Goal: Task Accomplishment & Management: Manage account settings

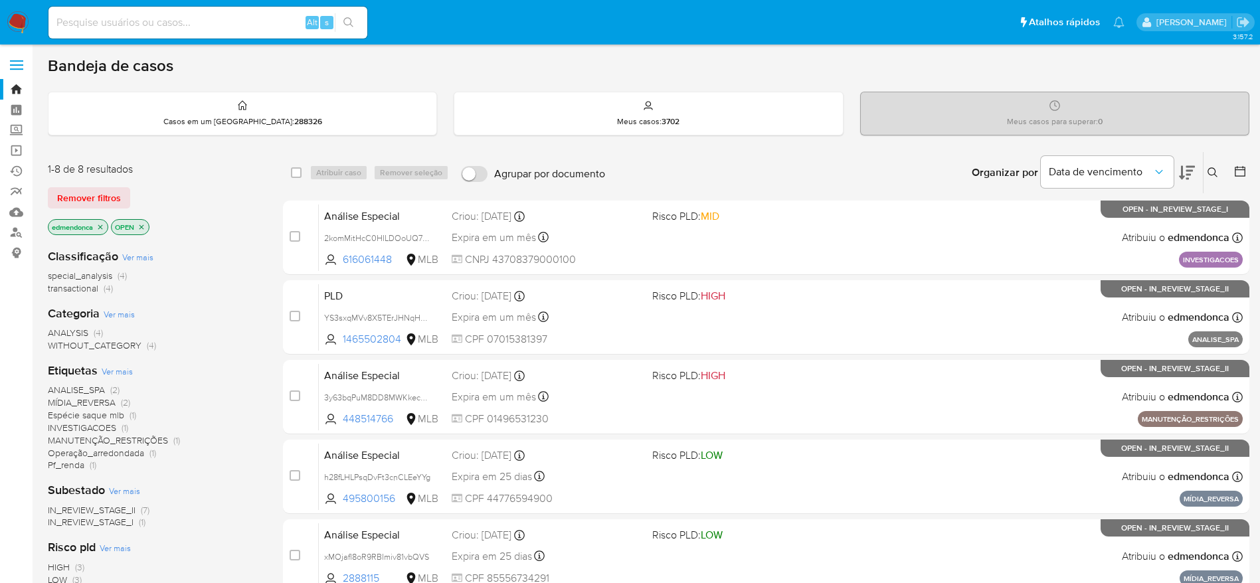
click at [11, 25] on img at bounding box center [18, 22] width 23 height 23
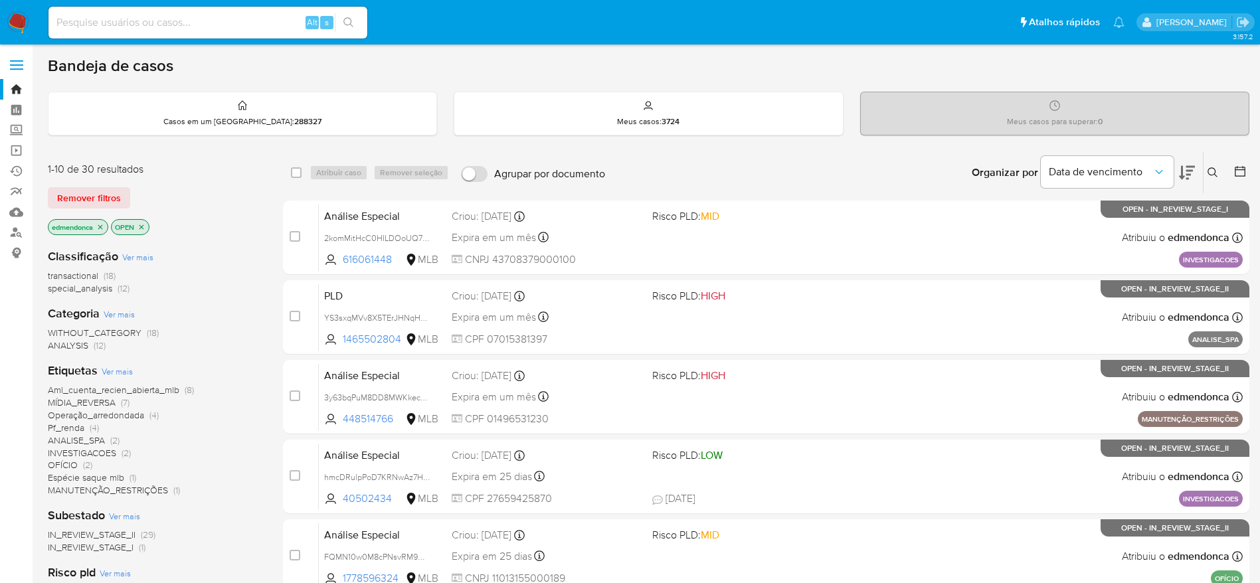
click at [251, 21] on input at bounding box center [207, 22] width 319 height 17
paste input "h28fLHLPsqDvFt3cnCLEeYYg"
type input "h28fLHLPsqDvFt3cnCLEeYYg"
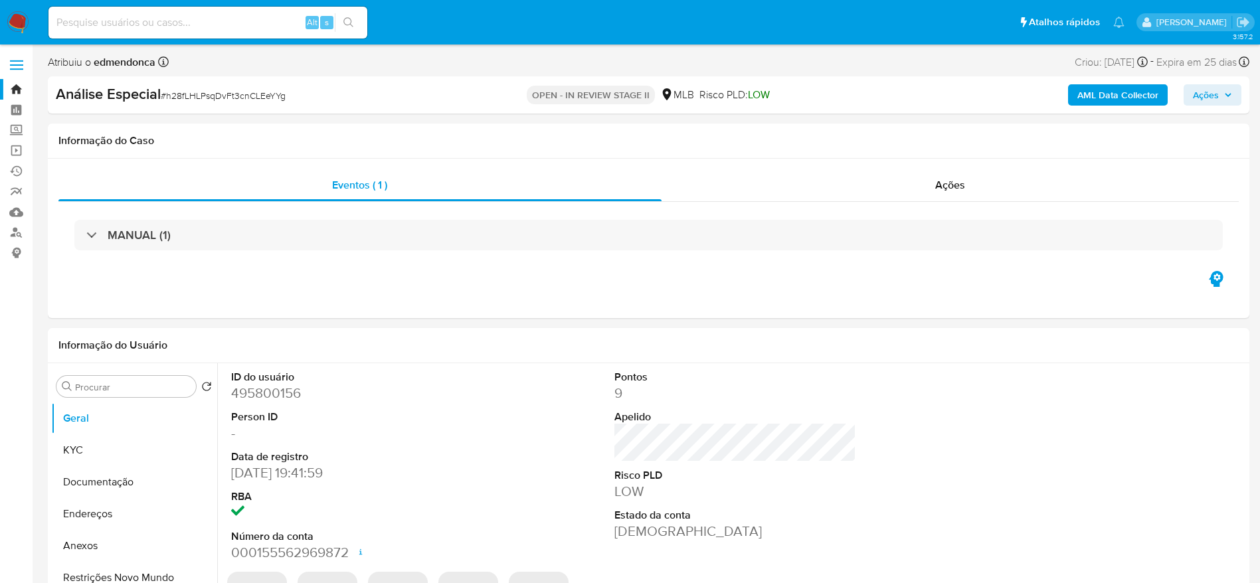
select select "10"
click at [880, 187] on div "Ações" at bounding box center [950, 185] width 578 height 32
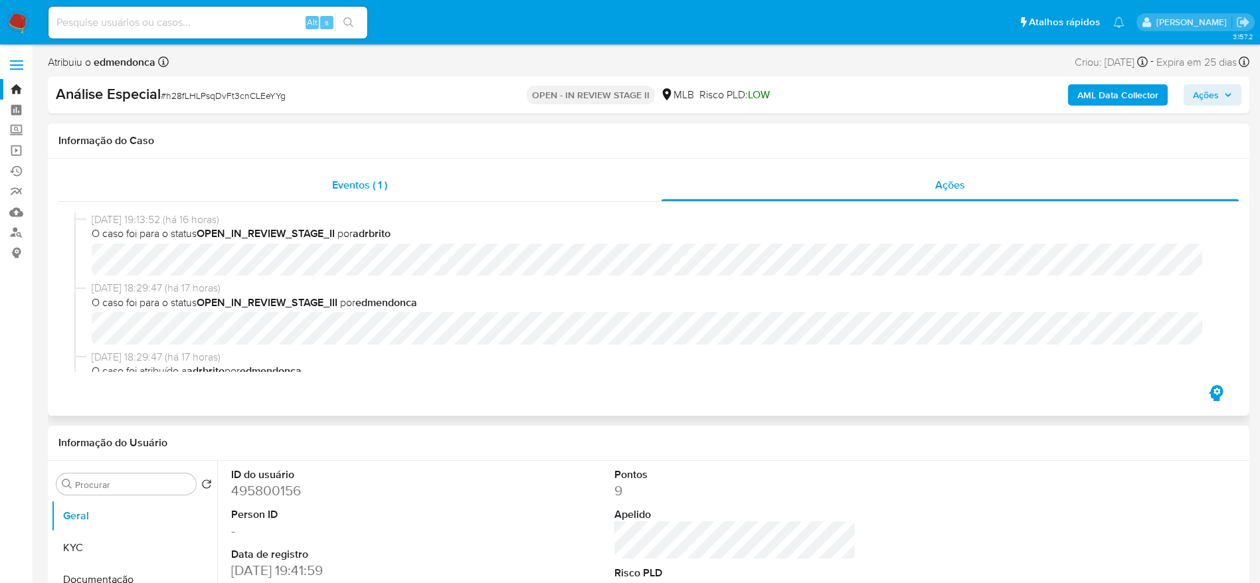
click at [381, 191] on span "Eventos ( 1 )" at bounding box center [359, 184] width 55 height 15
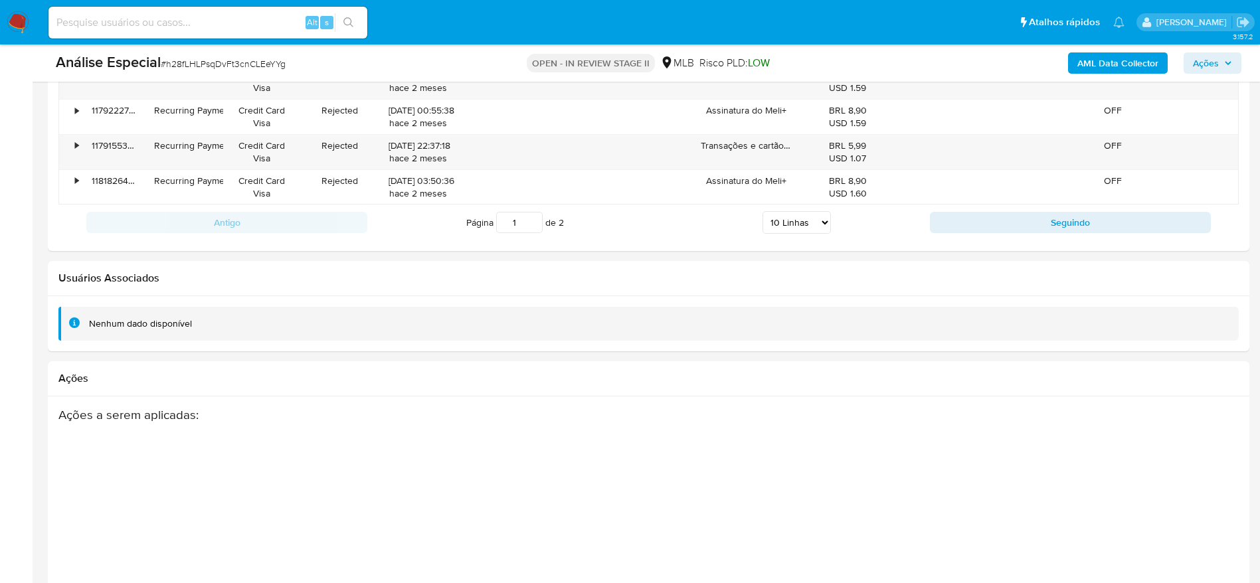
scroll to position [1952, 0]
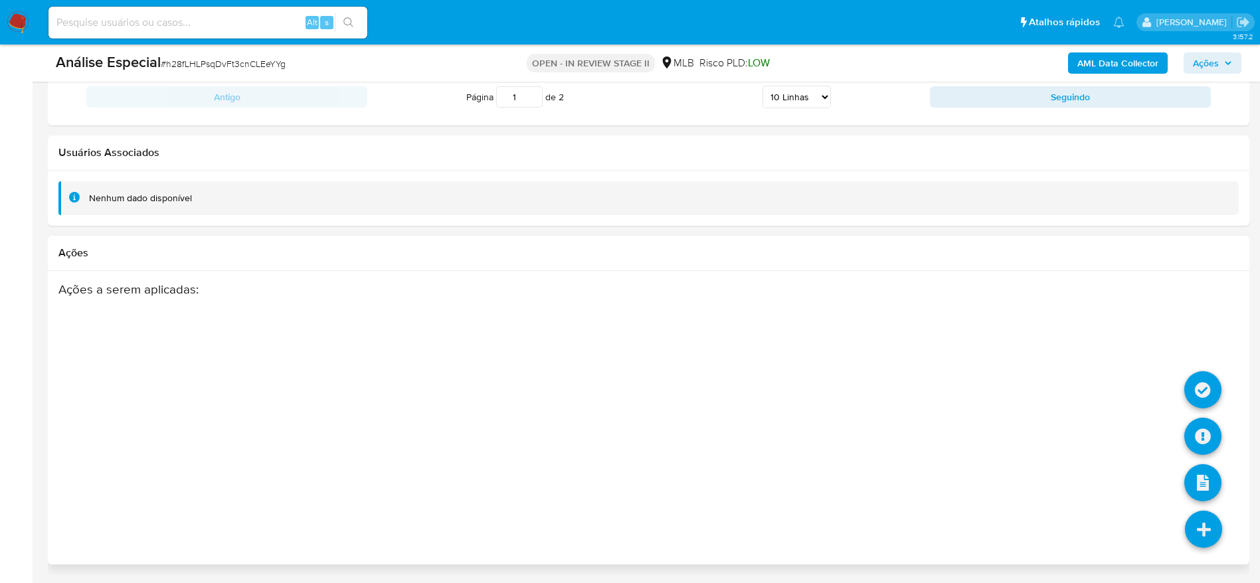
click at [1209, 546] on icon at bounding box center [1203, 529] width 37 height 37
click at [1211, 440] on icon at bounding box center [1202, 436] width 37 height 37
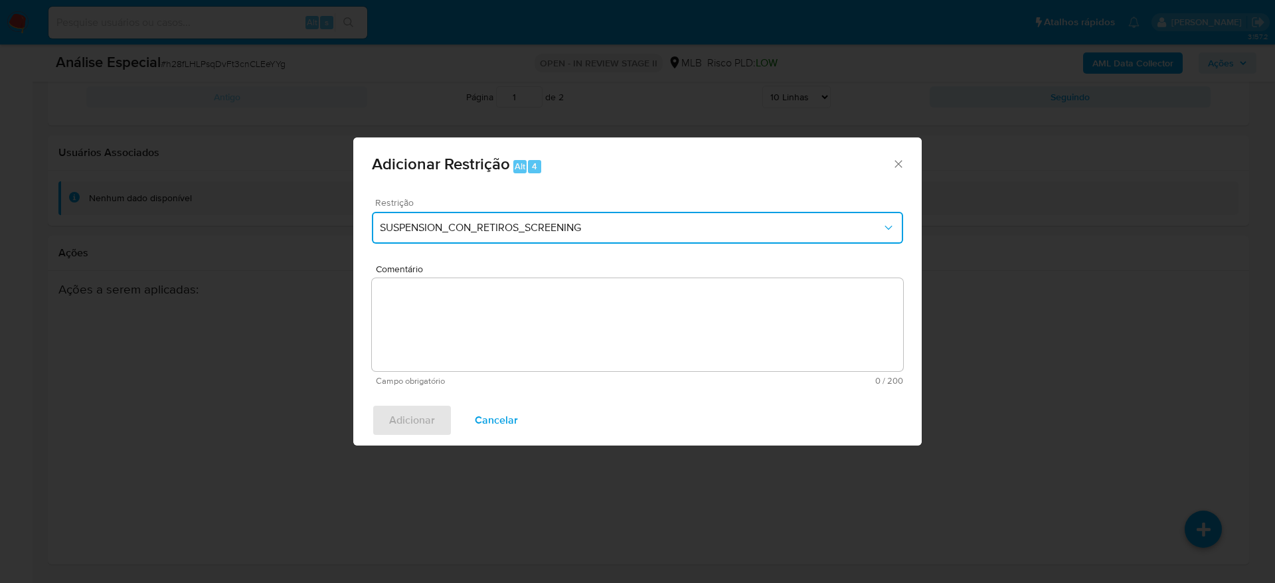
click at [553, 232] on span "SUSPENSION_CON_RETIROS_SCREENING" at bounding box center [631, 227] width 502 height 13
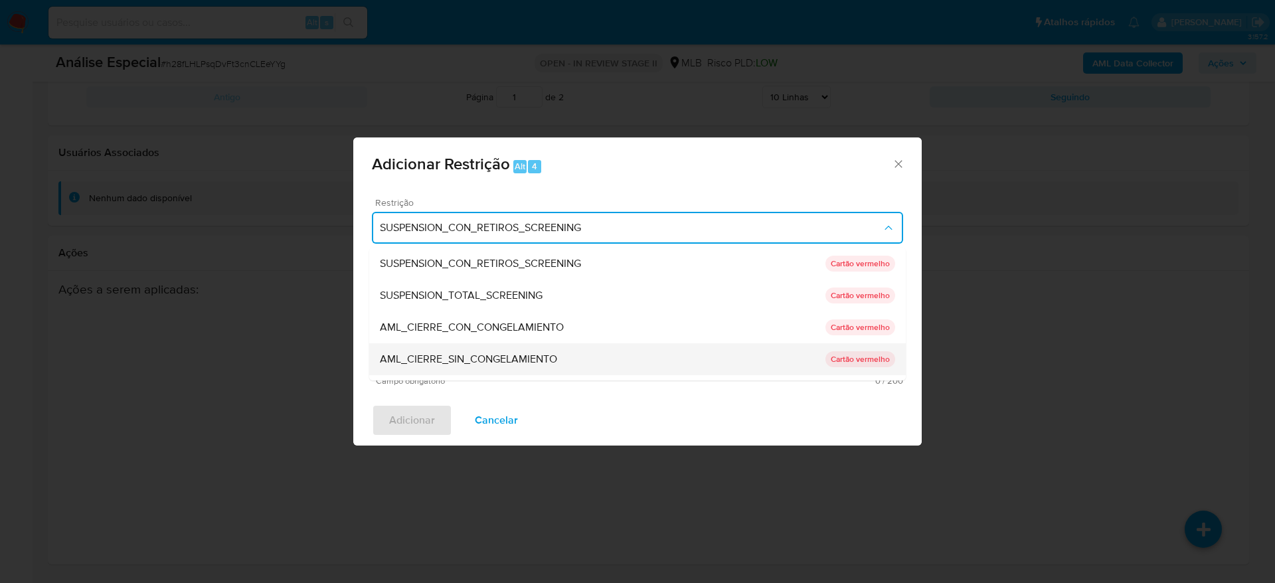
click at [545, 355] on span "AML_CIERRE_SIN_CONGELAMIENTO" at bounding box center [468, 359] width 177 height 13
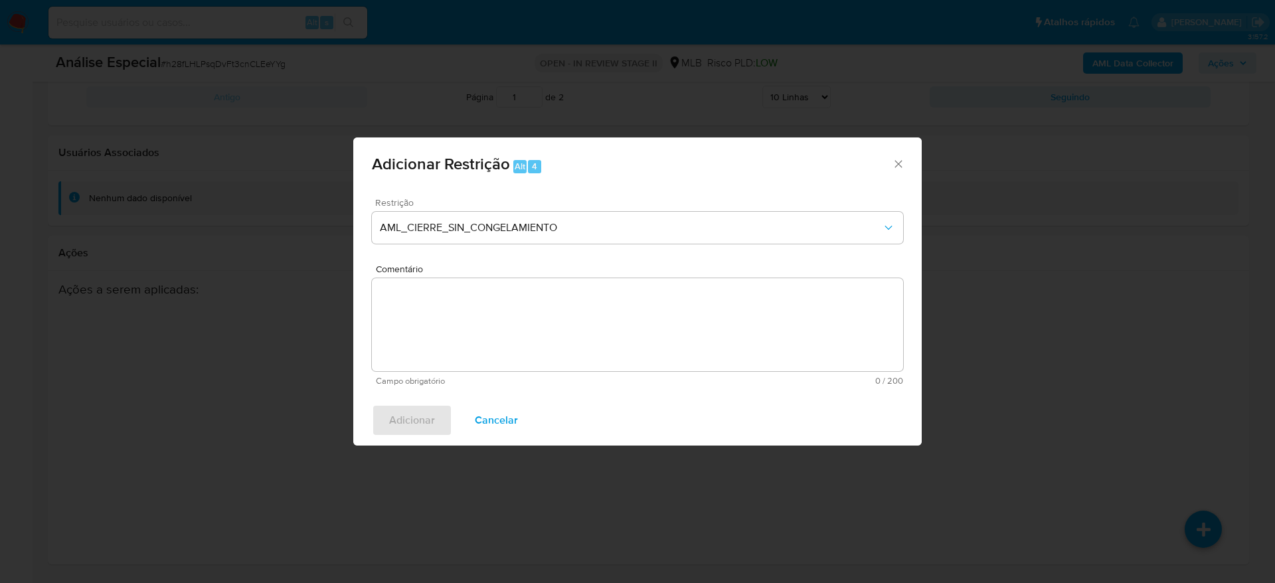
click at [541, 340] on textarea "Comentário" at bounding box center [637, 324] width 531 height 93
paste textarea "Deliberação para encerrar o relacionamento. NÃO INFORMAR AO USUÁRIO QUE SE TRAT…"
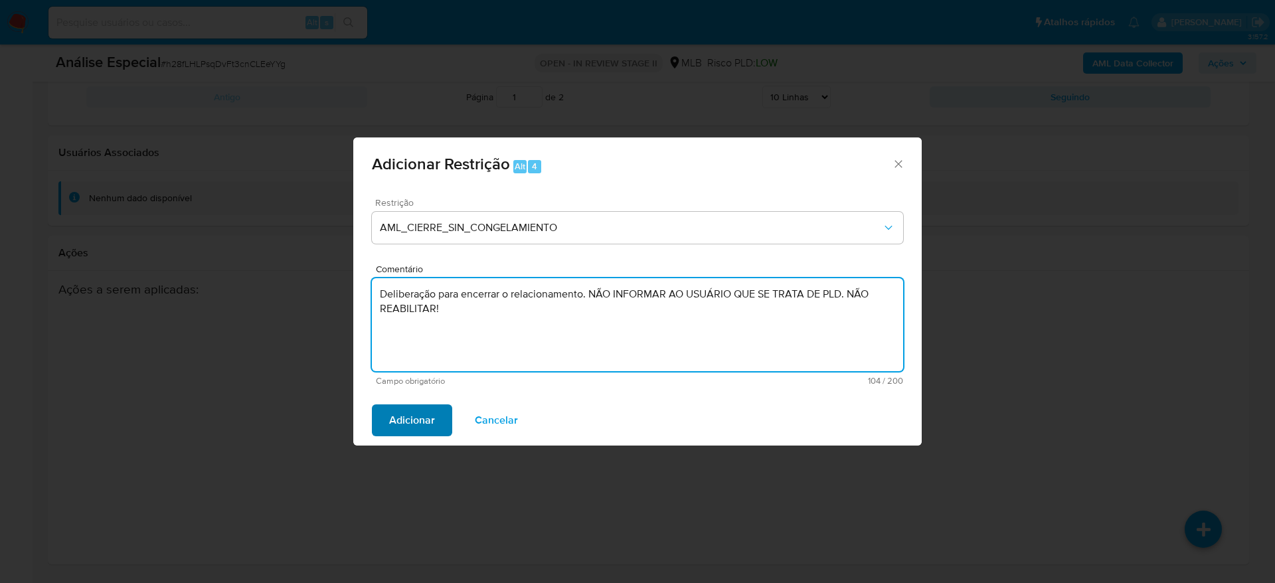
type textarea "Deliberação para encerrar o relacionamento. NÃO INFORMAR AO USUÁRIO QUE SE TRAT…"
click at [436, 414] on button "Adicionar" at bounding box center [412, 420] width 80 height 32
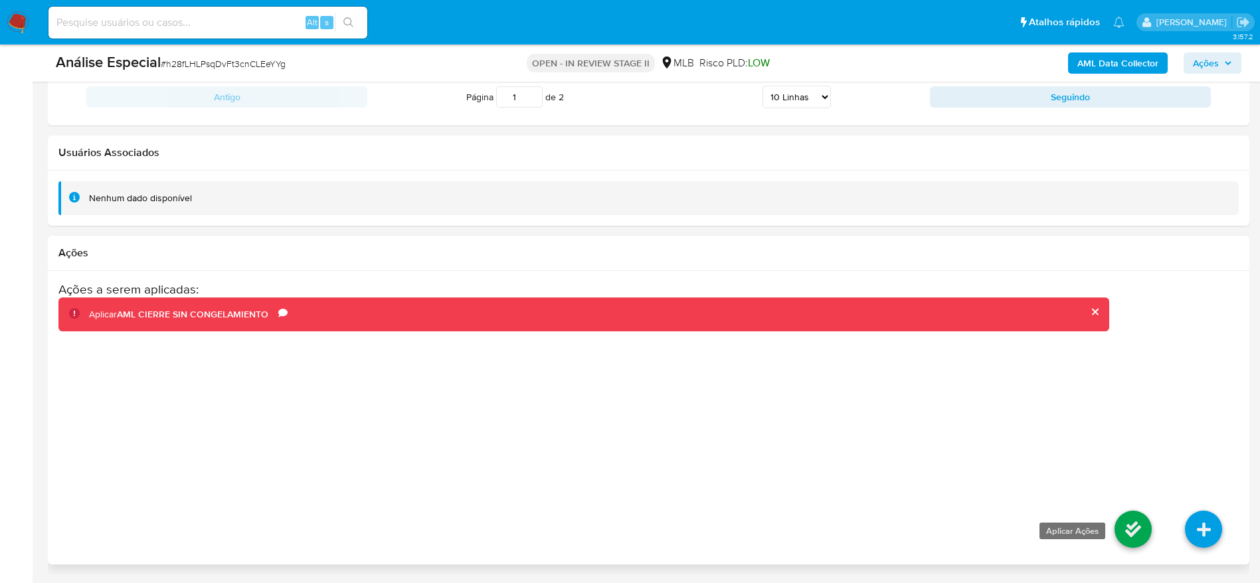
click at [1140, 525] on icon at bounding box center [1132, 529] width 37 height 37
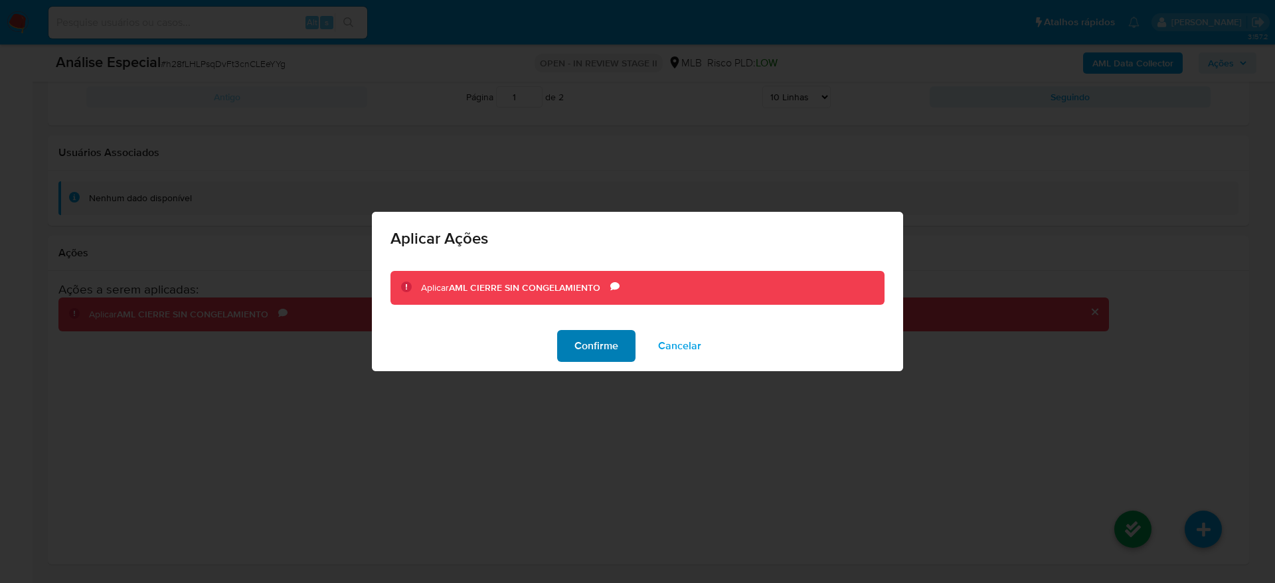
click at [588, 341] on span "Confirme" at bounding box center [596, 345] width 44 height 29
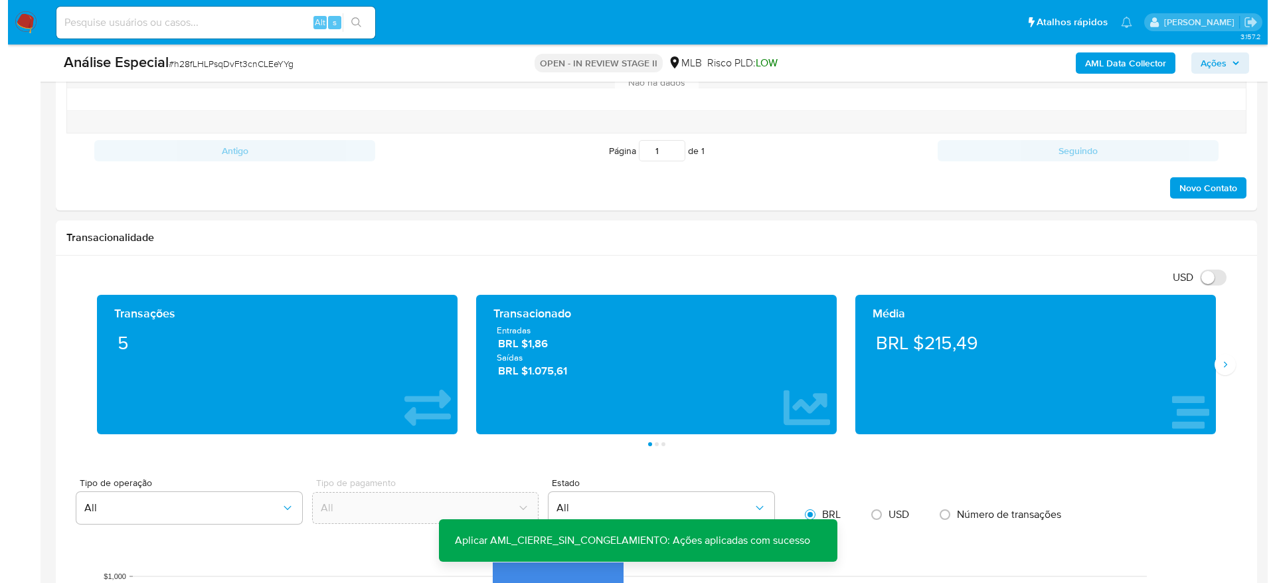
scroll to position [159, 0]
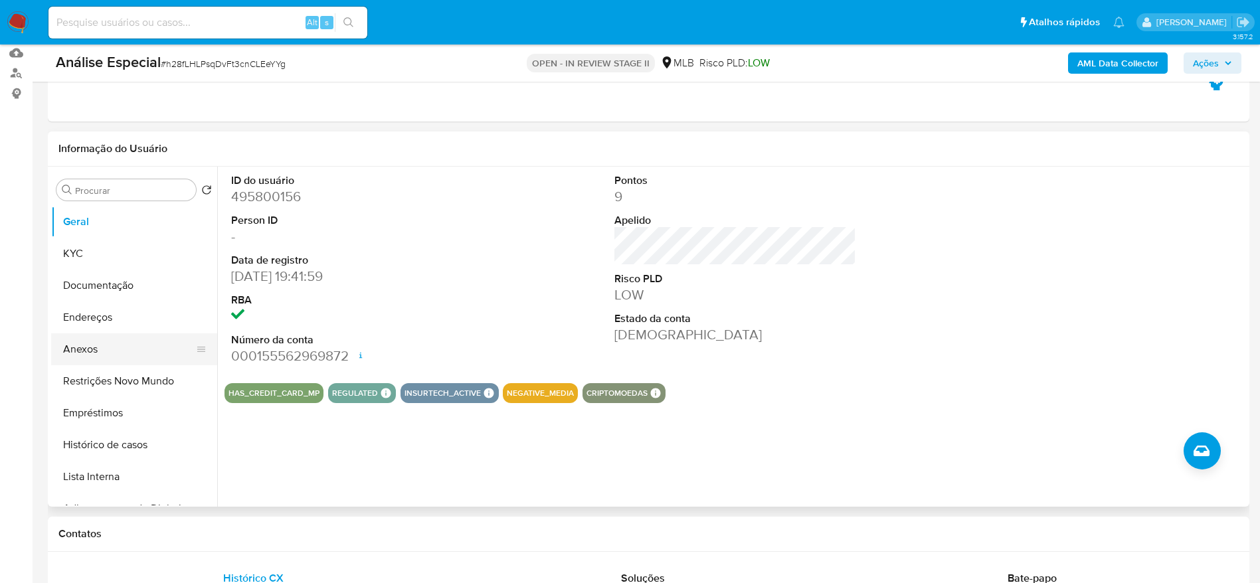
click at [109, 347] on button "Anexos" at bounding box center [128, 349] width 155 height 32
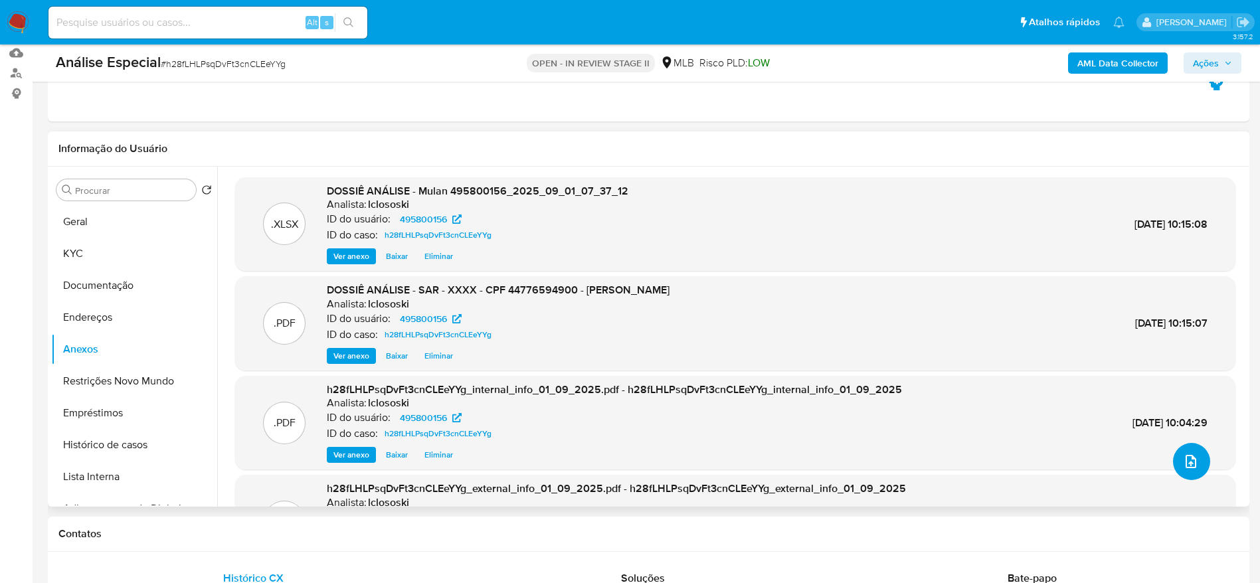
click at [1187, 468] on icon "upload-file" at bounding box center [1191, 462] width 16 height 16
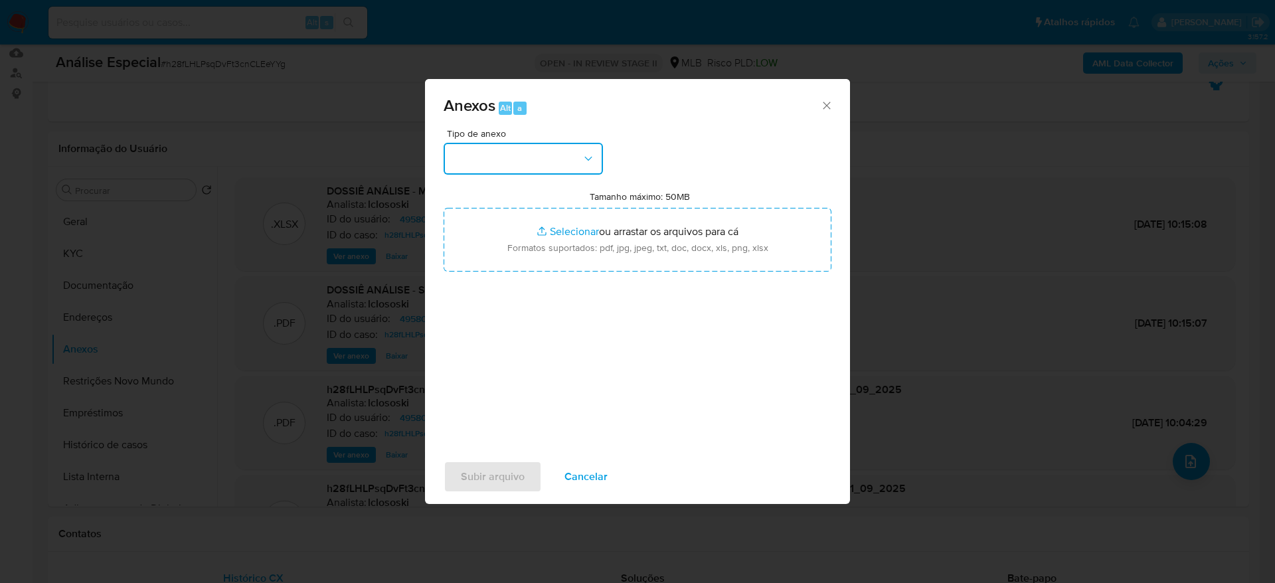
click at [550, 155] on button "button" at bounding box center [523, 159] width 159 height 32
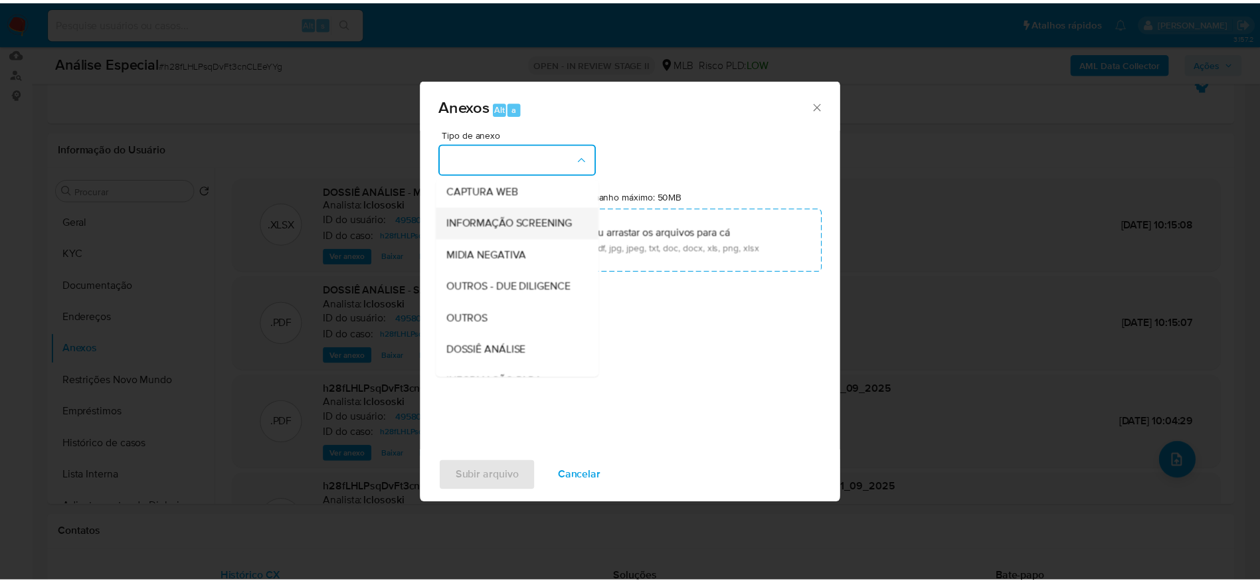
scroll to position [199, 0]
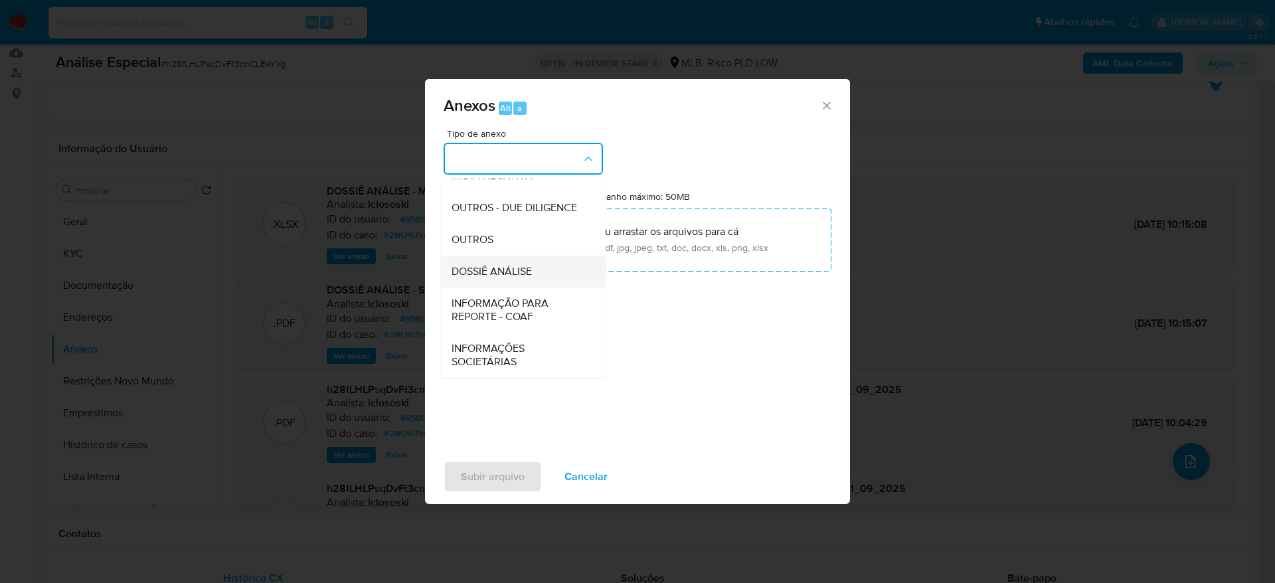
click at [515, 278] on span "DOSSIÊ ANÁLISE" at bounding box center [492, 271] width 80 height 13
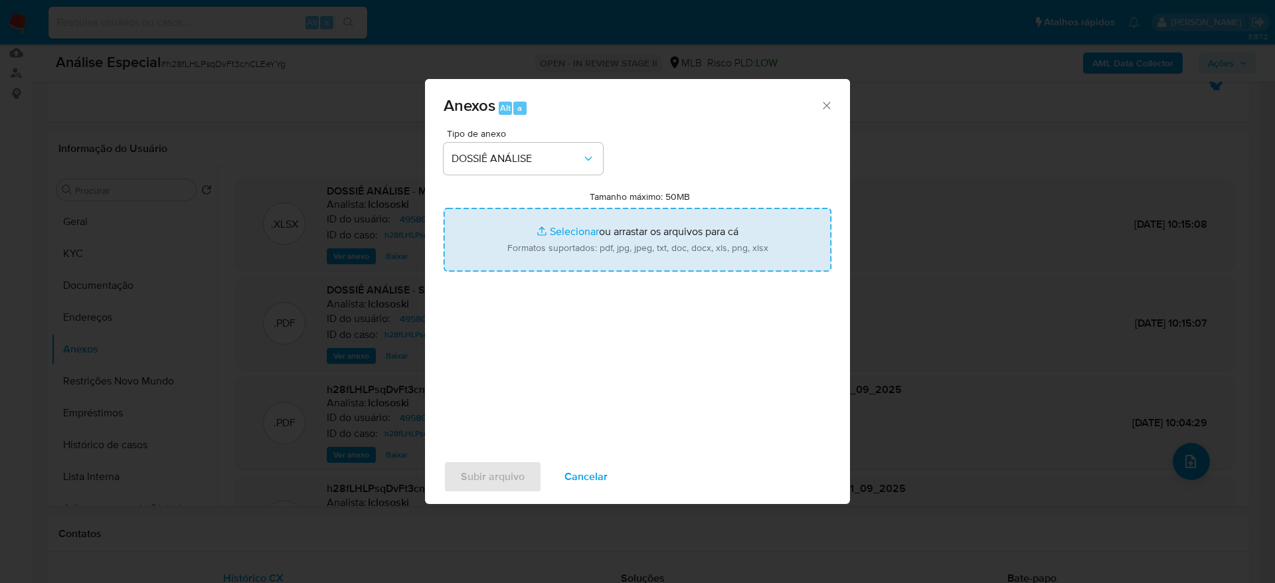
type input "C:\fakepath\DECLÍNIO - CPF 44776594900 - UBERTO AFONSO ALBUQUERQUE DA GAMA.pdf"
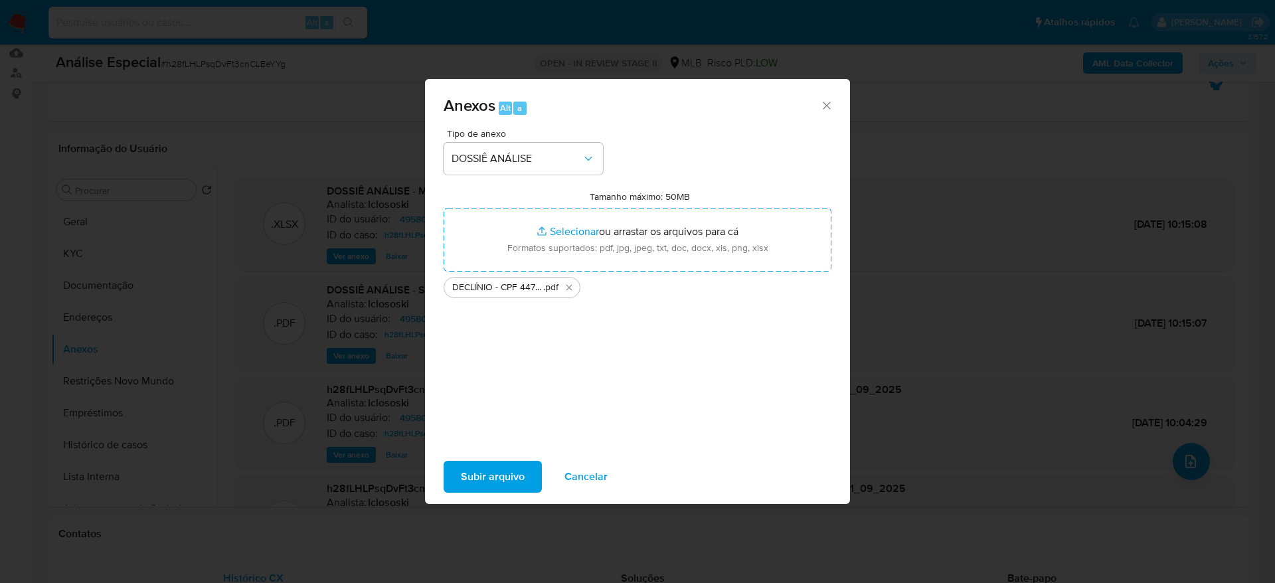
click at [499, 468] on span "Subir arquivo" at bounding box center [493, 476] width 64 height 29
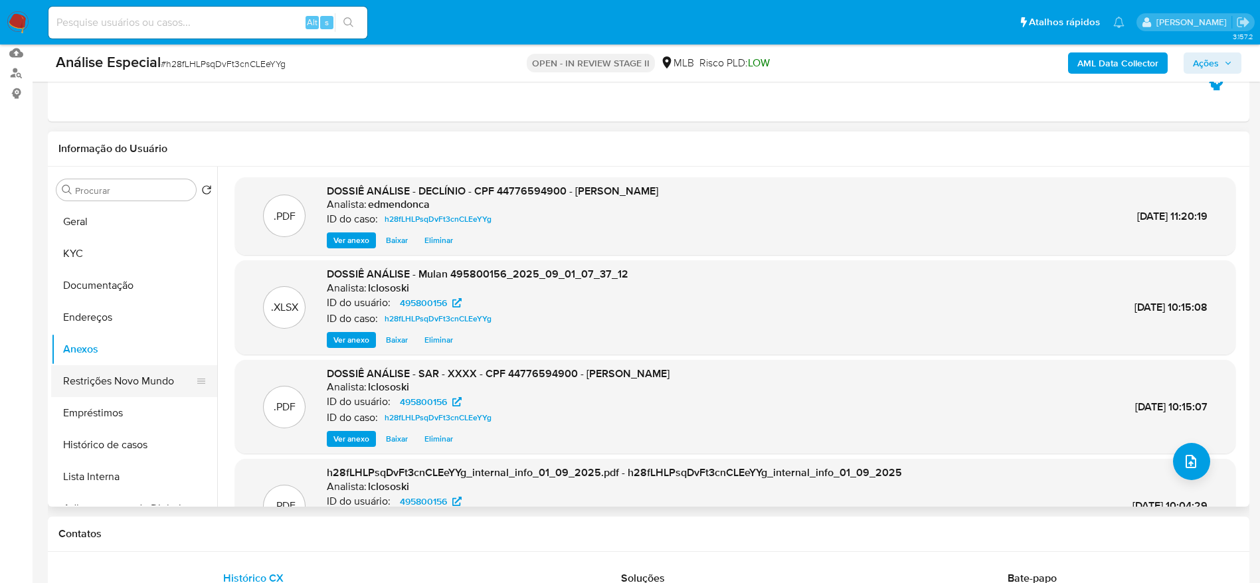
click at [85, 377] on button "Restrições Novo Mundo" at bounding box center [128, 381] width 155 height 32
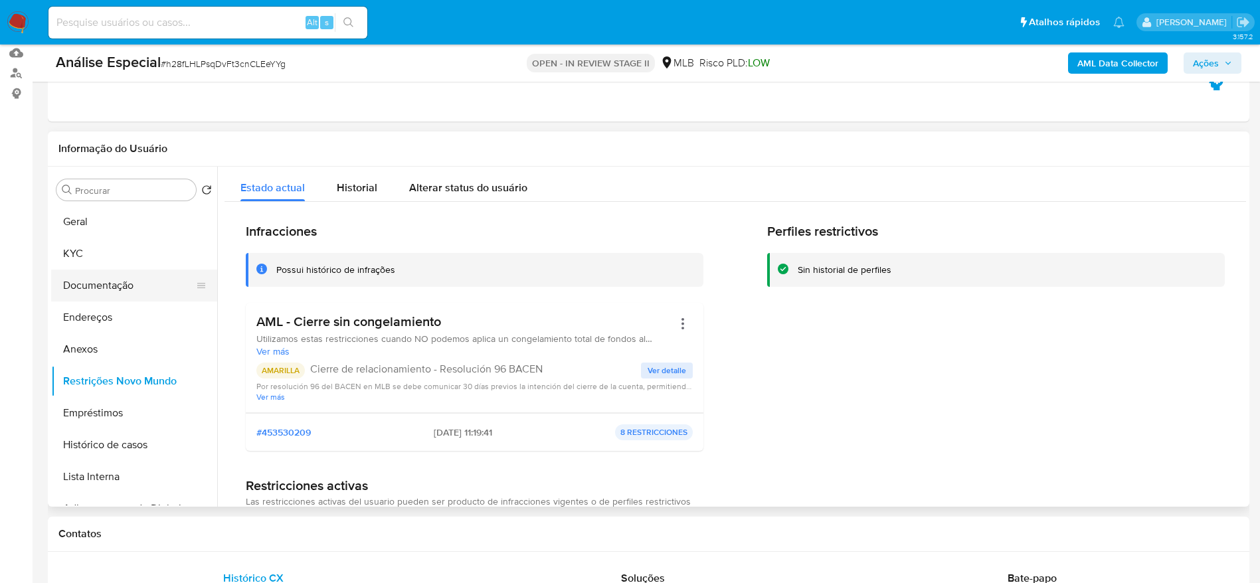
scroll to position [0, 0]
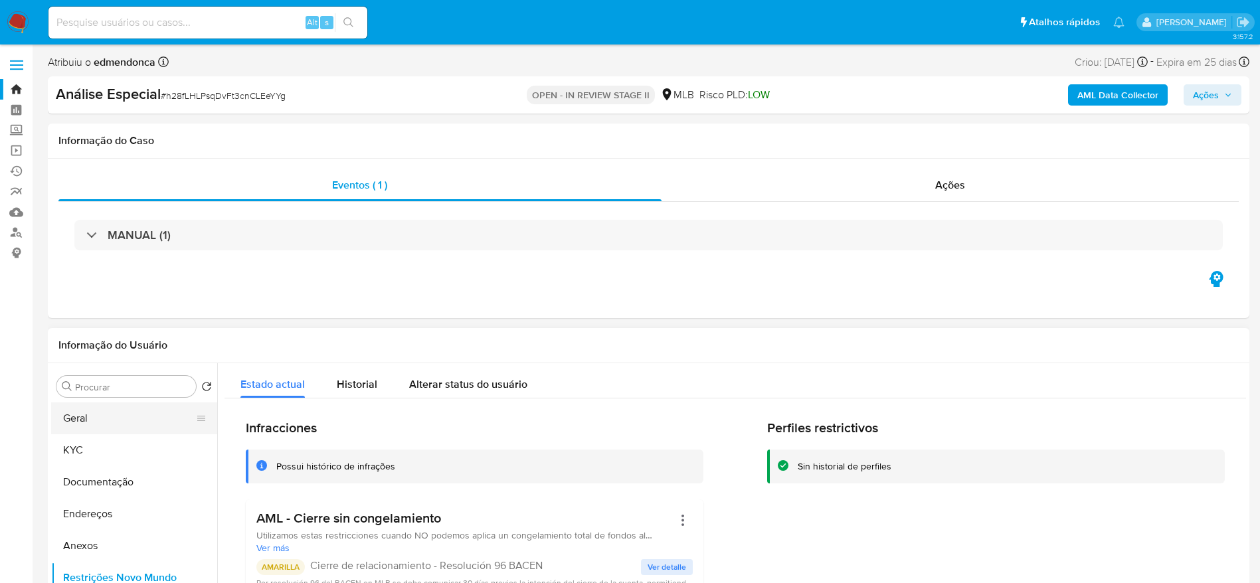
click at [102, 409] on button "Geral" at bounding box center [128, 418] width 155 height 32
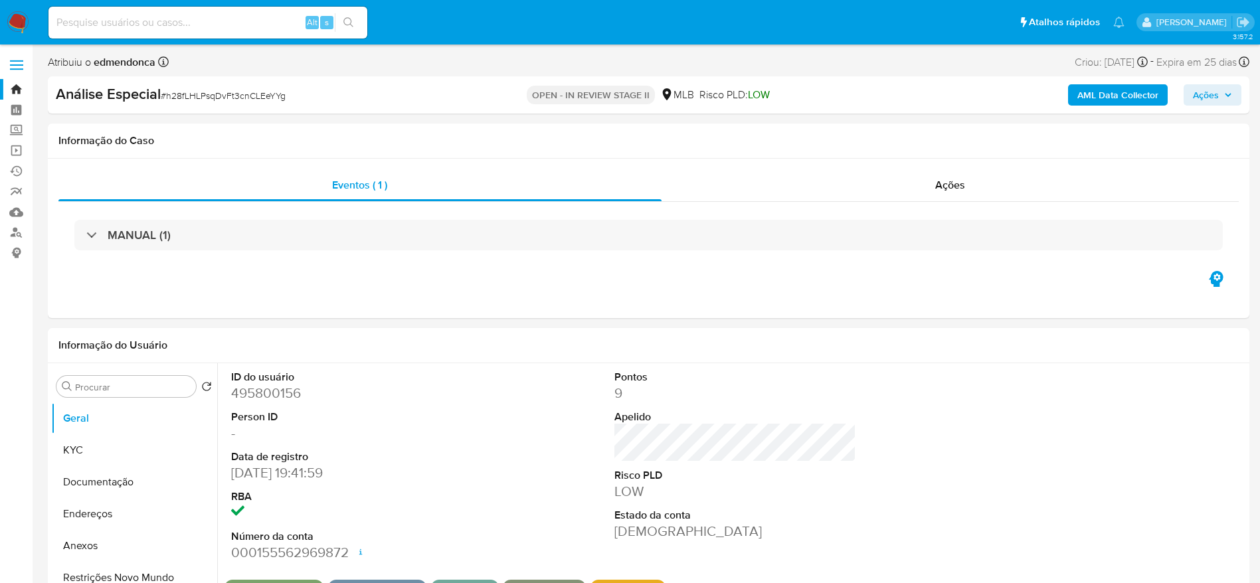
click at [1211, 100] on span "Ações" at bounding box center [1206, 94] width 26 height 21
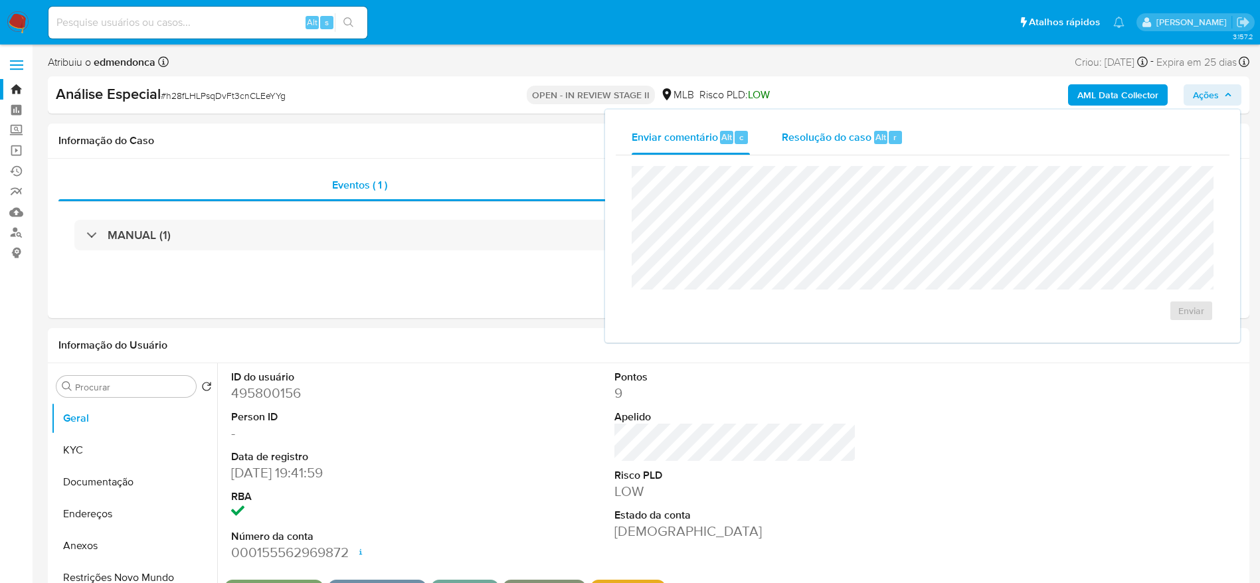
click at [820, 133] on span "Resolução do caso" at bounding box center [827, 136] width 90 height 15
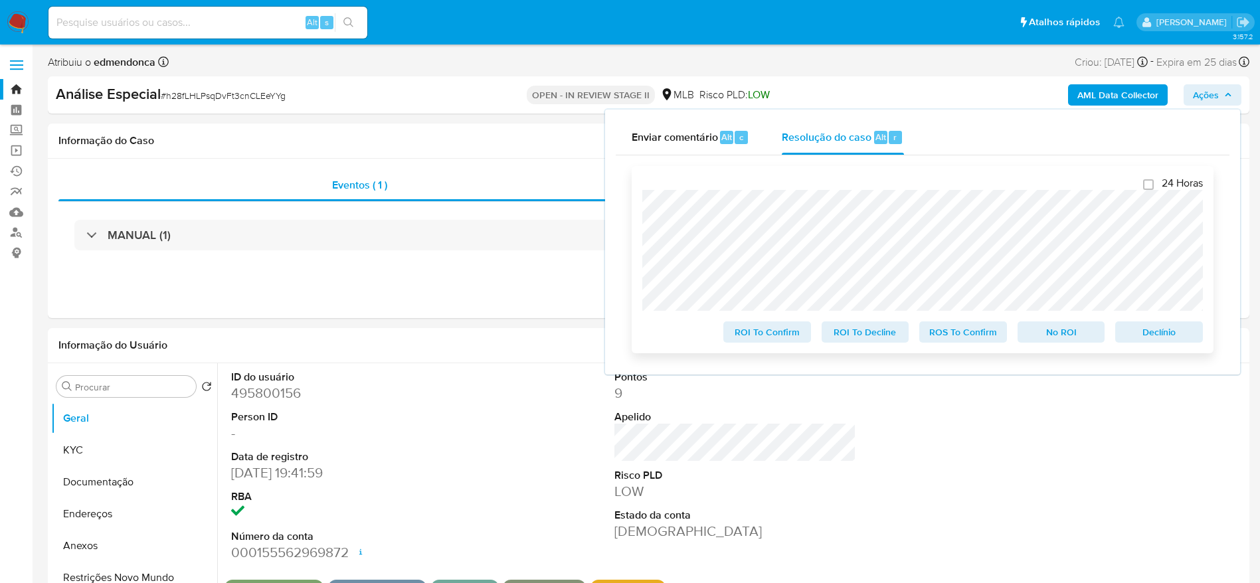
click at [1067, 336] on span "No ROI" at bounding box center [1061, 332] width 69 height 19
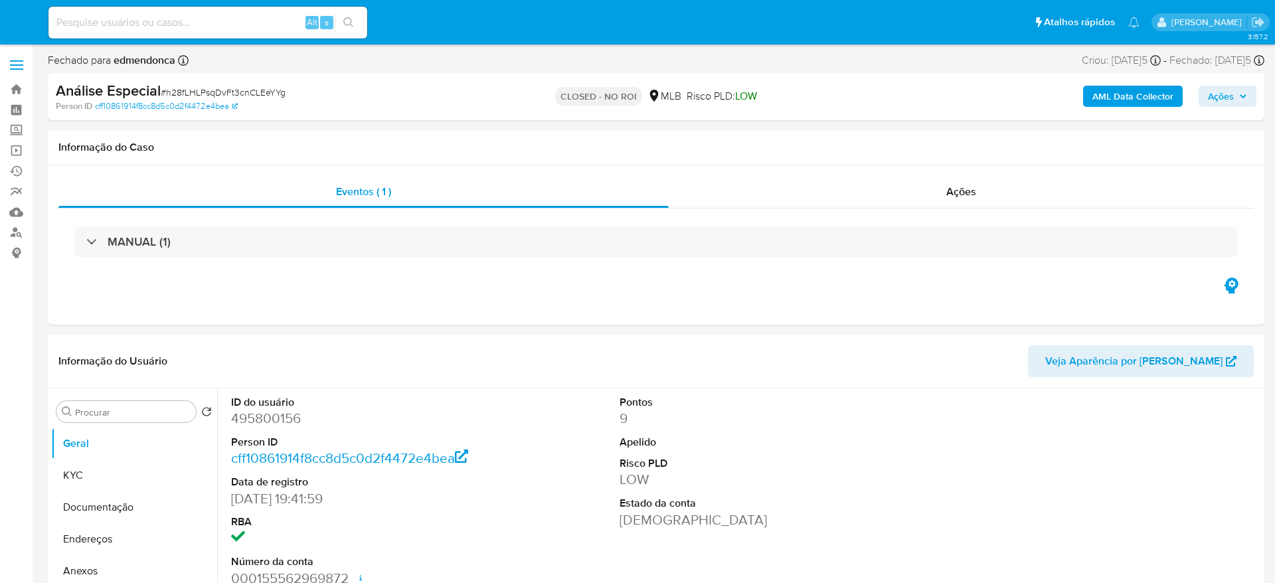
select select "10"
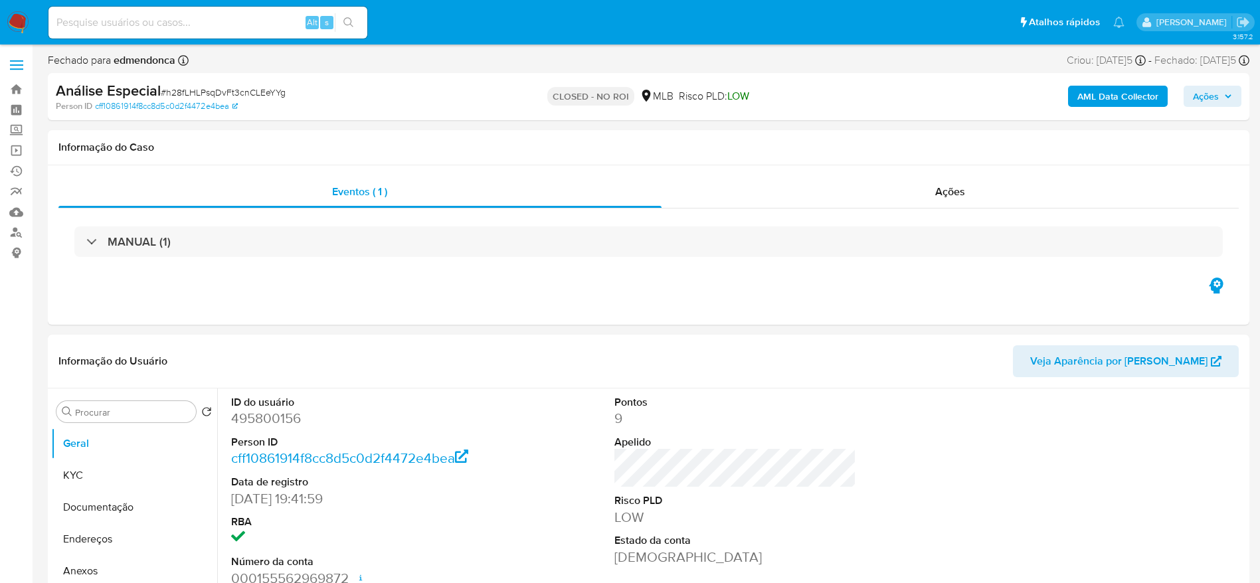
click at [150, 14] on input at bounding box center [207, 22] width 319 height 17
paste input "xMOjafI8oR9RBImiv81vbQVS"
type input "xMOjafI8oR9RBImiv81vbQVS"
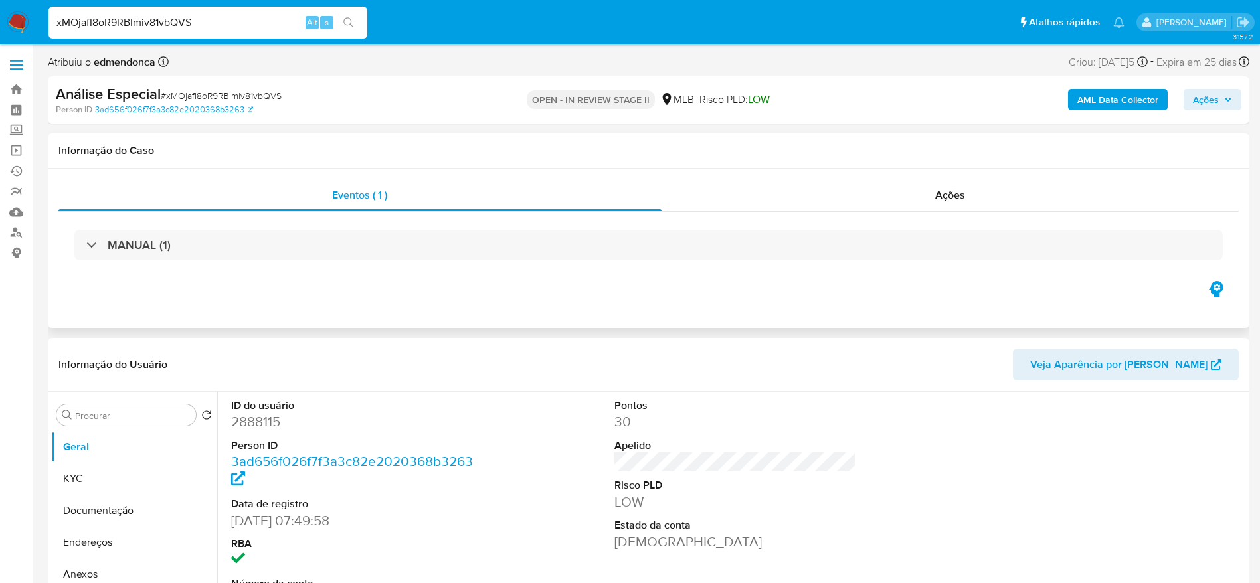
select select "10"
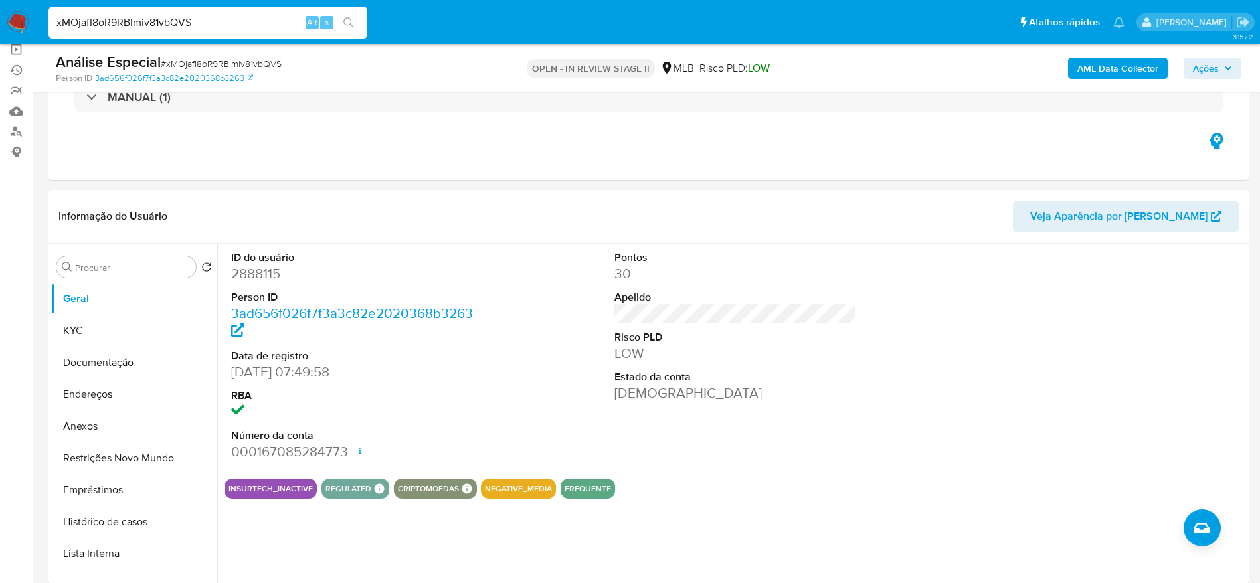
scroll to position [199, 0]
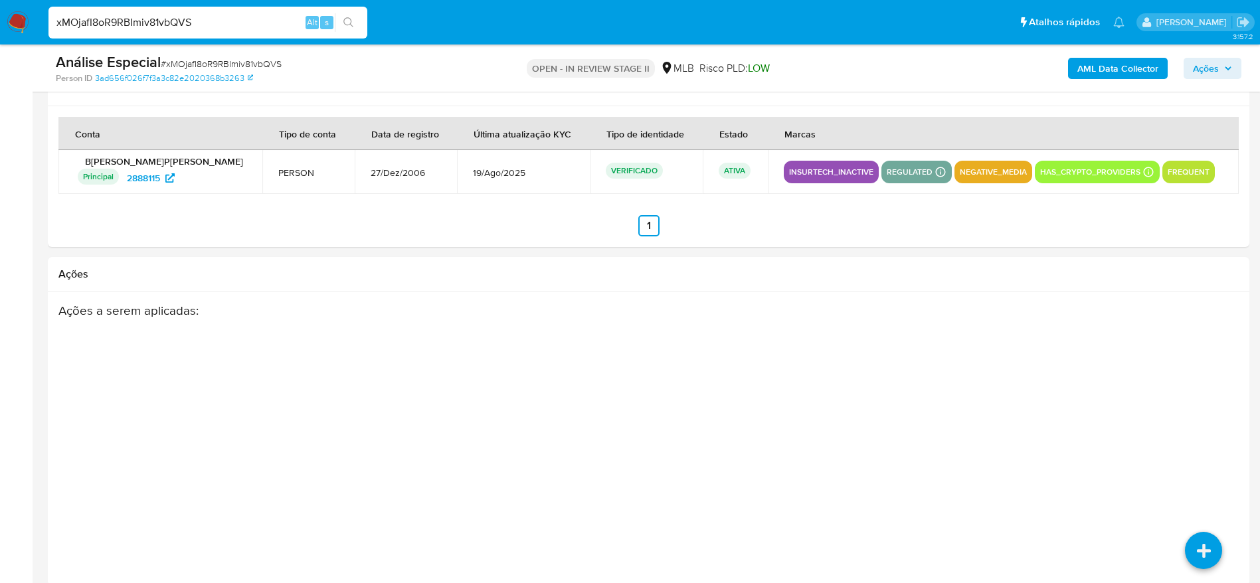
scroll to position [2057, 0]
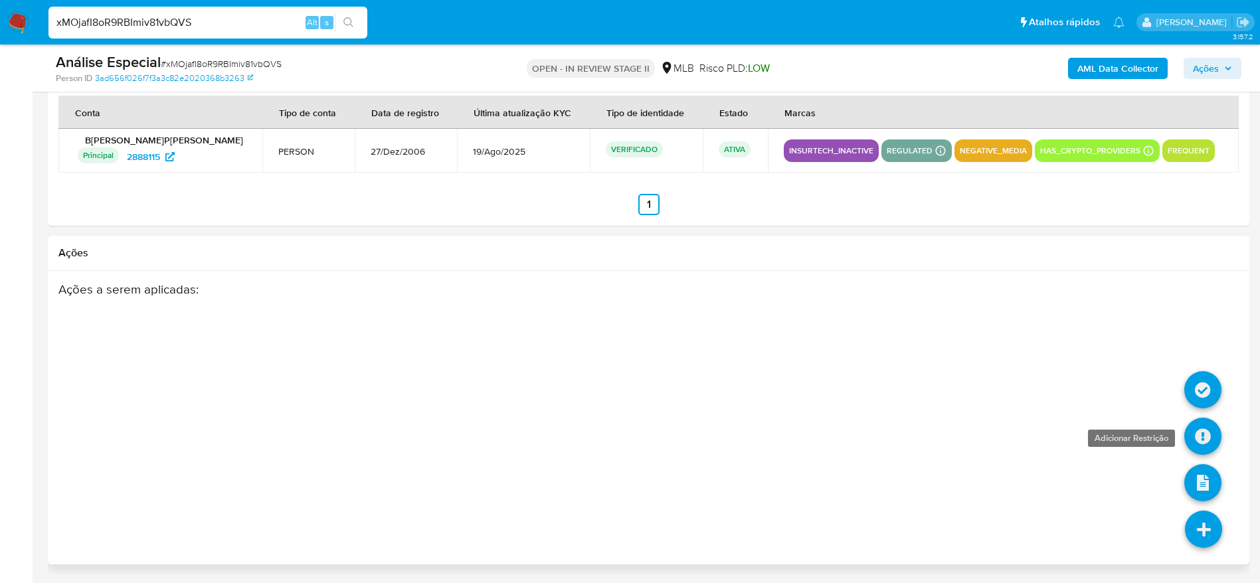
click at [1202, 440] on icon at bounding box center [1202, 436] width 37 height 37
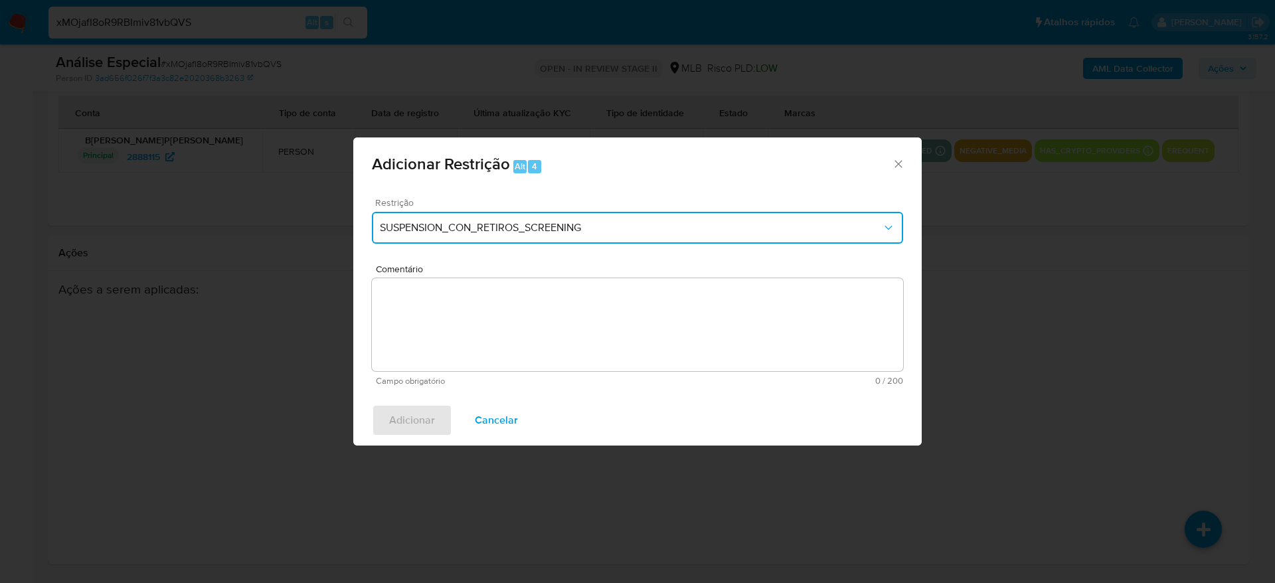
click at [544, 224] on span "SUSPENSION_CON_RETIROS_SCREENING" at bounding box center [631, 227] width 502 height 13
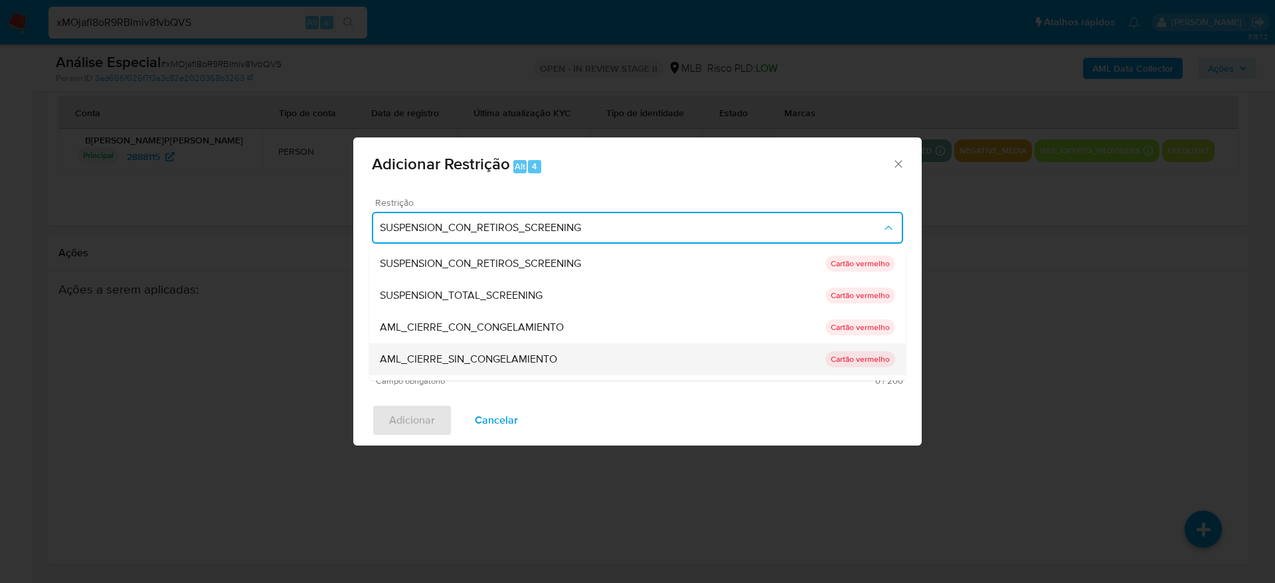
click at [499, 353] on span "AML_CIERRE_SIN_CONGELAMIENTO" at bounding box center [468, 359] width 177 height 13
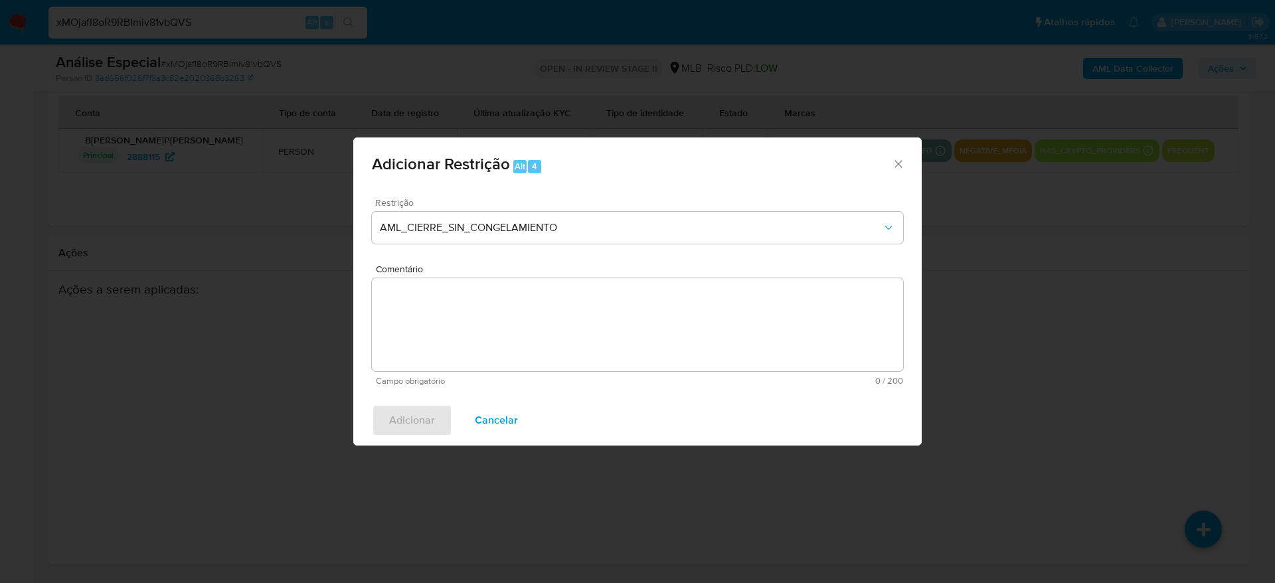
click at [492, 330] on textarea "Comentário" at bounding box center [637, 324] width 531 height 93
paste textarea "Deliberação para encerrar o relacionamento. NÃO INFORMAR AO USUÁRIO QUE SE TRAT…"
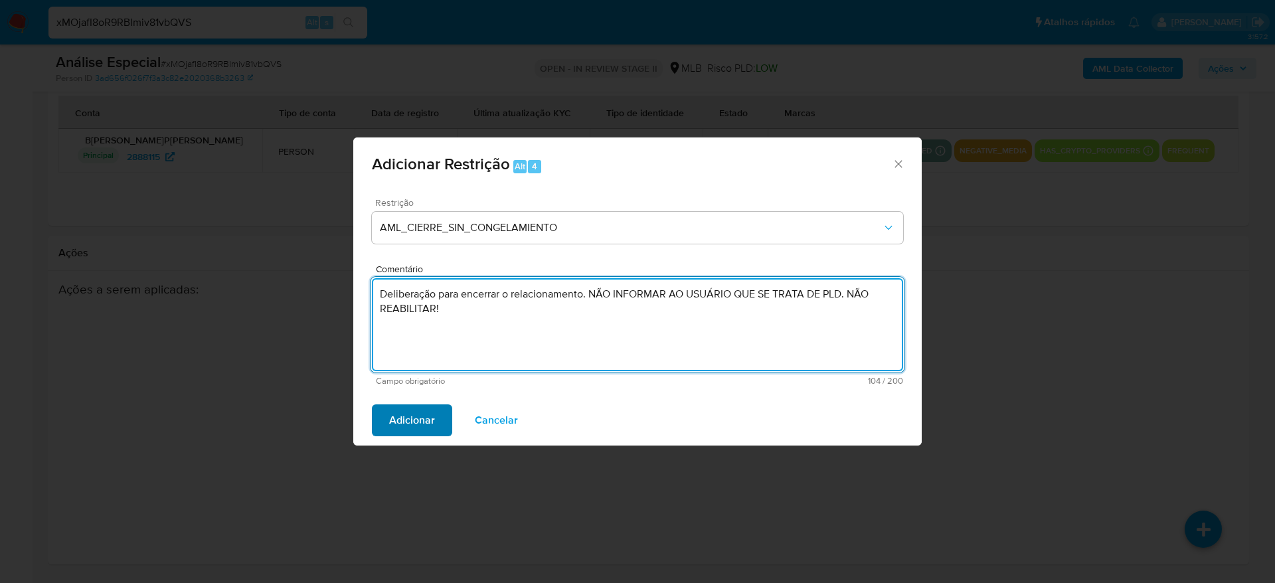
type textarea "Deliberação para encerrar o relacionamento. NÃO INFORMAR AO USUÁRIO QUE SE TRAT…"
click at [418, 415] on span "Adicionar" at bounding box center [412, 420] width 46 height 29
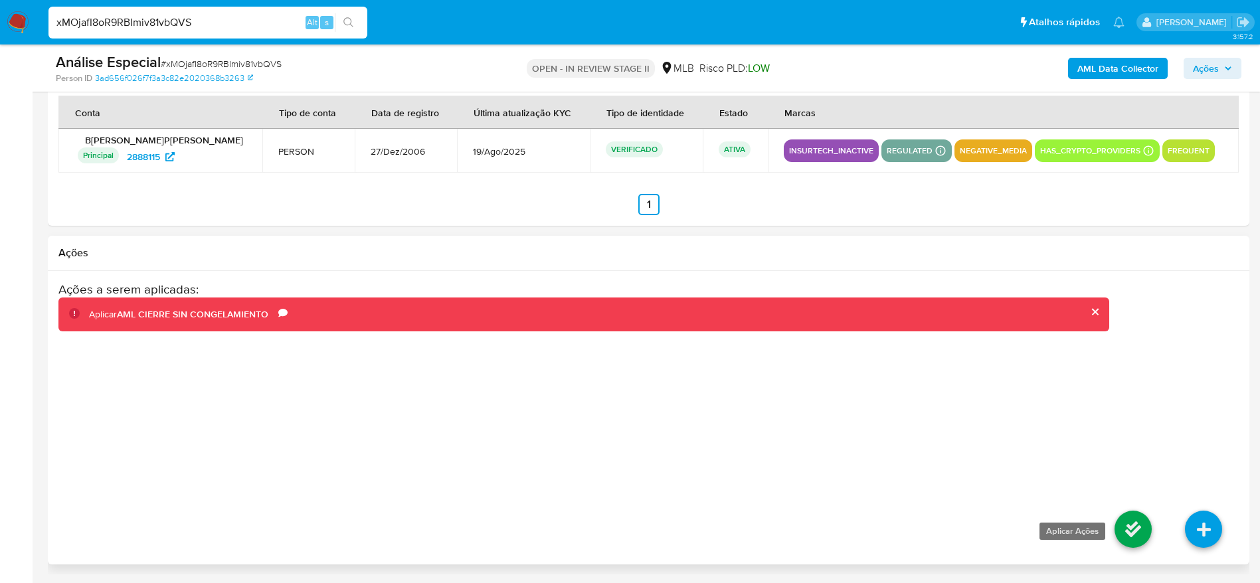
click at [1126, 532] on icon at bounding box center [1132, 529] width 37 height 37
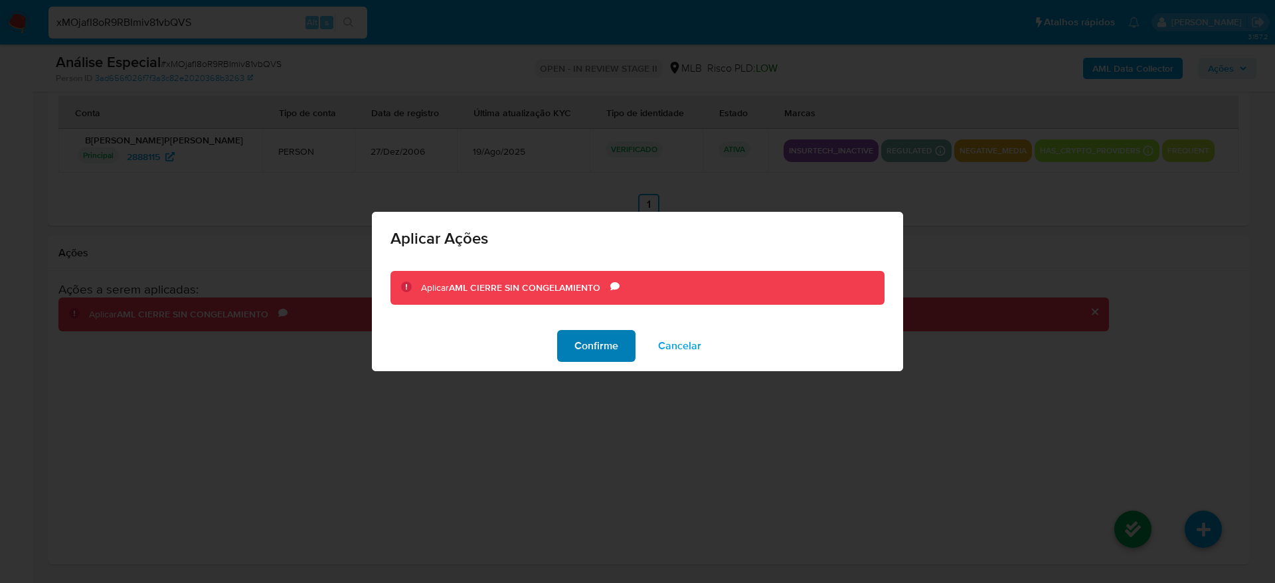
click at [604, 337] on span "Confirme" at bounding box center [596, 345] width 44 height 29
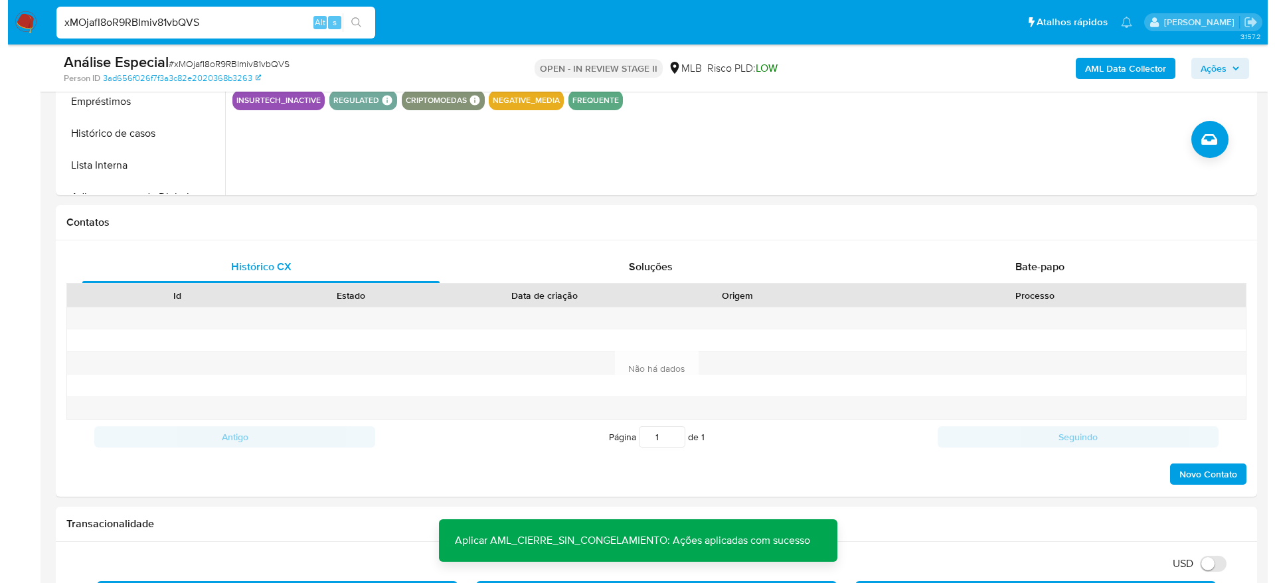
scroll to position [164, 0]
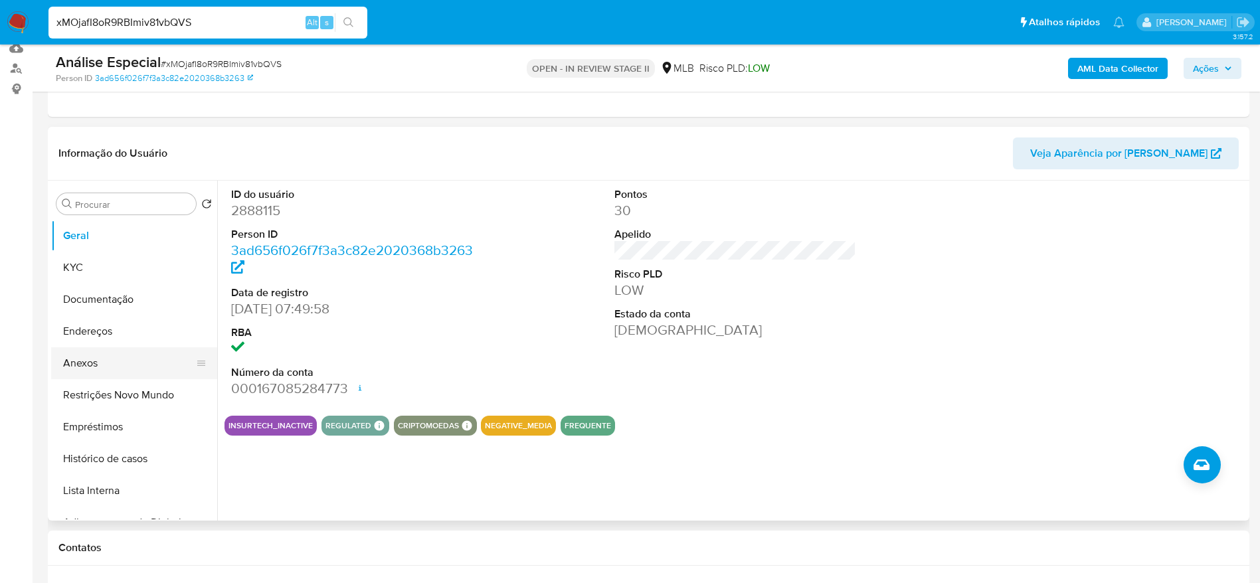
click at [100, 364] on button "Anexos" at bounding box center [128, 363] width 155 height 32
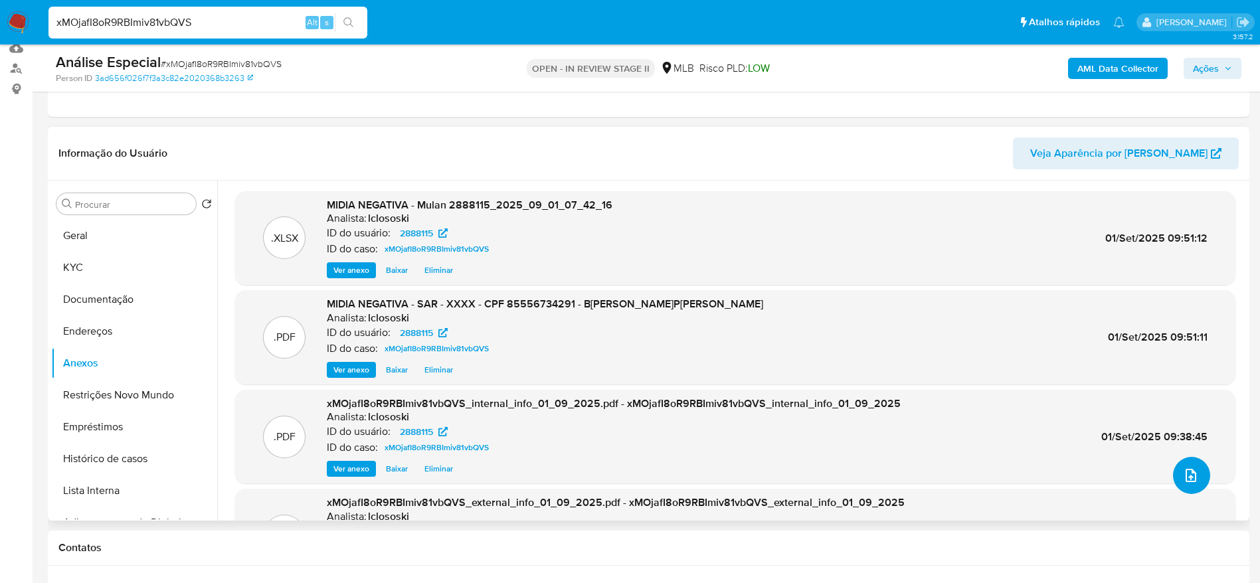
click at [1193, 475] on icon "upload-file" at bounding box center [1191, 476] width 16 height 16
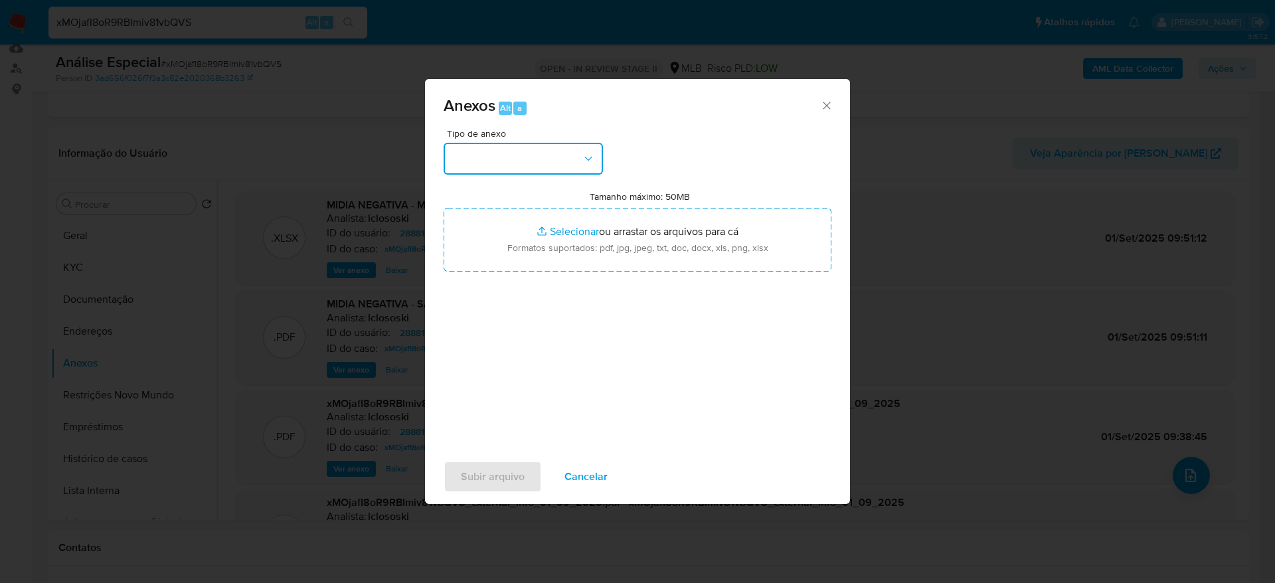
click at [523, 148] on button "button" at bounding box center [523, 159] width 159 height 32
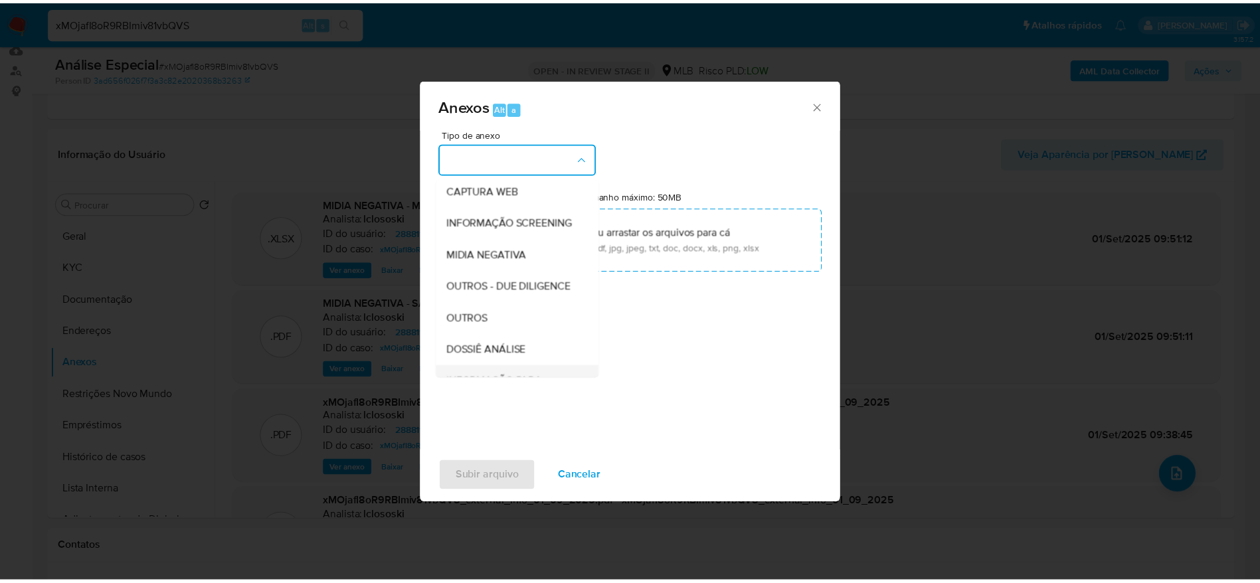
scroll to position [205, 0]
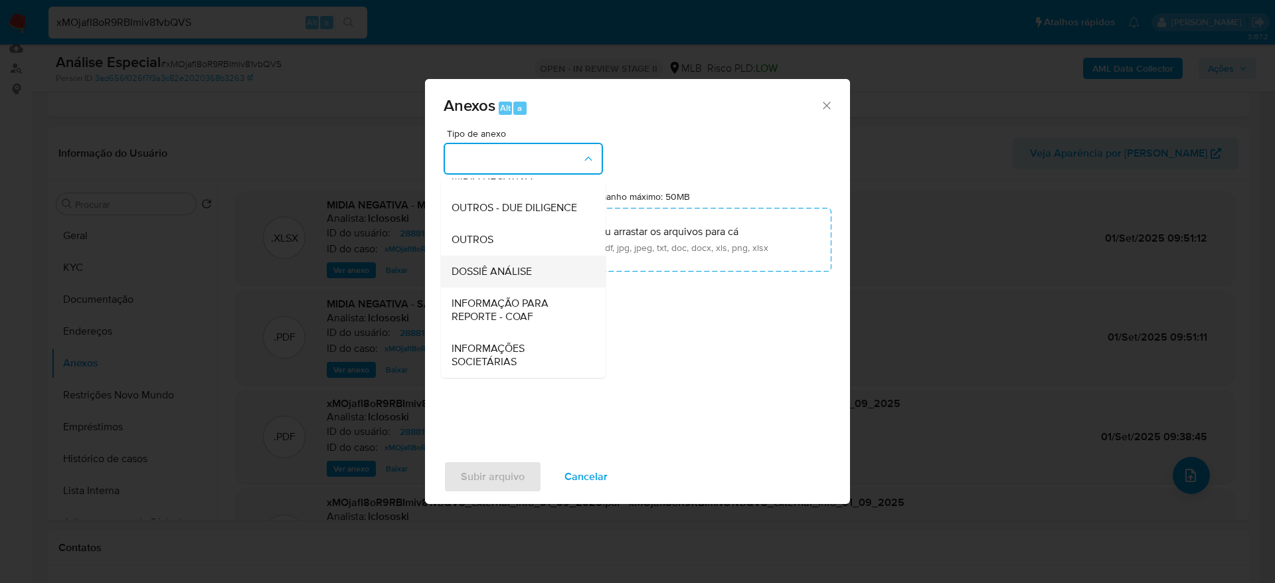
click at [511, 268] on span "DOSSIÊ ANÁLISE" at bounding box center [492, 271] width 80 height 13
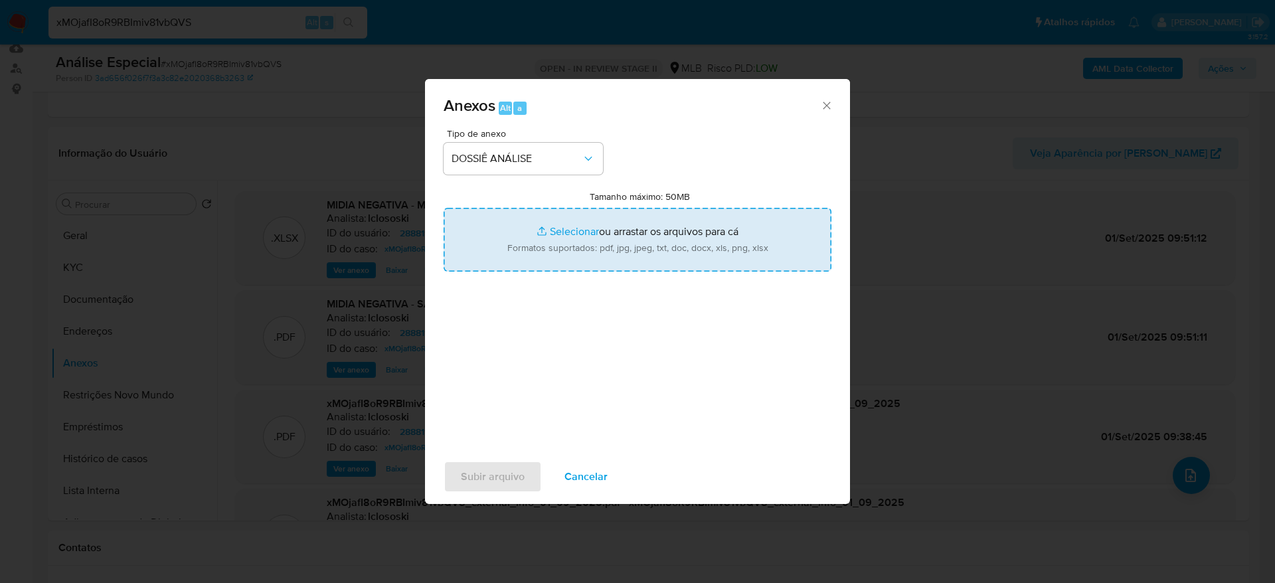
type input "C:\fakepath\DECLÍNIO - CPF 85556734291 - BRENO BARBOSA CHAVES PINTO.pdf"
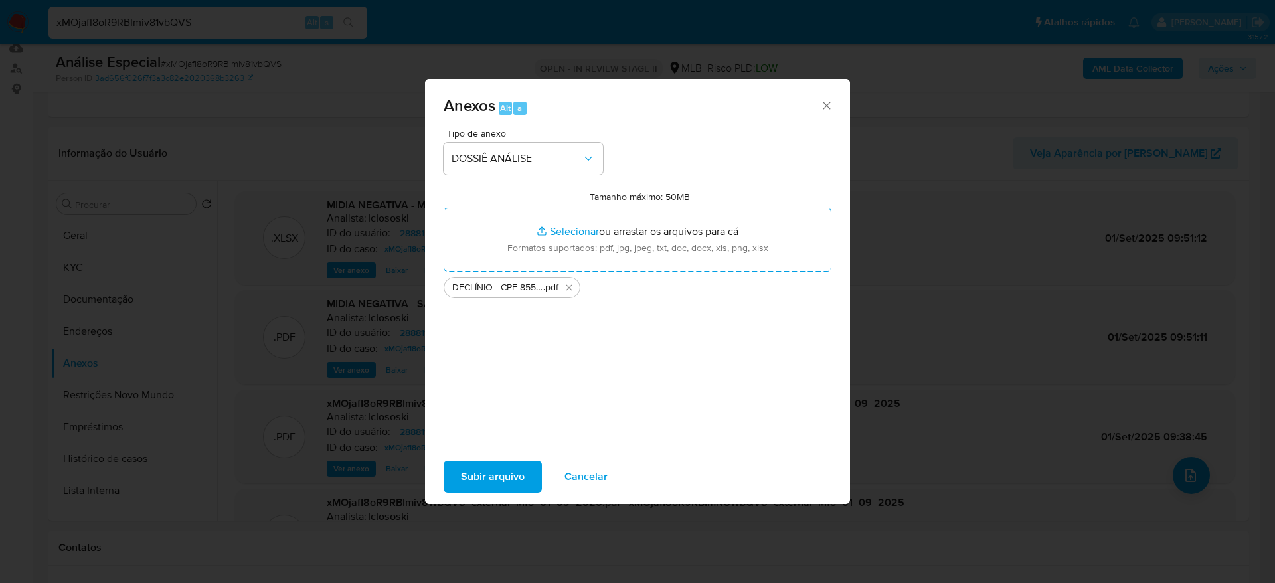
click at [498, 478] on span "Subir arquivo" at bounding box center [493, 476] width 64 height 29
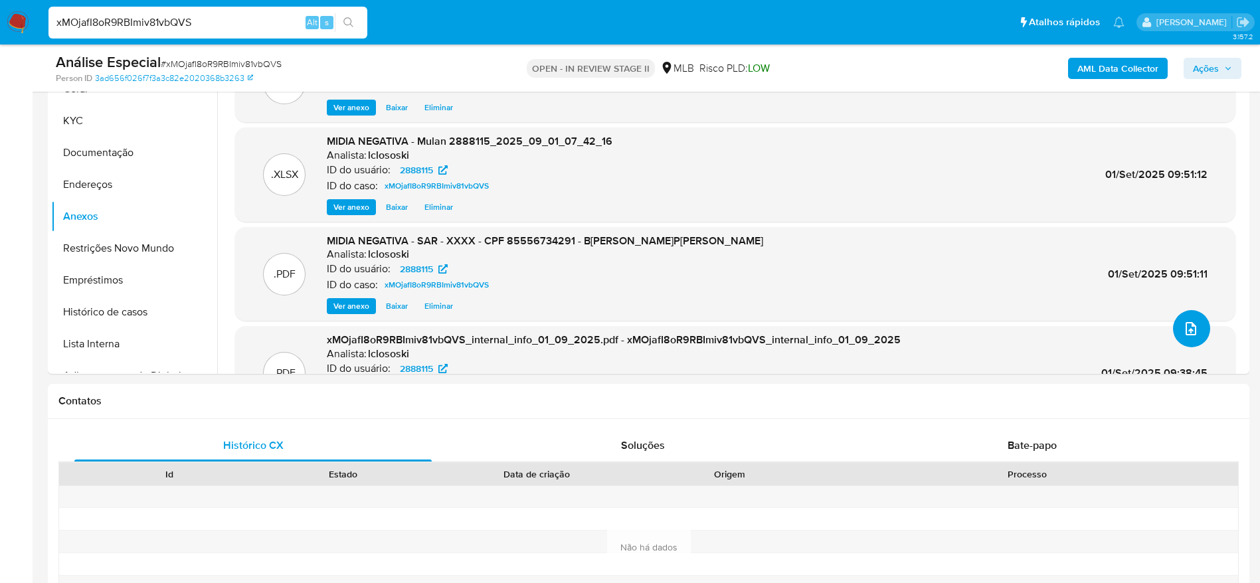
scroll to position [164, 0]
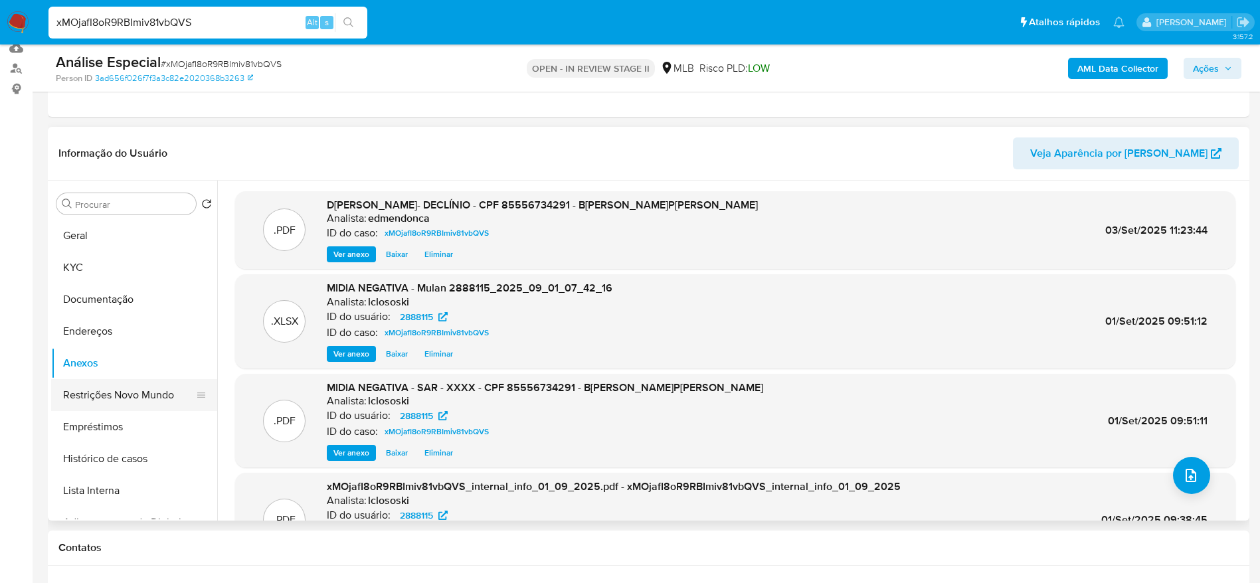
click at [112, 389] on button "Restrições Novo Mundo" at bounding box center [128, 395] width 155 height 32
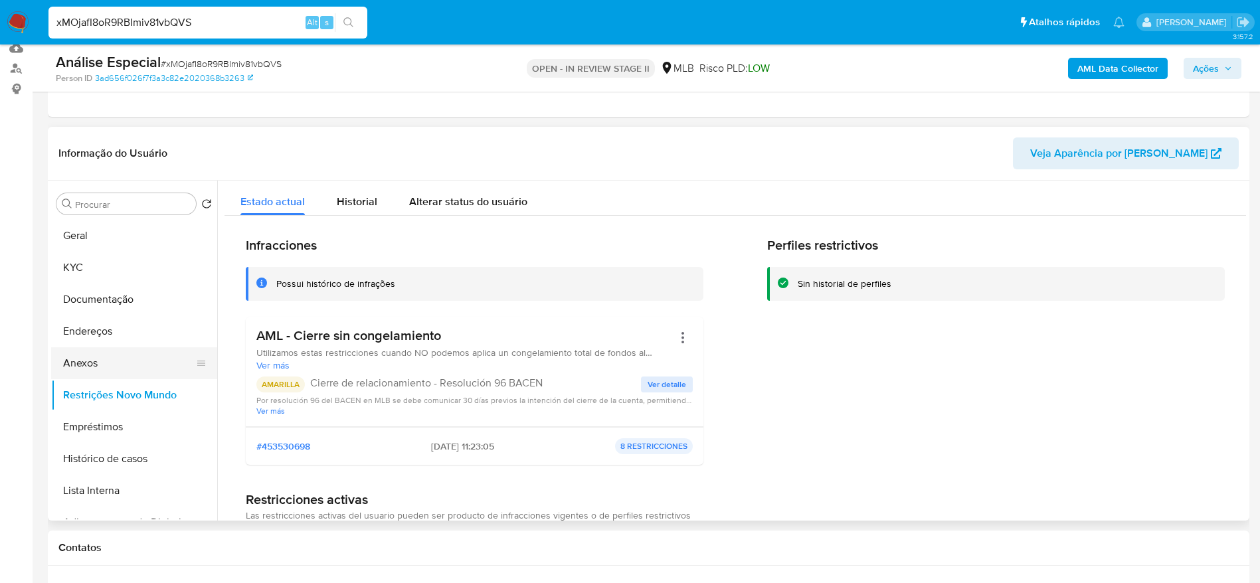
click at [112, 367] on button "Anexos" at bounding box center [128, 363] width 155 height 32
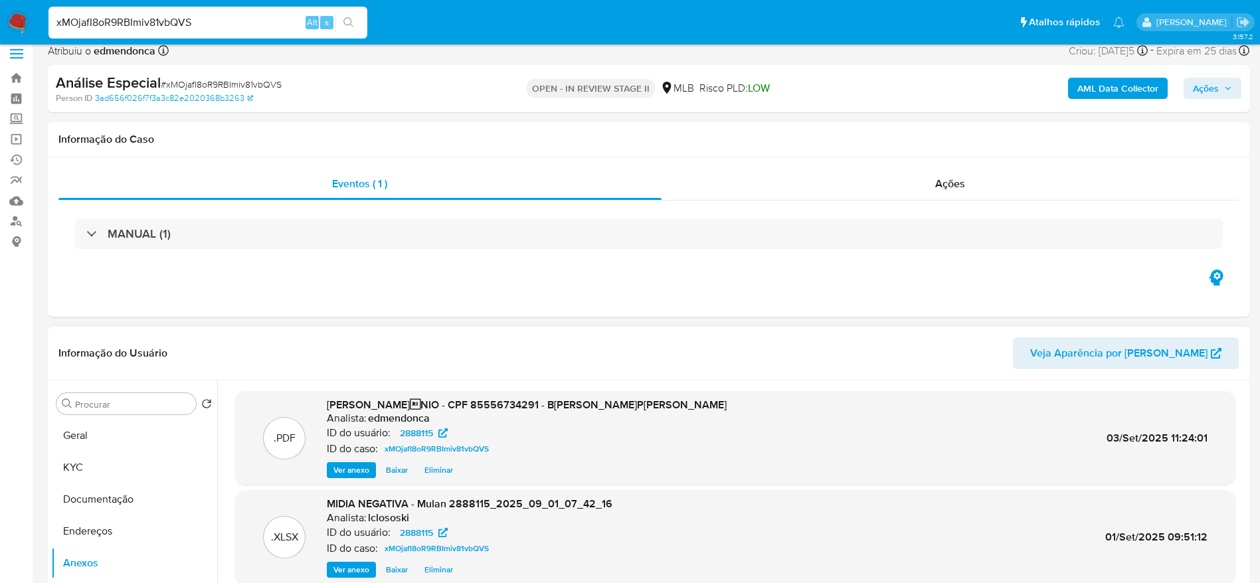
scroll to position [0, 0]
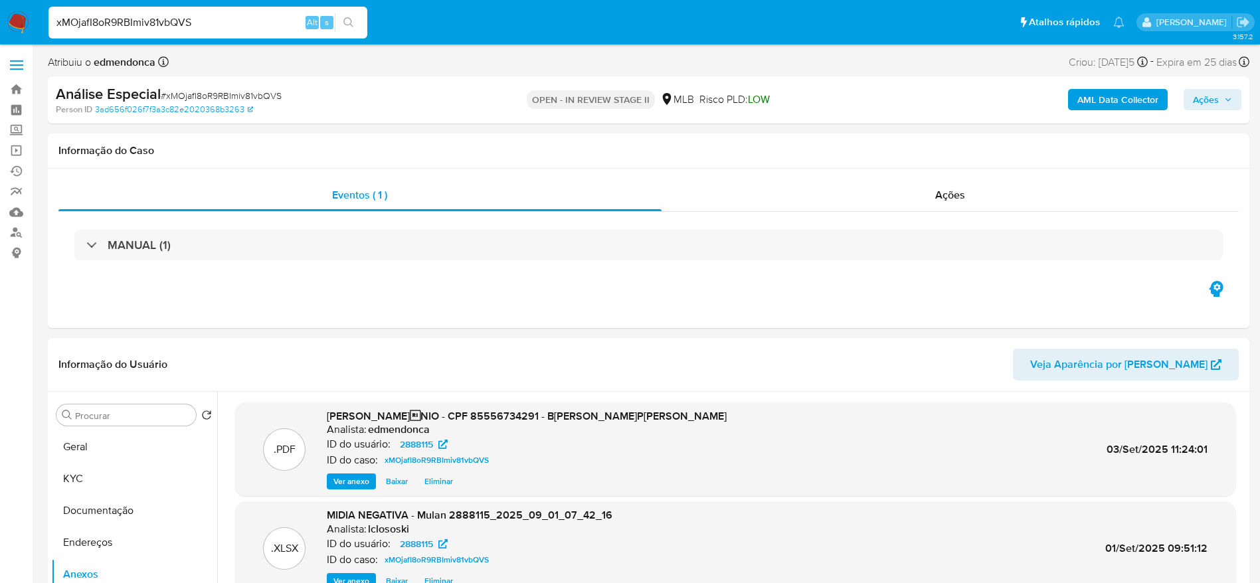
click at [1201, 104] on span "Ações" at bounding box center [1206, 99] width 26 height 21
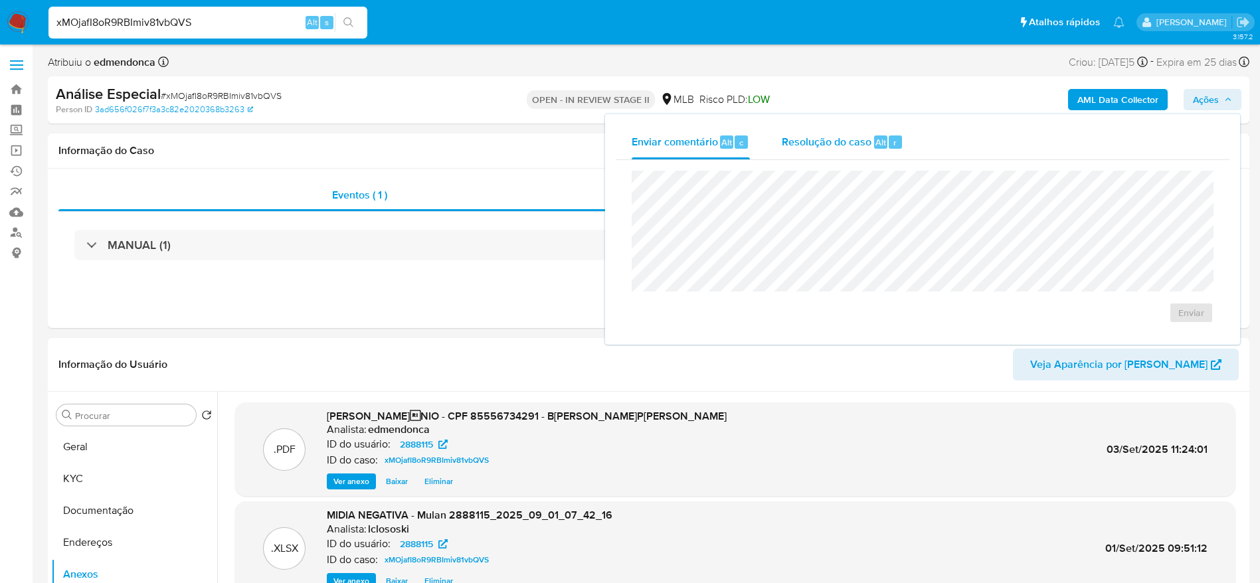
click at [805, 138] on span "Resolução do caso" at bounding box center [827, 141] width 90 height 15
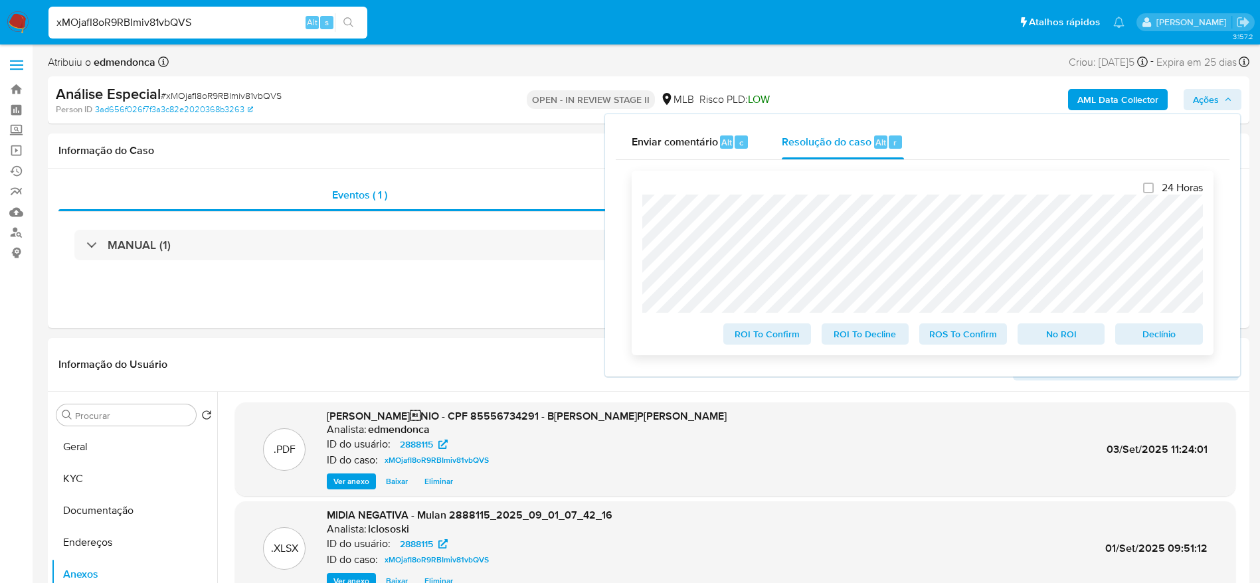
click at [1061, 329] on span "No ROI" at bounding box center [1061, 334] width 69 height 19
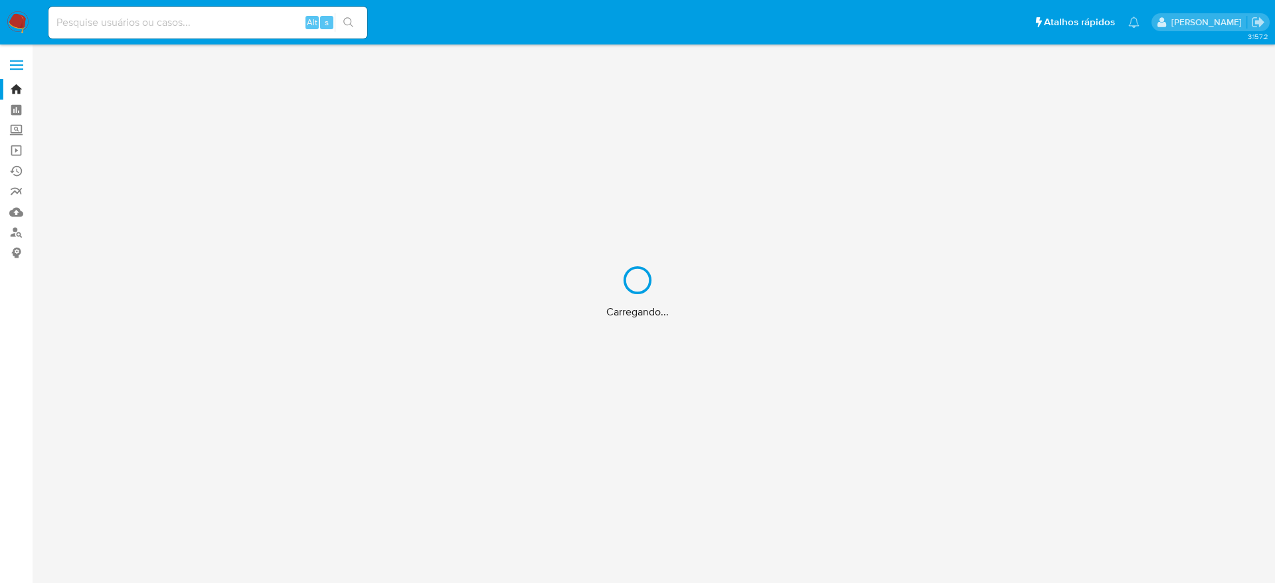
click at [131, 19] on div "Carregando..." at bounding box center [637, 291] width 1275 height 583
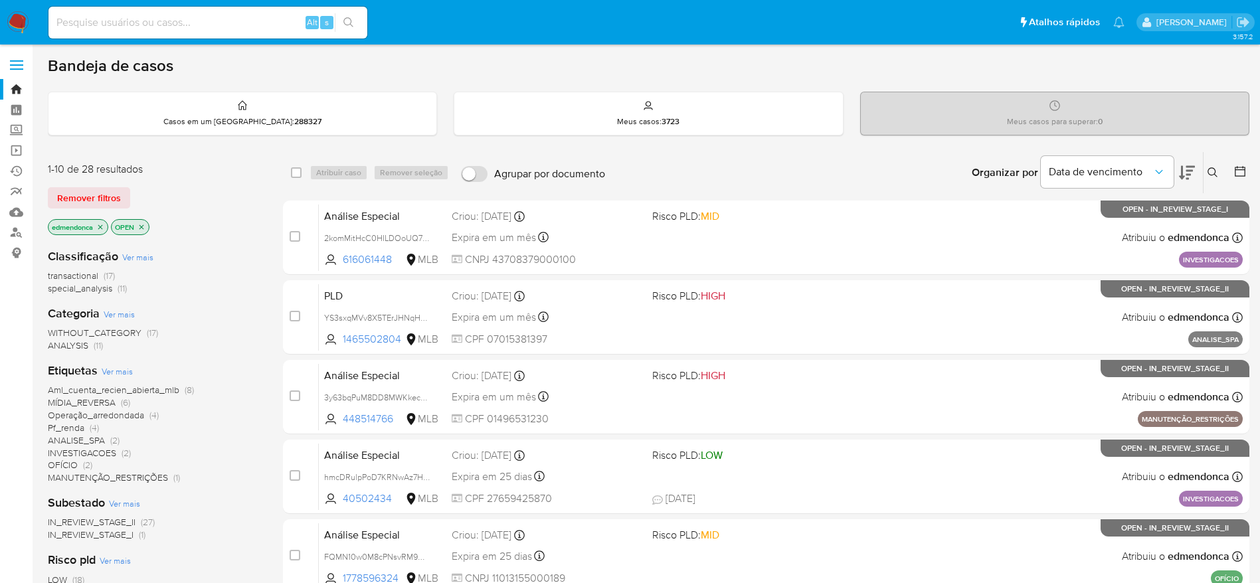
click at [131, 19] on input at bounding box center [207, 22] width 319 height 17
paste input "h28fLHLPsqDvFt3cnCLEeYYg"
type input "h28fLHLPsqDvFt3cnCLEeYYg"
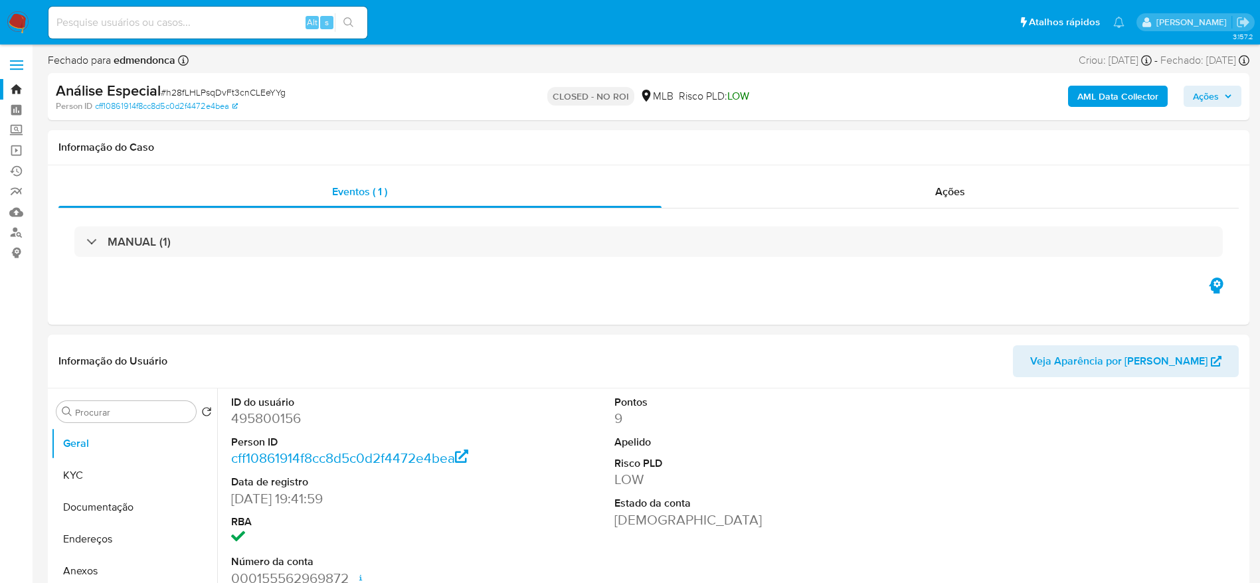
select select "10"
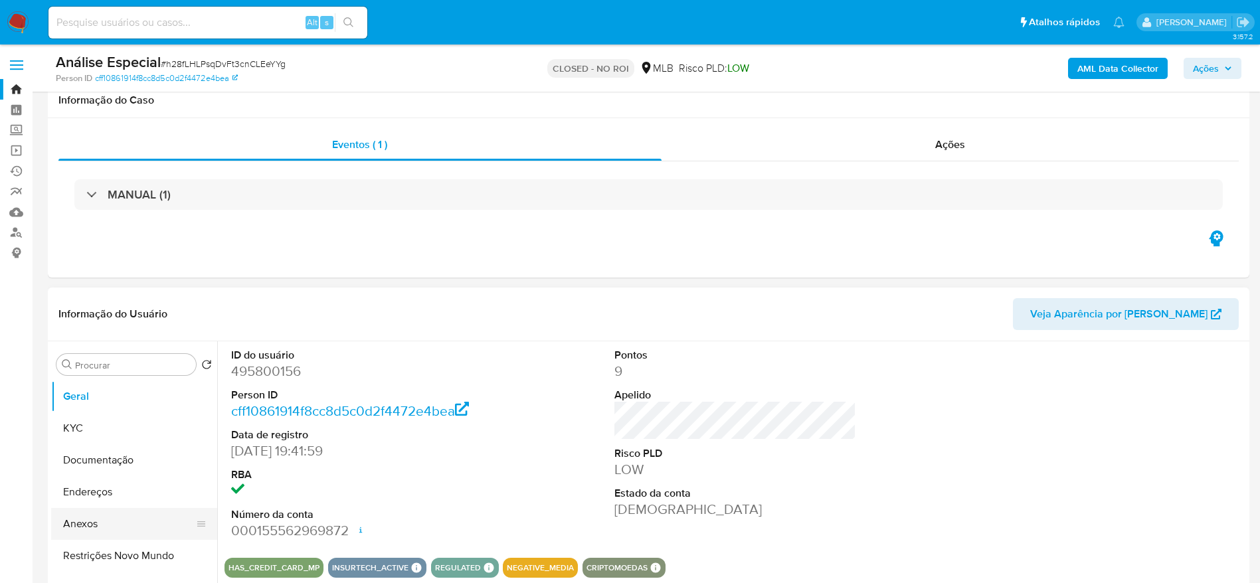
scroll to position [100, 0]
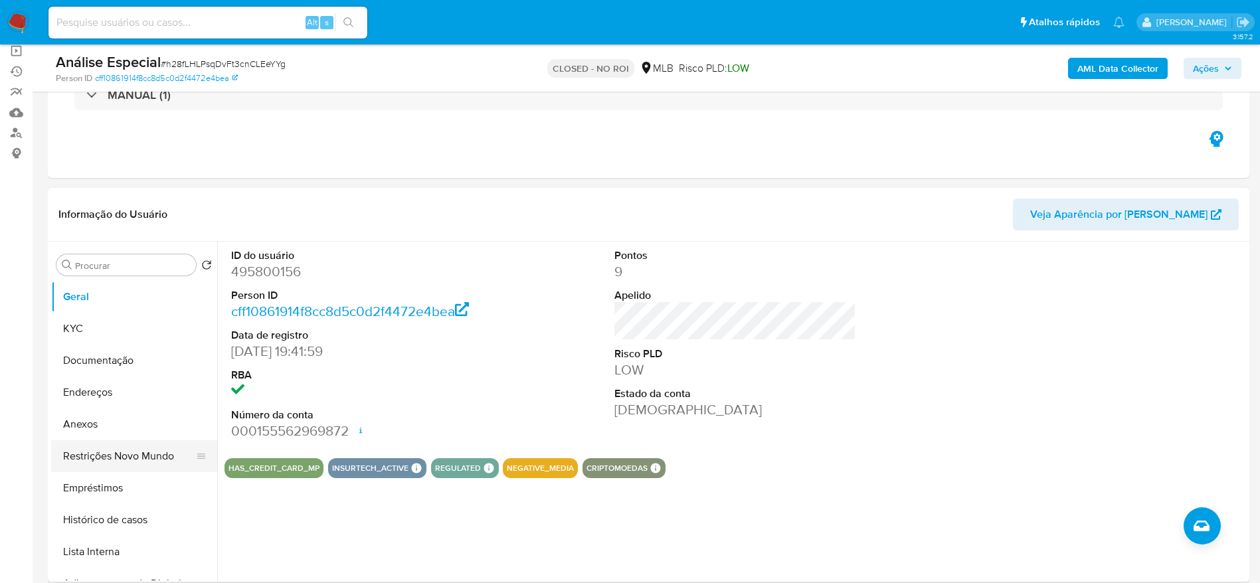
click at [96, 454] on button "Restrições Novo Mundo" at bounding box center [128, 456] width 155 height 32
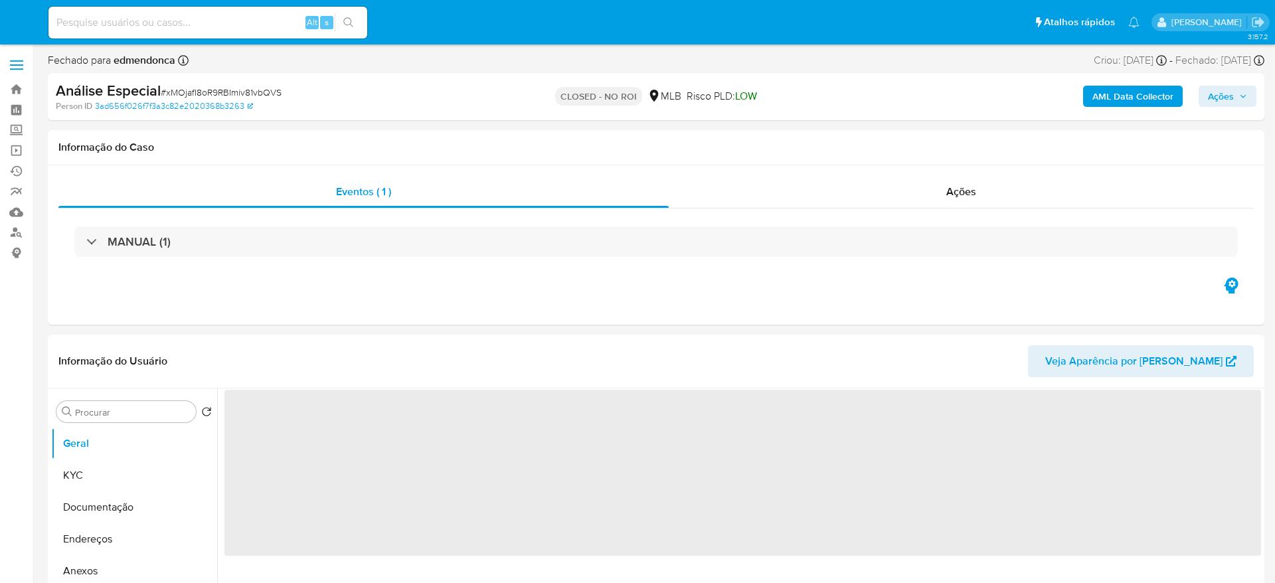
select select "10"
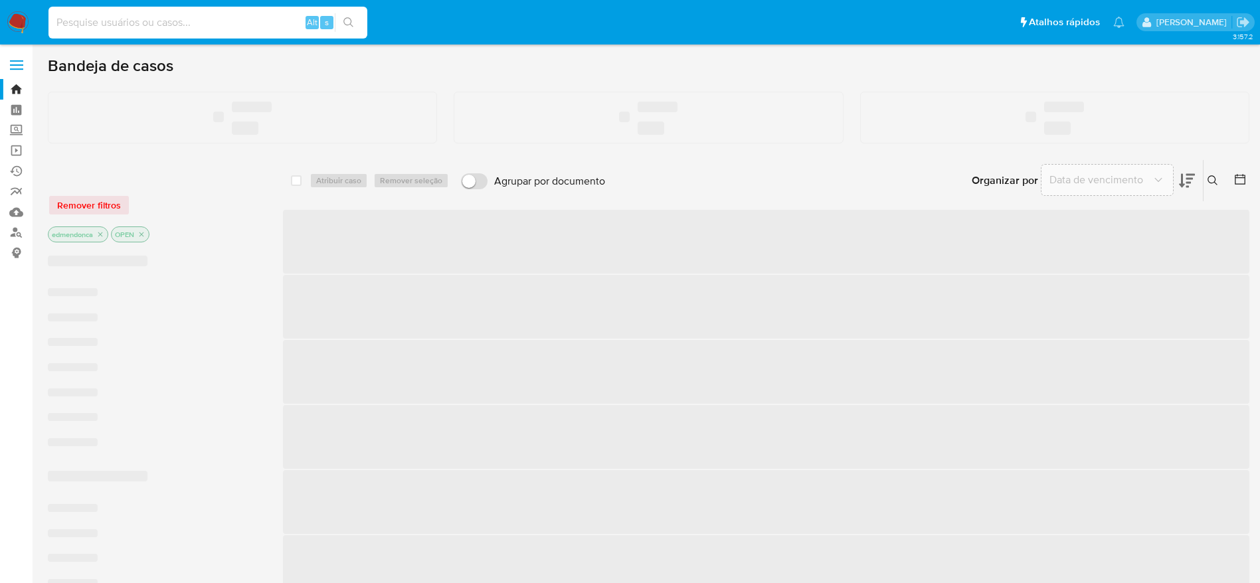
click at [151, 20] on input at bounding box center [207, 22] width 319 height 17
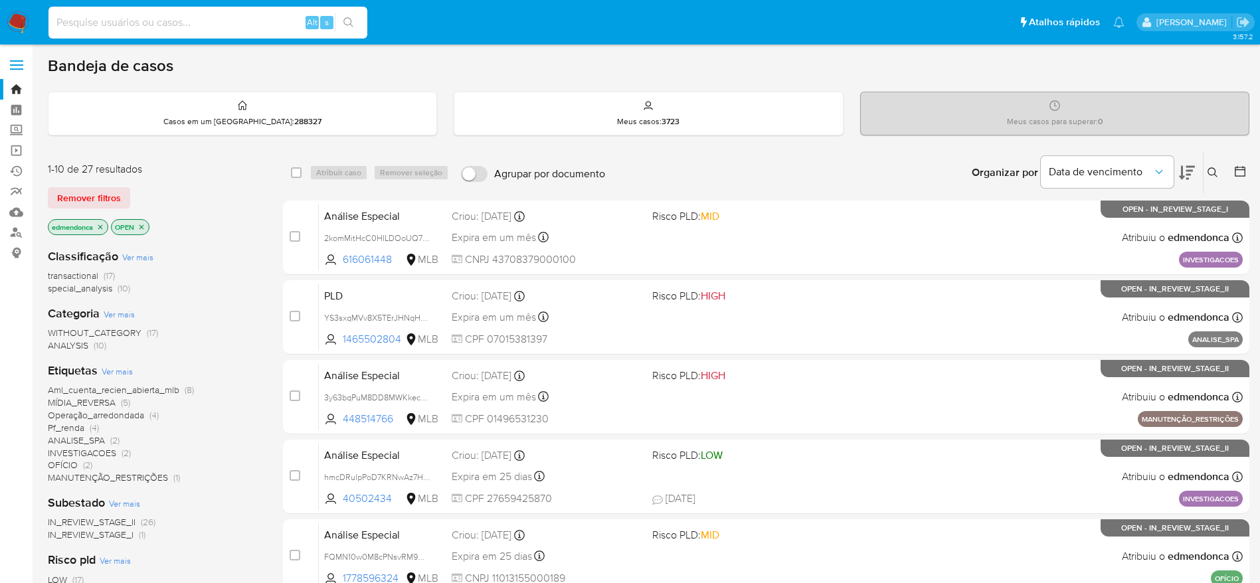
paste input "D2f8sBoSHwd0wvIABBjwkxTz"
type input "D2f8sBoSHwd0wvIABBjwkxTz"
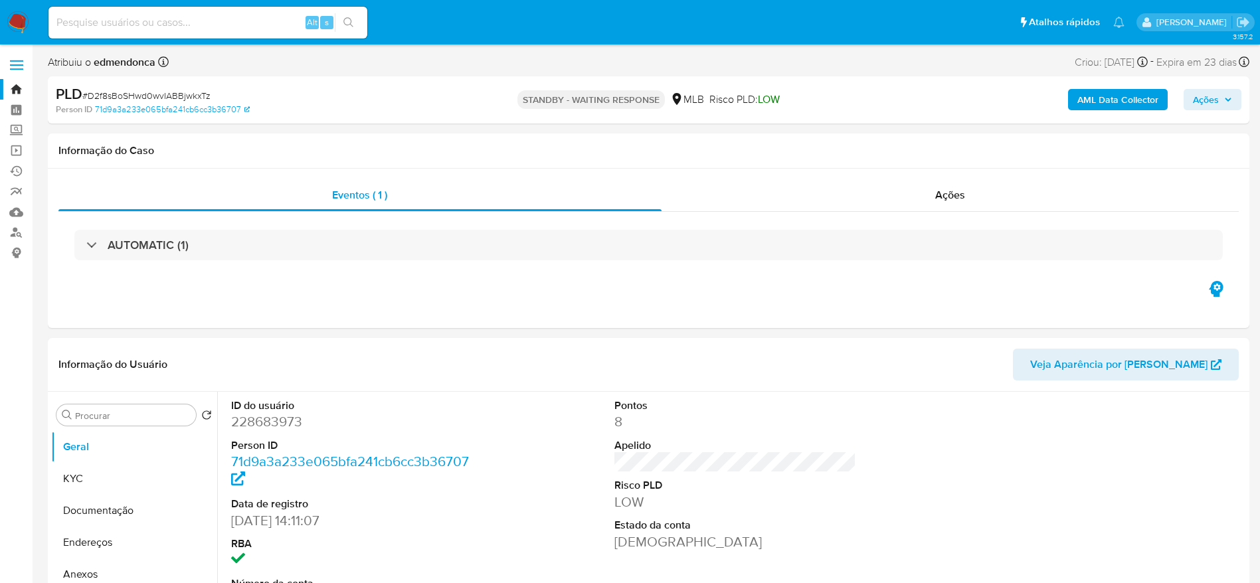
select select "10"
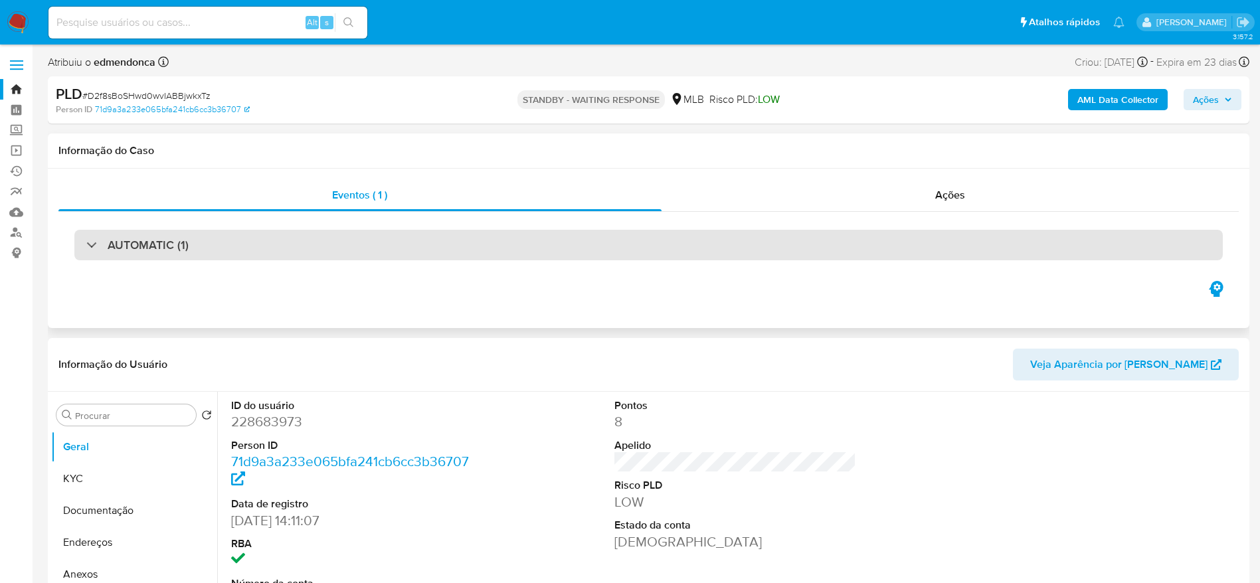
click at [315, 246] on div "AUTOMATIC (1)" at bounding box center [648, 245] width 1148 height 31
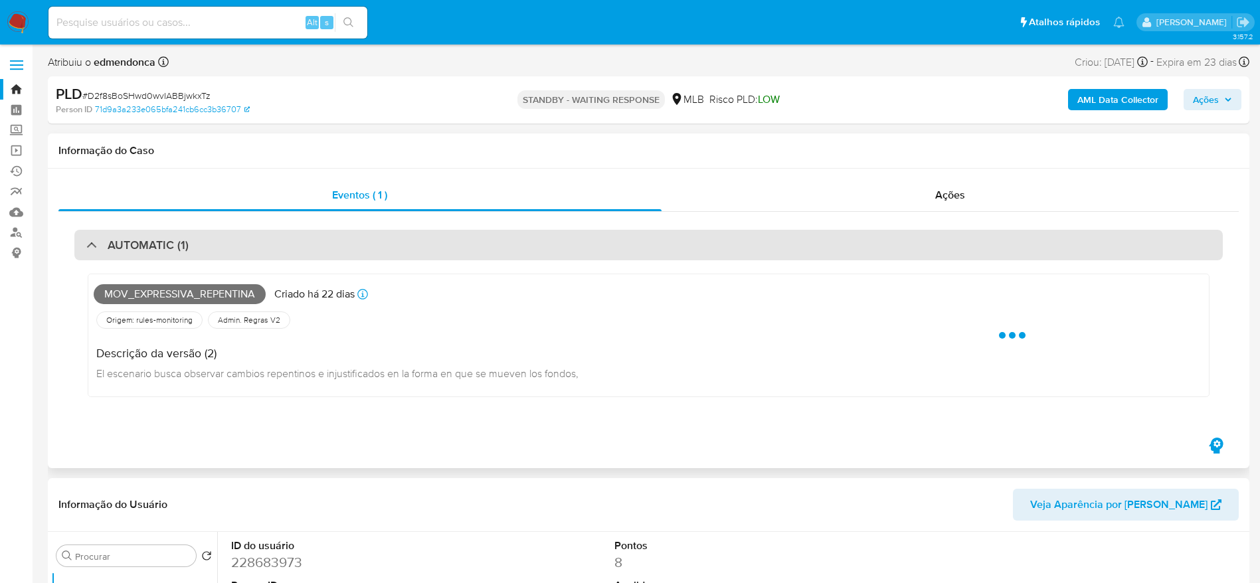
click at [315, 246] on div "AUTOMATIC (1)" at bounding box center [648, 245] width 1148 height 31
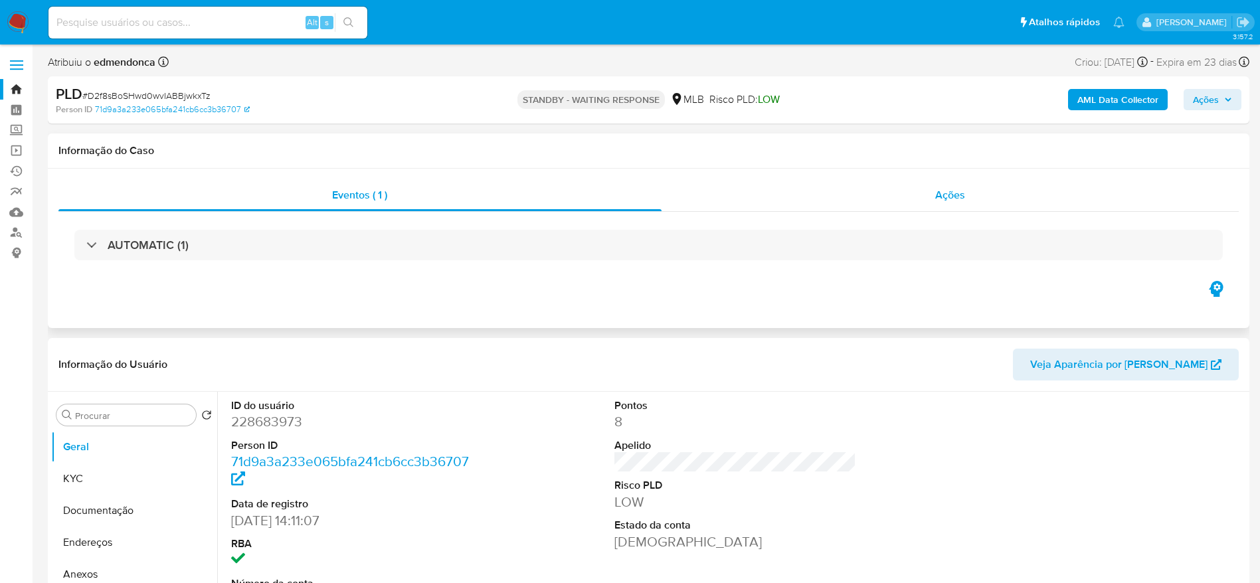
click at [871, 200] on div "Ações" at bounding box center [950, 195] width 578 height 32
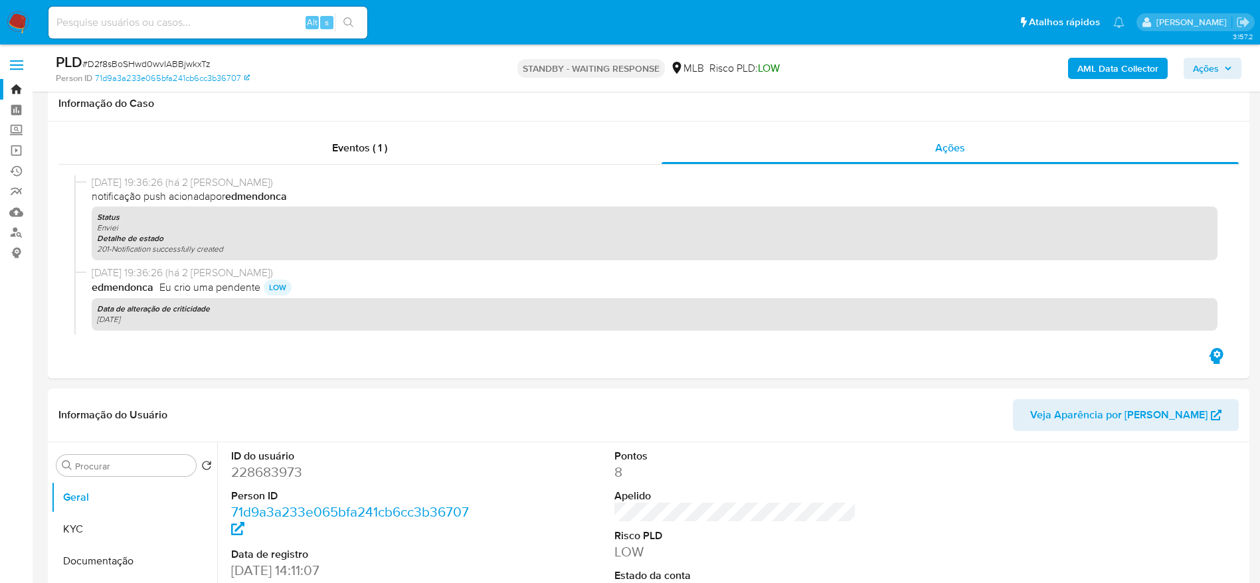
scroll to position [598, 0]
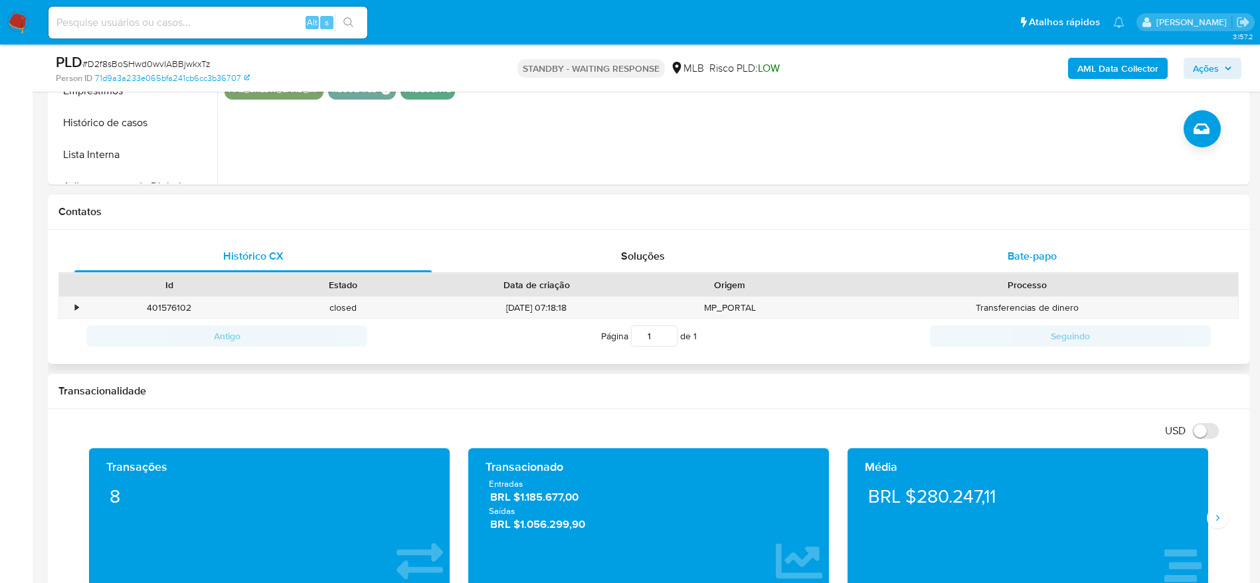
click at [1051, 250] on span "Bate-papo" at bounding box center [1031, 255] width 49 height 15
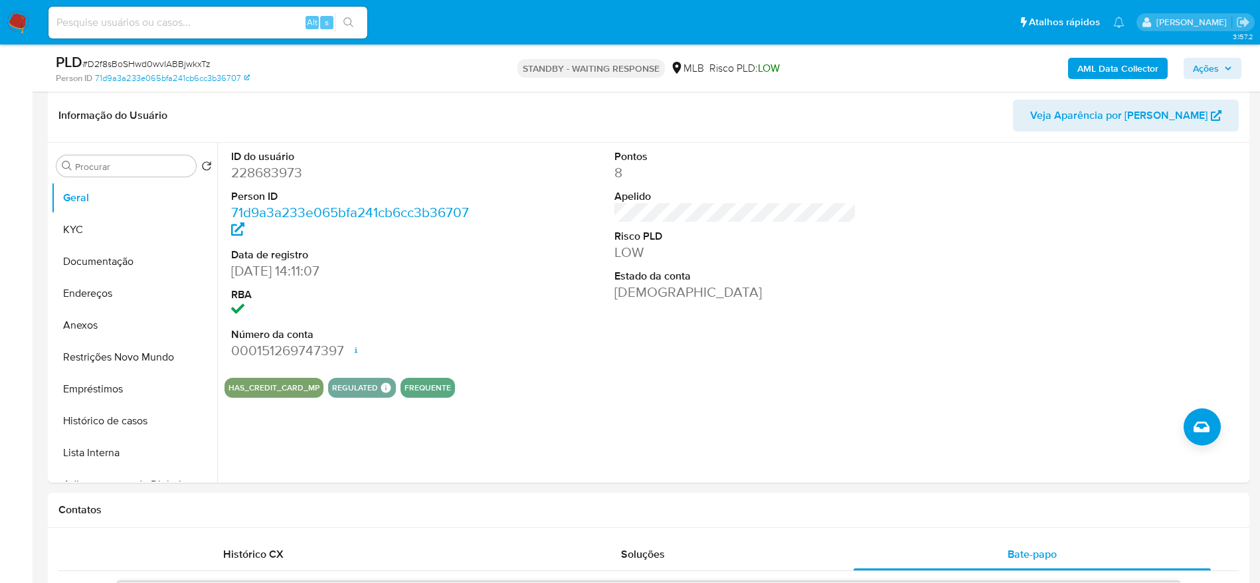
scroll to position [299, 0]
click at [187, 18] on input at bounding box center [207, 22] width 319 height 17
paste input "QayEIjwHByjyKIyu6qe1M0bf"
type input "QayEIjwHByjyKIyu6qe1M0bf"
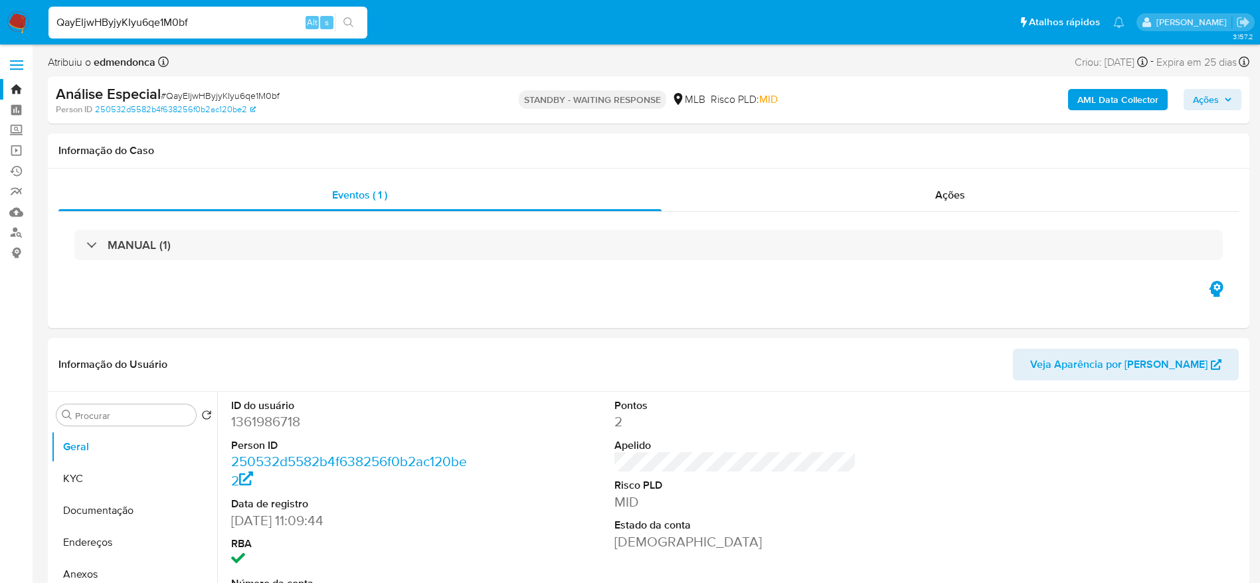
select select "10"
click at [197, 17] on input "QayEIjwHByjyKIyu6qe1M0bf" at bounding box center [207, 22] width 319 height 17
paste input "n4ump0Rl61DXadTTrCZUnsZs"
type input "n4ump0Rl61DXadTTrCZUnsZs"
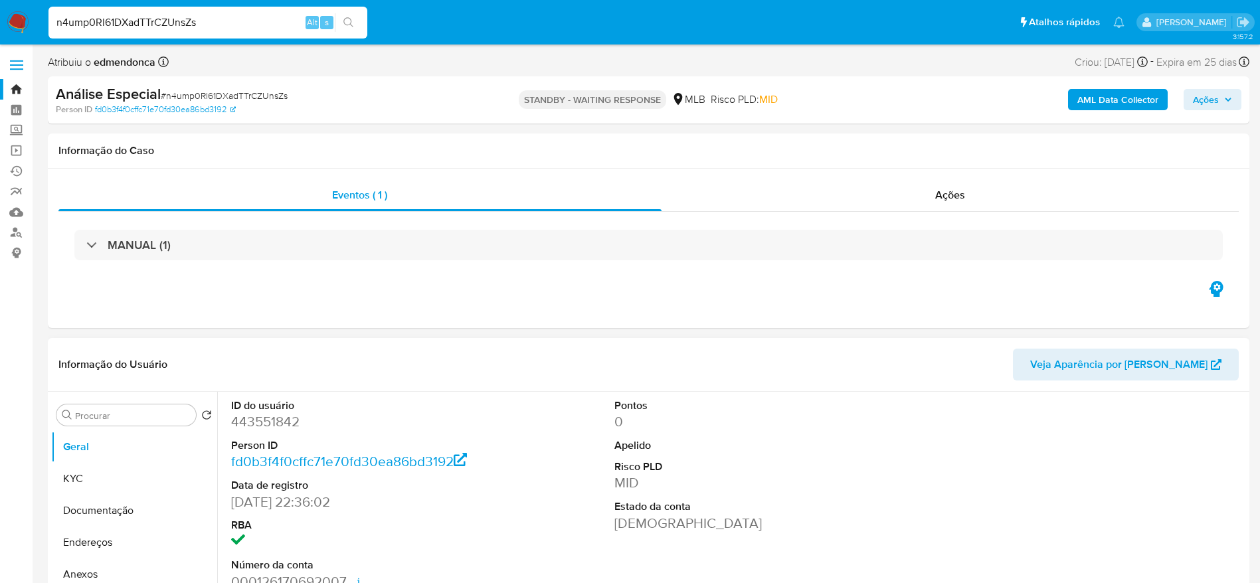
select select "10"
click at [284, 21] on input "n4ump0Rl61DXadTTrCZUnsZs" at bounding box center [207, 22] width 319 height 17
paste input "LCLhcG8OEIXdF3tPmZx2lsWT"
type input "LCLhcG8OEIXdF3tPmZx2lsWT"
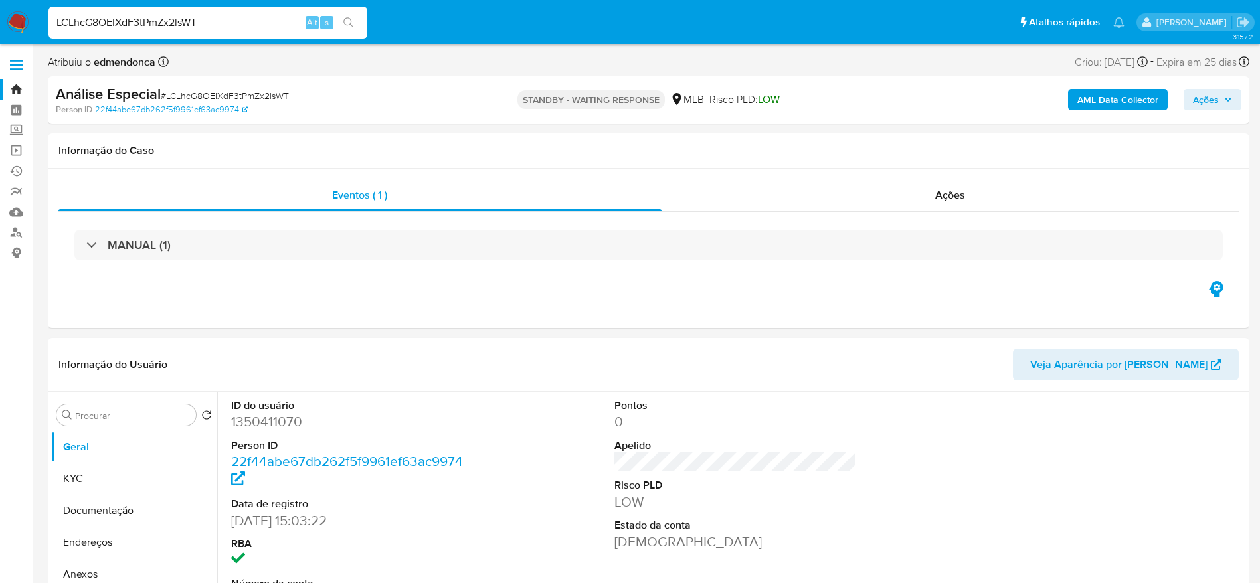
select select "10"
click at [204, 26] on input "LCLhcG8OEIXdF3tPmZx2lsWT" at bounding box center [207, 22] width 319 height 17
click at [203, 26] on input "LCLhcG8OEIXdF3tPmZx2lsWT" at bounding box center [207, 22] width 319 height 17
paste input "zPJao29H7tYvfFMPWXKOiYM"
type input "LzPJao29H7tYvfFMPWXKOiYM"
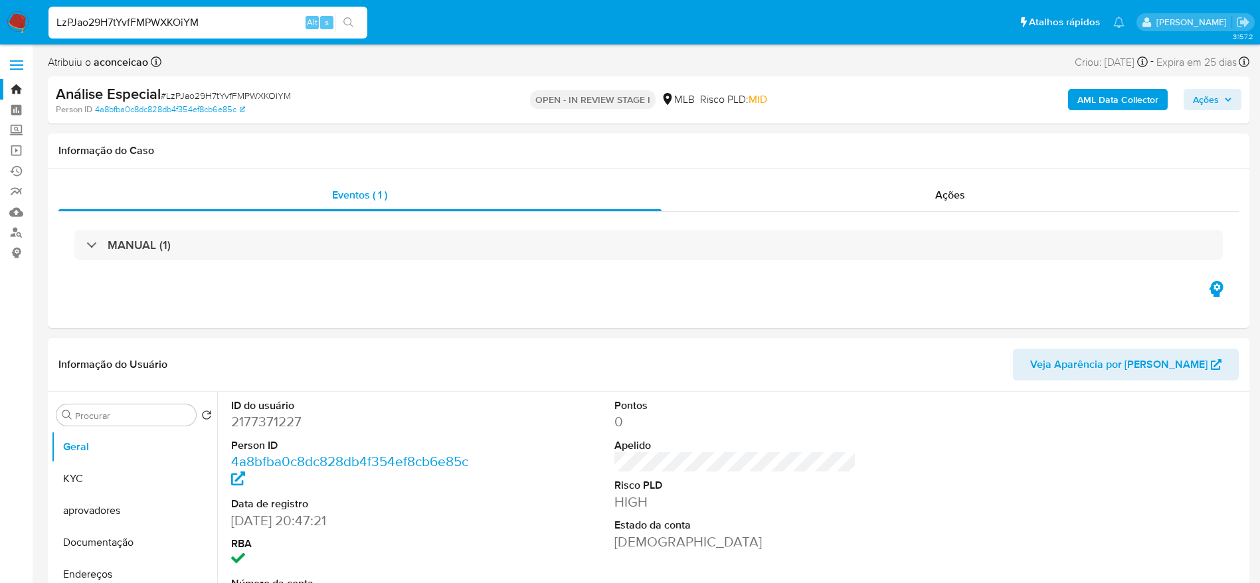
select select "10"
click at [951, 193] on span "Ações" at bounding box center [950, 194] width 30 height 15
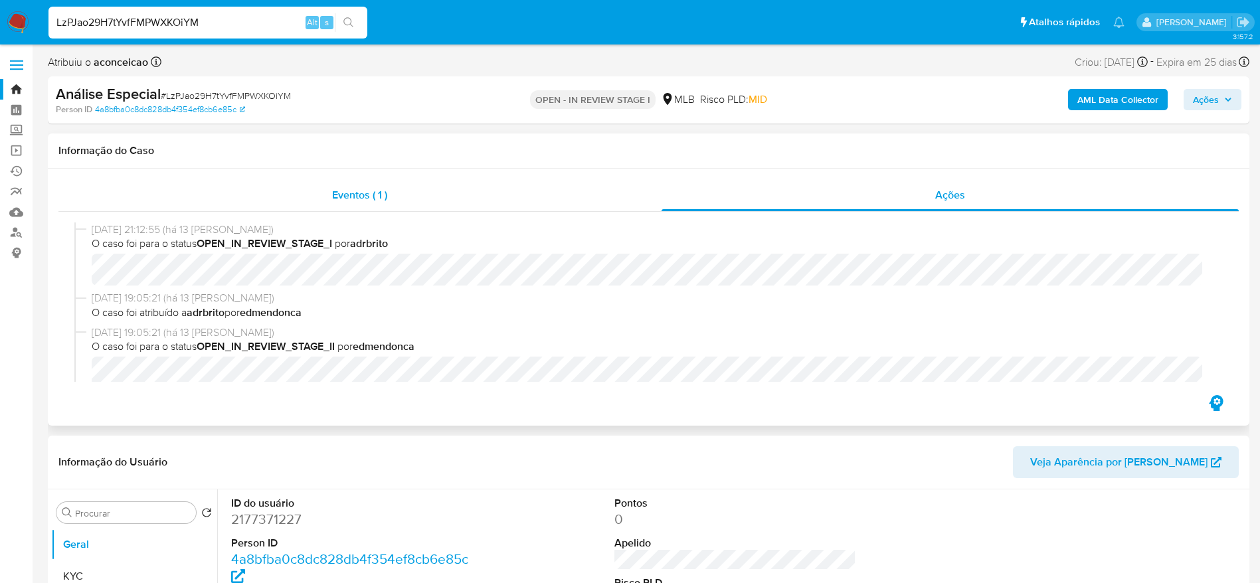
click at [329, 195] on div "Eventos ( 1 )" at bounding box center [359, 195] width 603 height 32
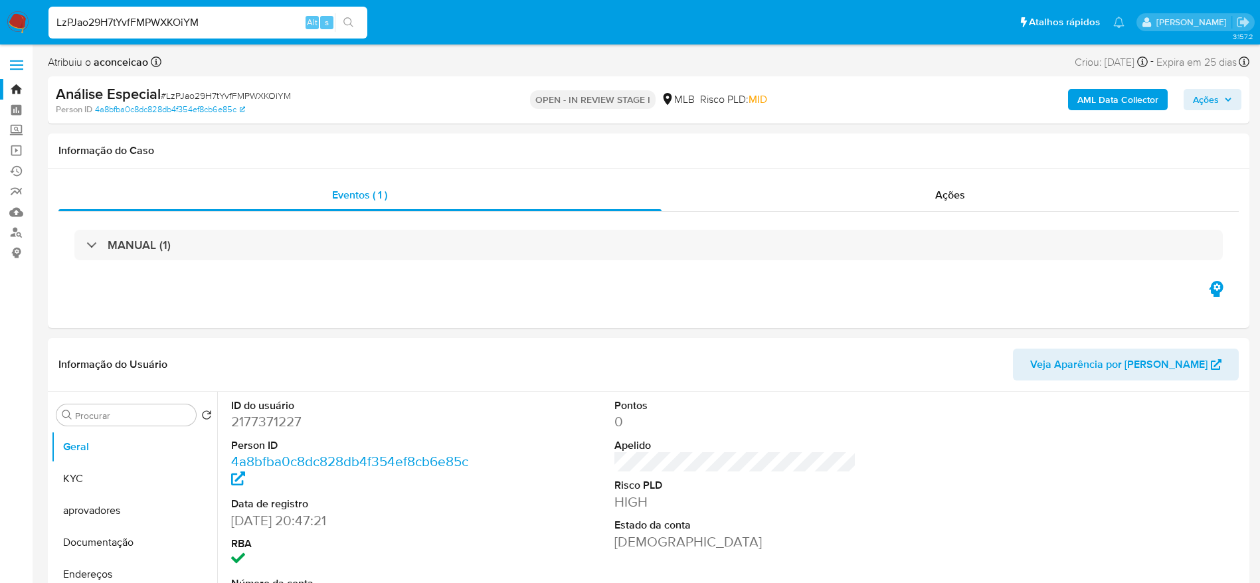
click at [17, 21] on img at bounding box center [18, 22] width 23 height 23
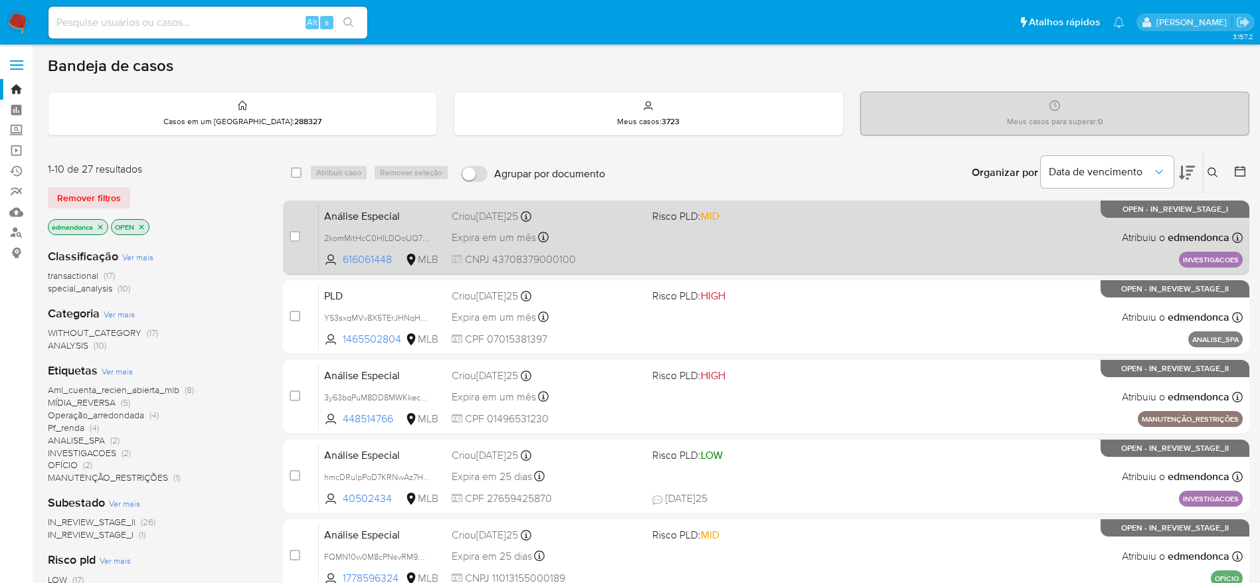
click at [814, 224] on div "Análise Especial 2komMitHcC0HILDOoUQ740ib 616061448 MLB Risco PLD: MID Criou: […" at bounding box center [781, 237] width 924 height 67
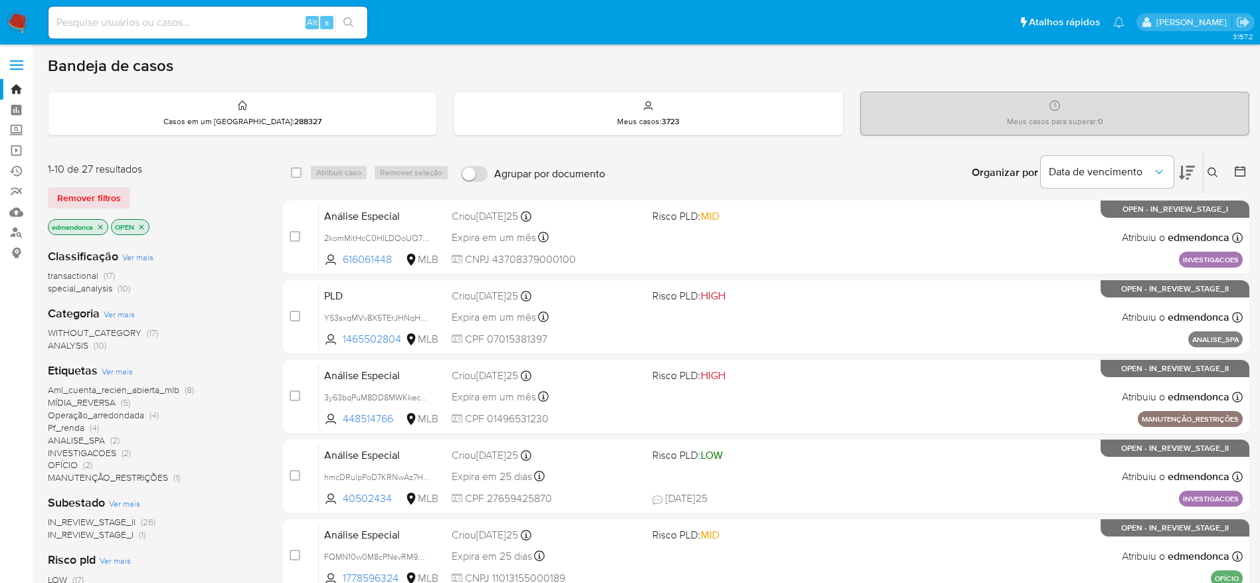
click at [248, 21] on input at bounding box center [207, 22] width 319 height 17
paste input "xrnwAMuCmGSgnU6jJxmVA6NI"
type input "xrnwAMuCmGSgnU6jJxmVA6NI"
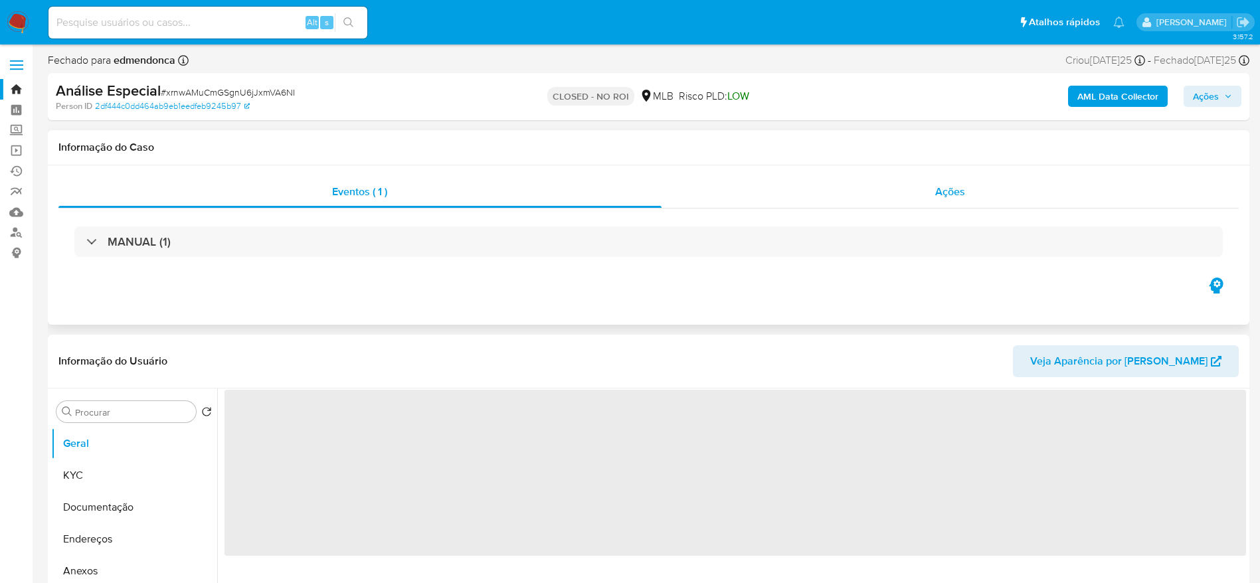
click at [946, 191] on span "Ações" at bounding box center [950, 191] width 30 height 15
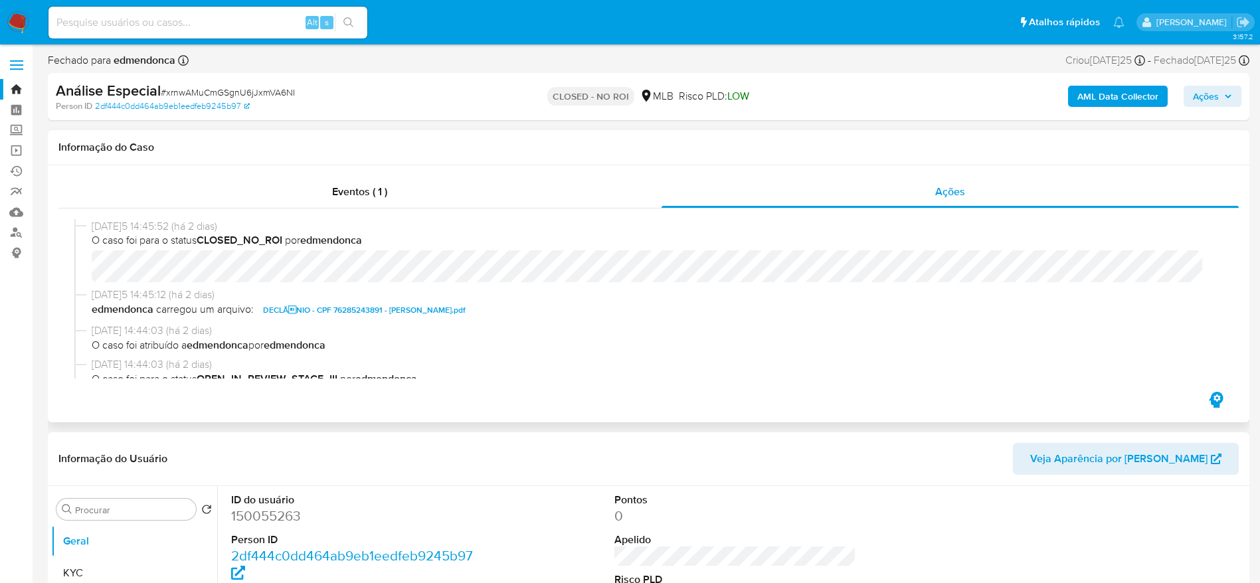
select select "10"
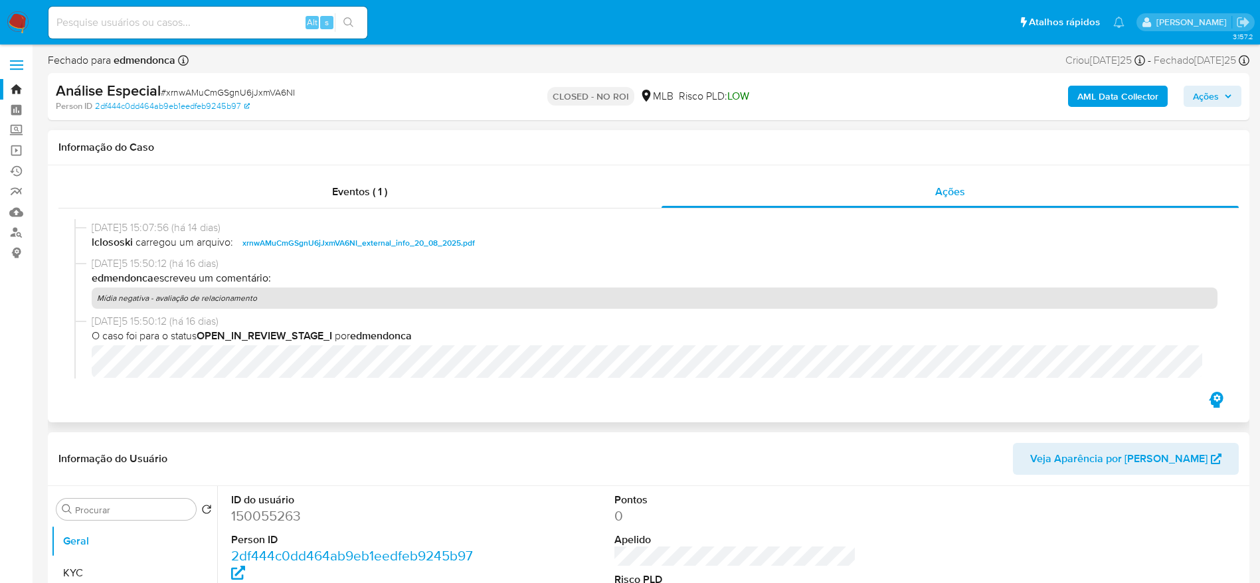
scroll to position [697, 0]
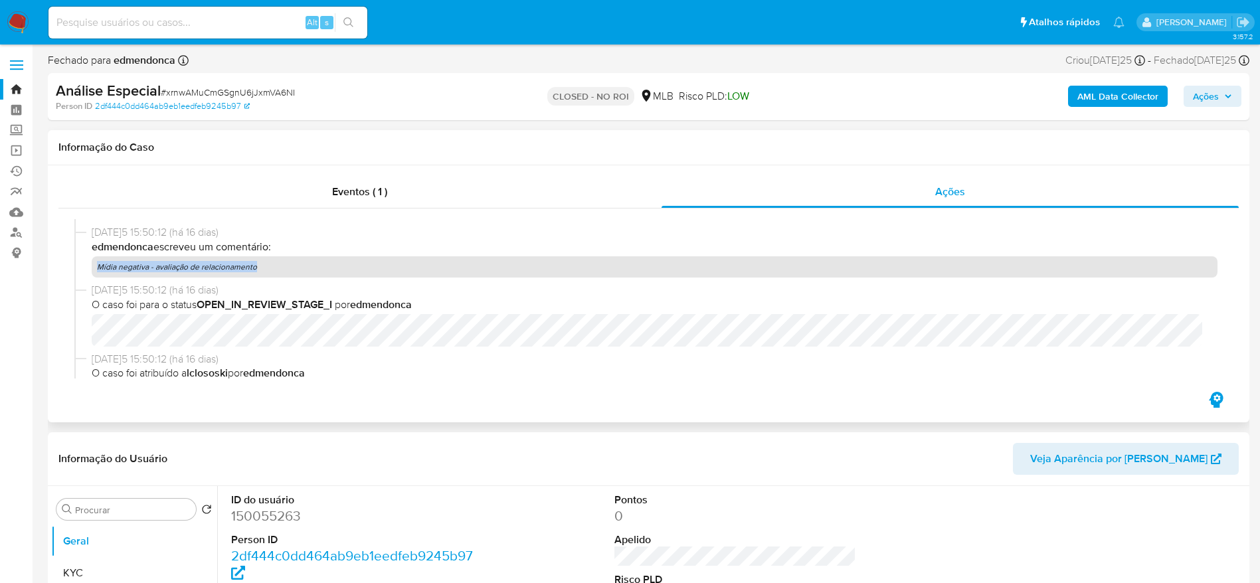
drag, startPoint x: 283, startPoint y: 271, endPoint x: 90, endPoint y: 262, distance: 192.8
click at [90, 262] on div "[DATE]5 15:50:12 (há 16 dias) edmendonca escreveu um comentário: Mídia negativa…" at bounding box center [648, 254] width 1148 height 58
copy p "Mídia negativa - avaliação de relacionamento"
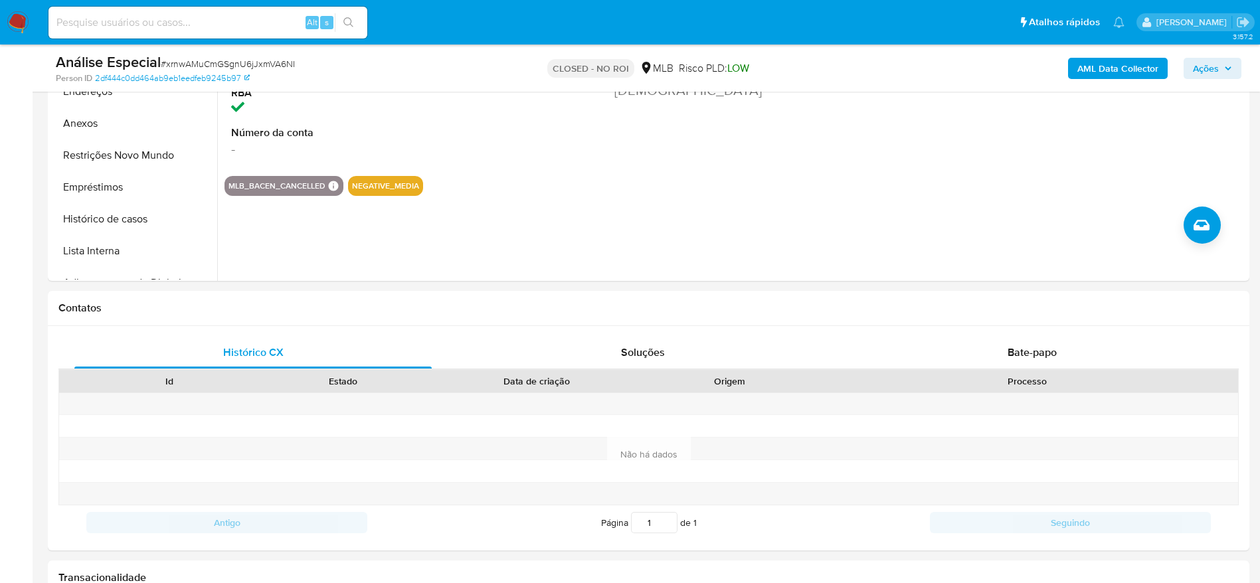
scroll to position [398, 0]
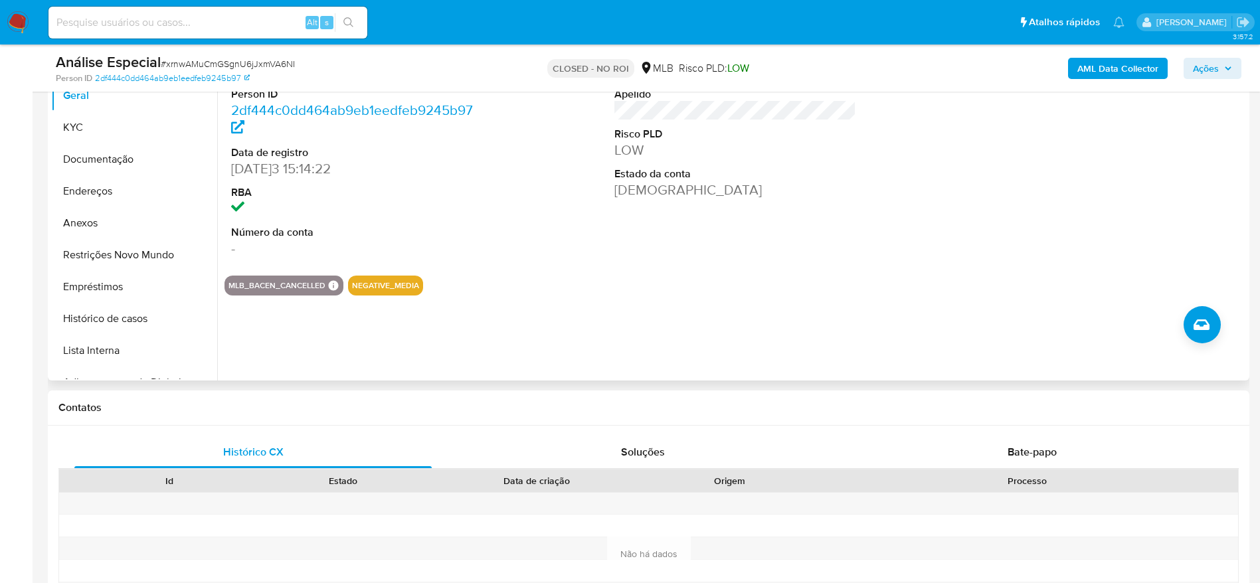
click at [689, 207] on div "Pontos 0 Apelido Risco PLD LOW Estado da conta Ativa" at bounding box center [736, 153] width 256 height 224
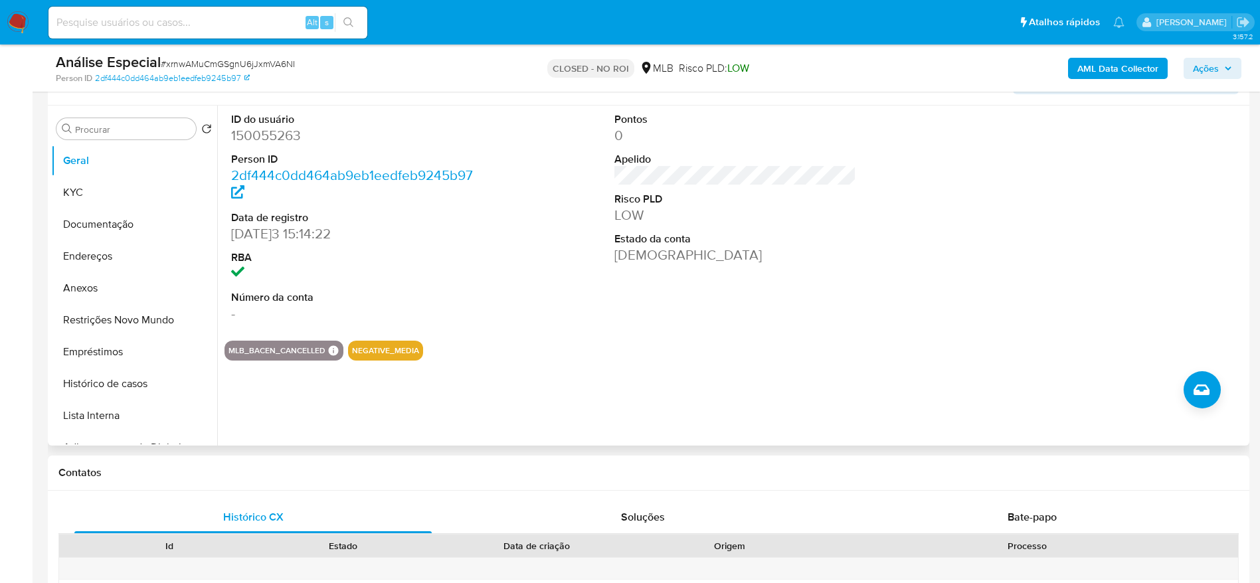
scroll to position [0, 0]
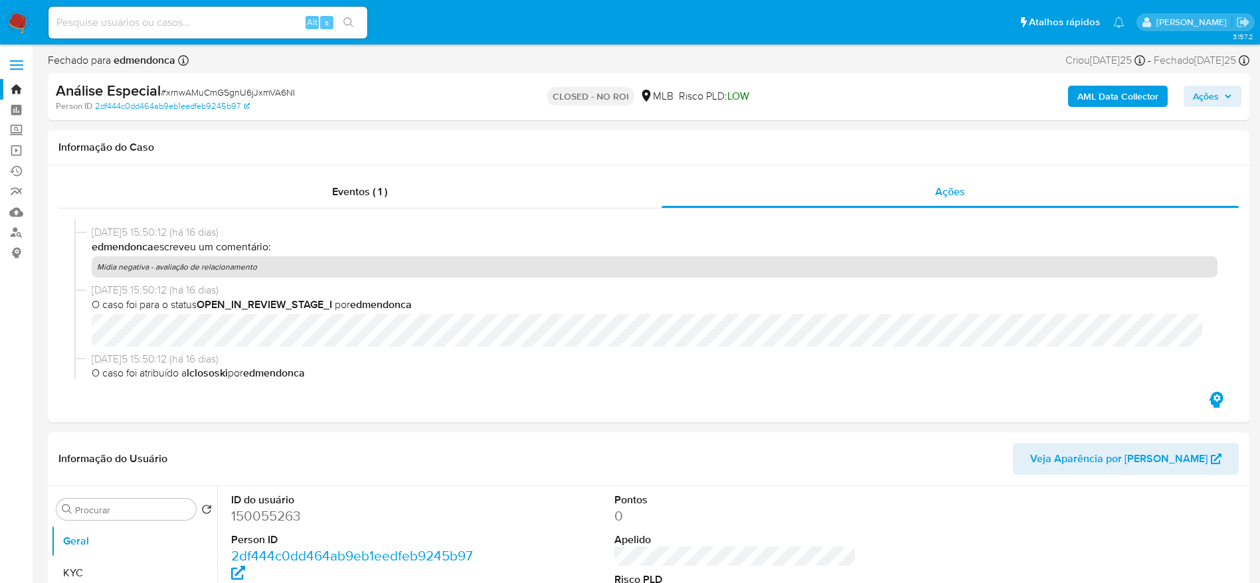
click at [29, 9] on nav "Pausado Ver notificaciones Alt s Atalhos rápidos Presiona las siguientes teclas…" at bounding box center [630, 22] width 1260 height 44
click at [19, 19] on img at bounding box center [18, 22] width 23 height 23
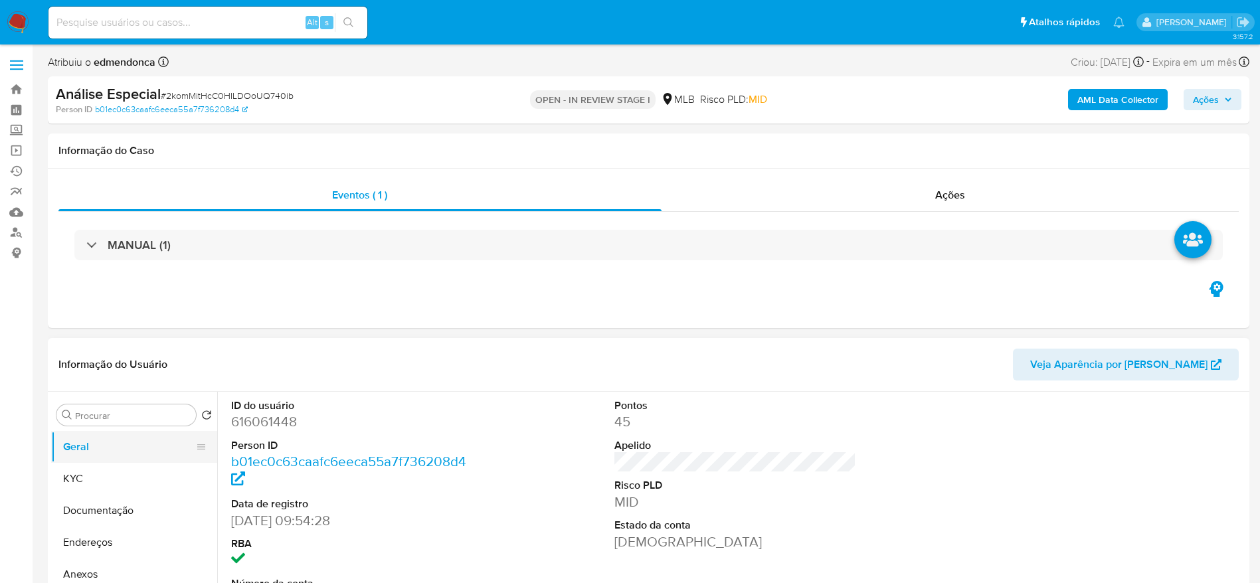
select select "10"
click at [968, 204] on div "Ações" at bounding box center [950, 195] width 578 height 32
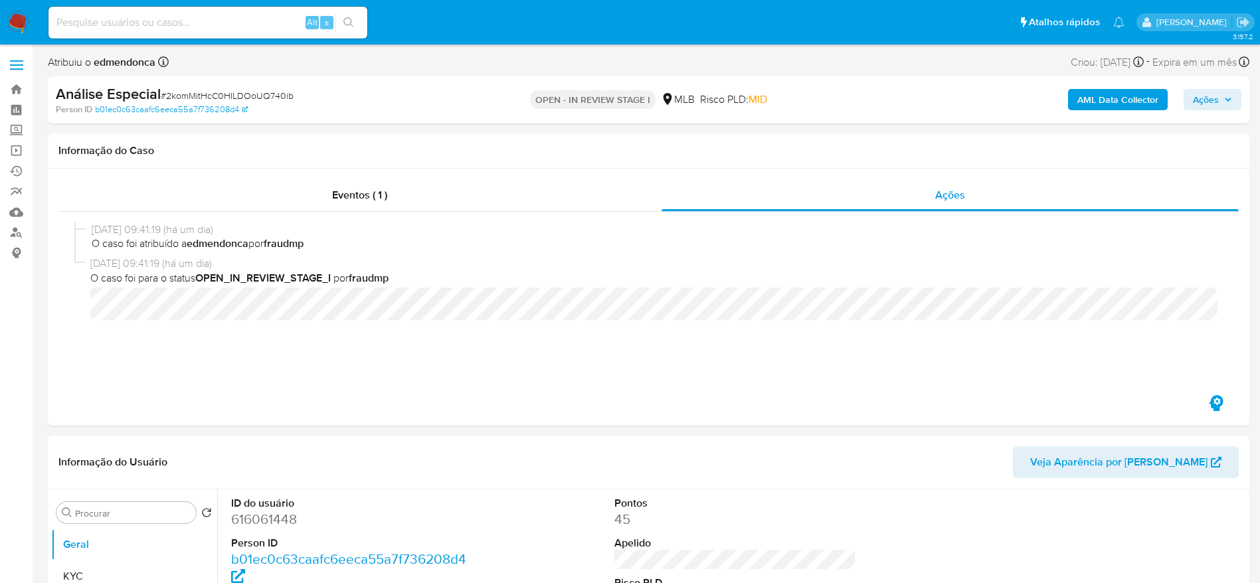
click at [1211, 98] on span "Ações" at bounding box center [1206, 99] width 26 height 21
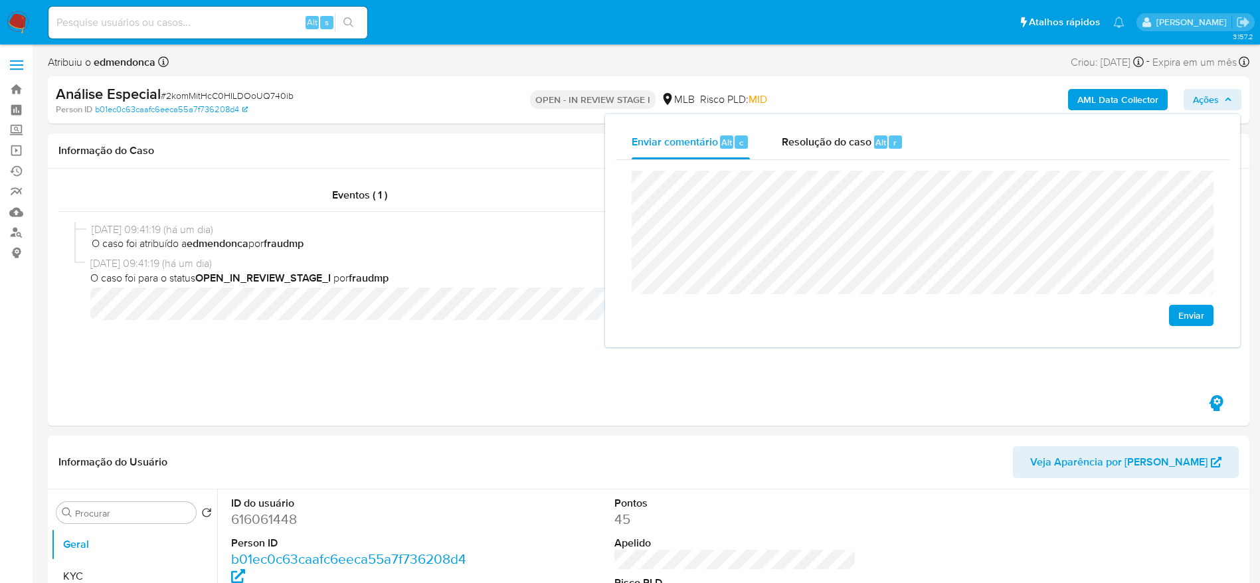
click at [1195, 319] on span "Enviar" at bounding box center [1191, 315] width 26 height 19
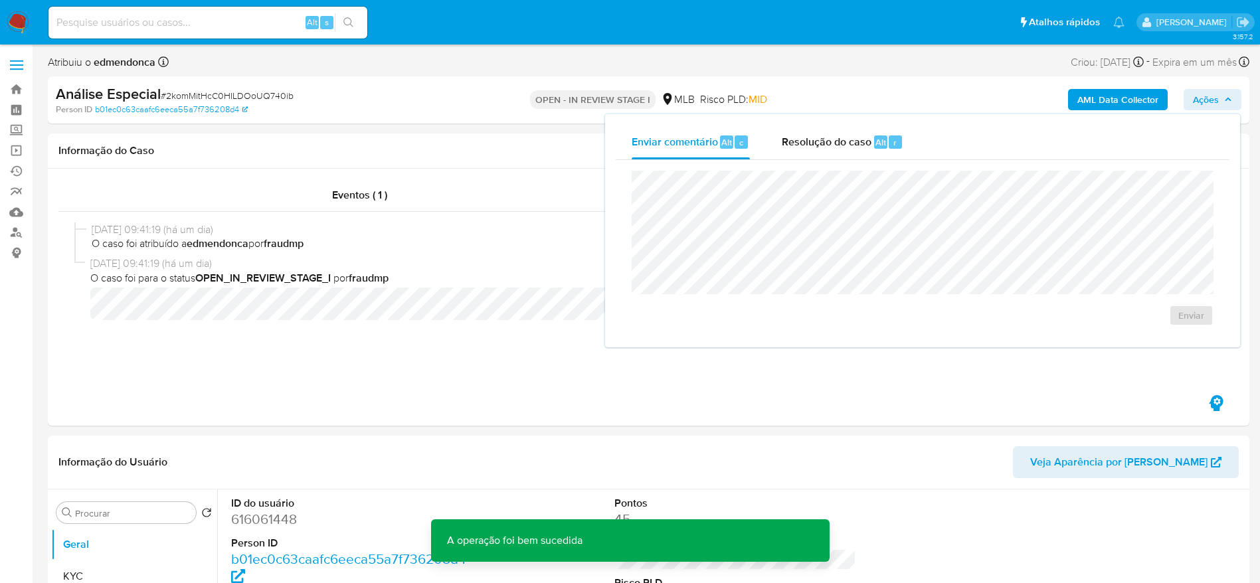
click at [1209, 100] on span "Ações" at bounding box center [1206, 99] width 26 height 21
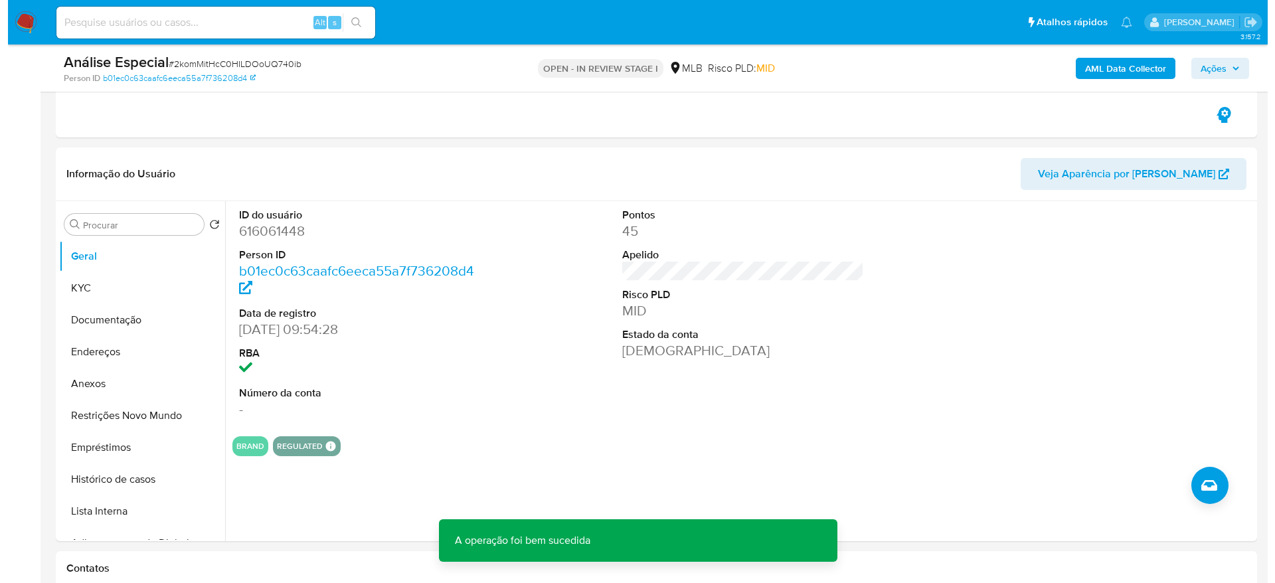
scroll to position [299, 0]
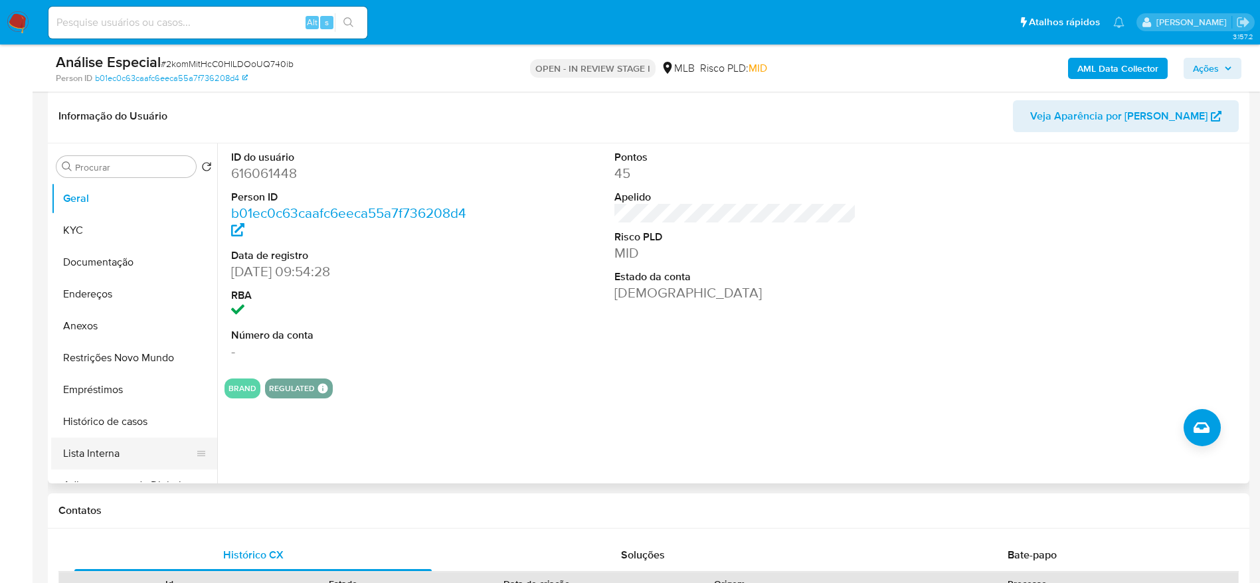
click at [92, 460] on button "Lista Interna" at bounding box center [128, 454] width 155 height 32
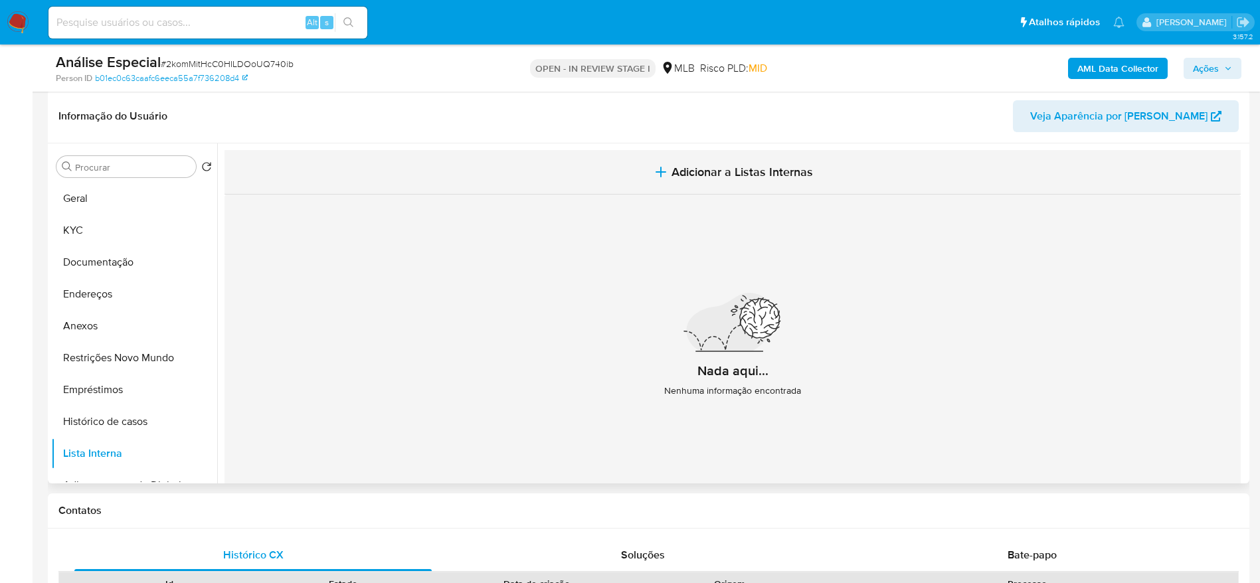
click at [703, 173] on span "Adicionar a Listas Internas" at bounding box center [741, 172] width 141 height 15
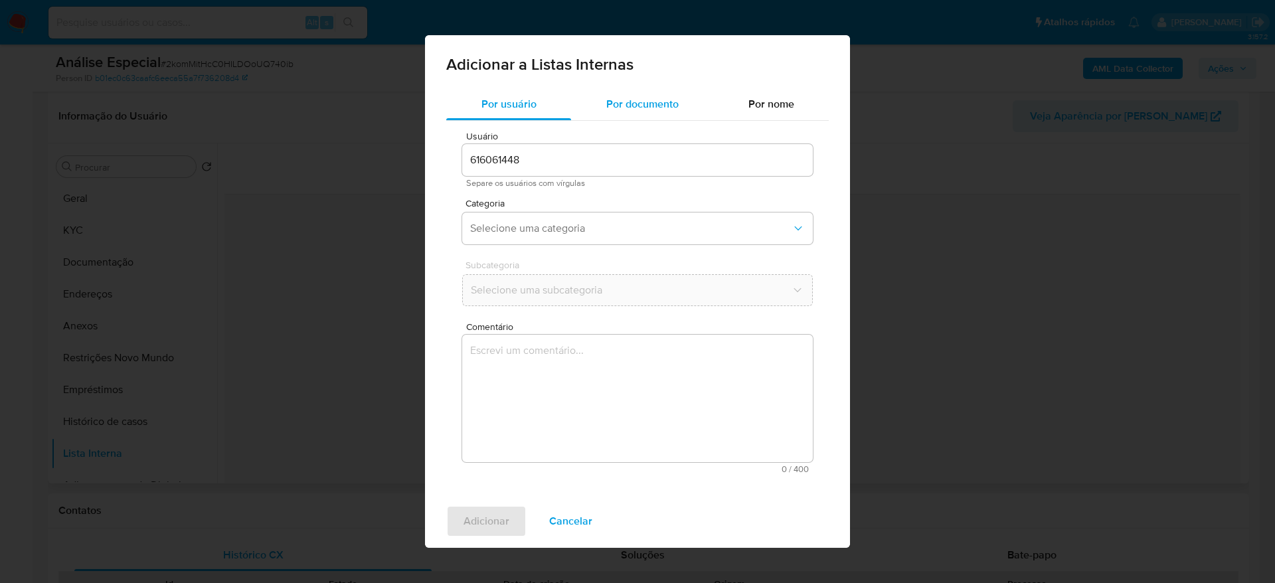
click at [633, 98] on span "Por documento" at bounding box center [642, 103] width 72 height 15
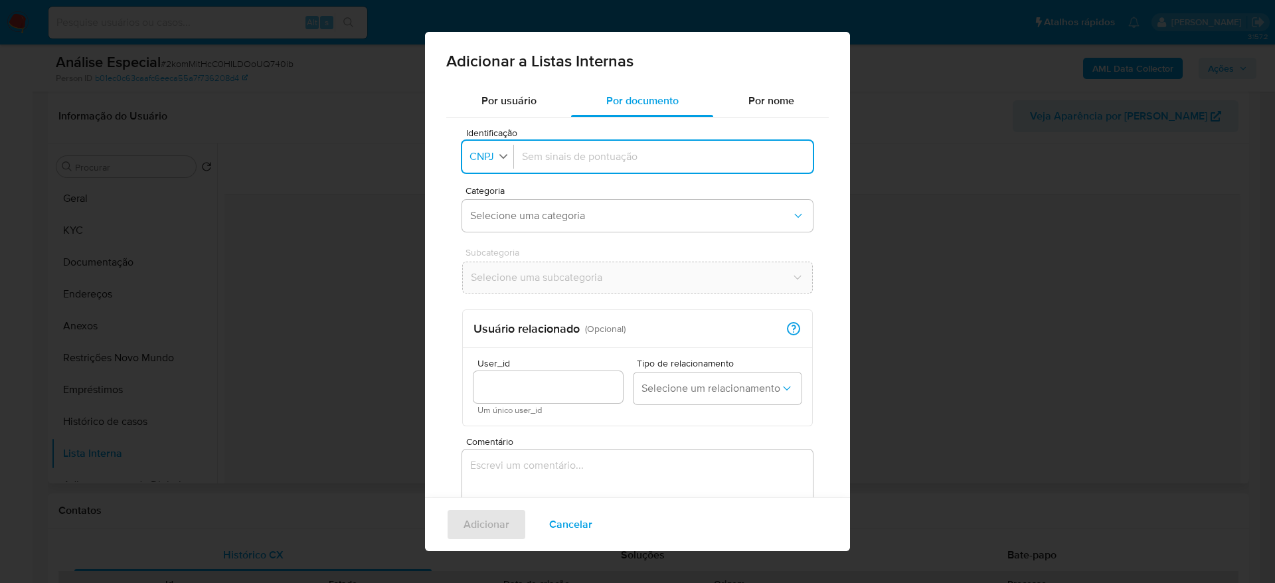
click at [486, 147] on button "Identificação CNPJ" at bounding box center [489, 156] width 47 height 19
click at [479, 208] on span "CPF" at bounding box center [480, 214] width 19 height 13
click at [477, 155] on span "CPF" at bounding box center [479, 156] width 22 height 13
click at [497, 186] on li "CNPJ" at bounding box center [487, 183] width 54 height 32
click at [565, 159] on input "Identificação" at bounding box center [663, 156] width 283 height 15
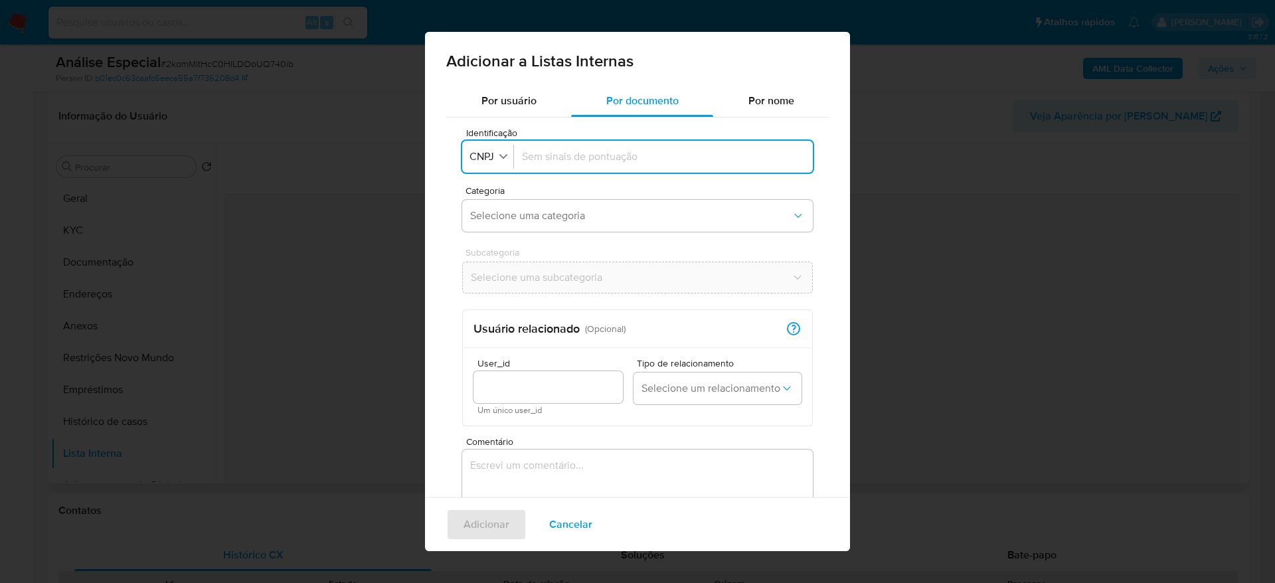
paste input "43708379000100"
type input "43708379000100"
click at [580, 206] on button "Selecione uma categoria" at bounding box center [637, 216] width 351 height 32
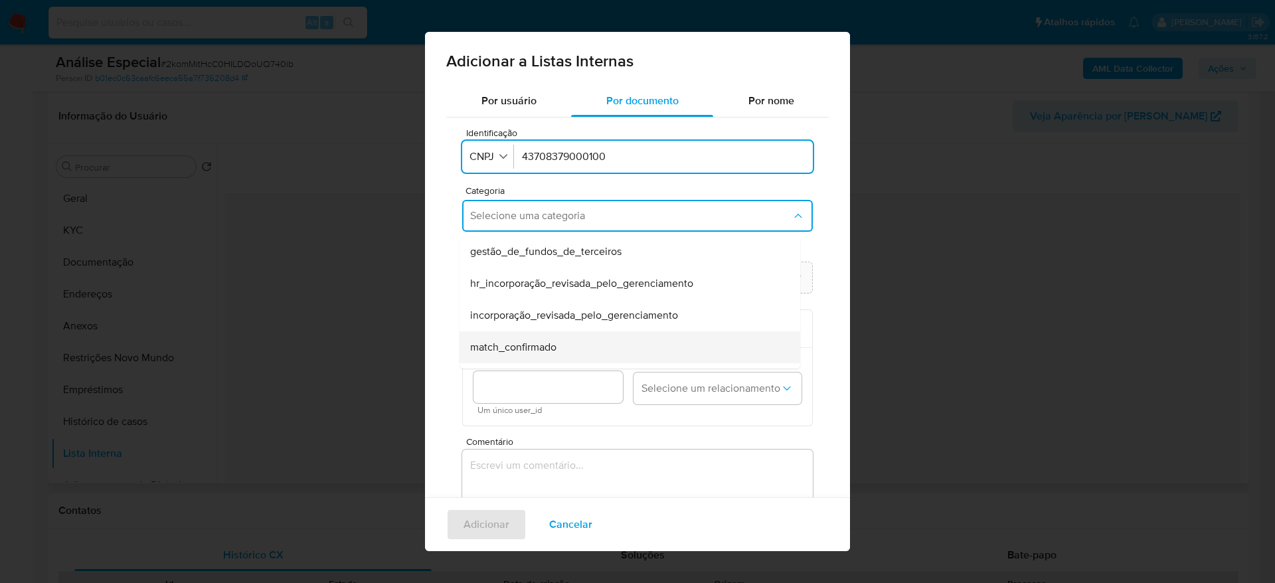
click at [594, 348] on div "match_confirmado" at bounding box center [625, 347] width 311 height 32
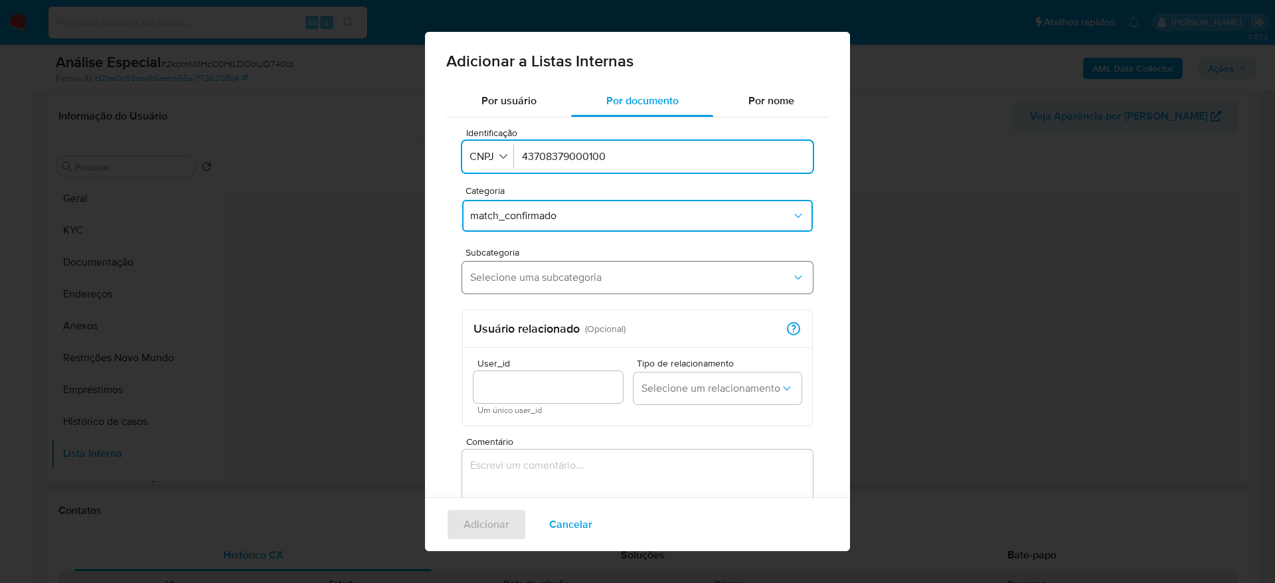
click at [578, 273] on span "Selecione uma subcategoria" at bounding box center [630, 277] width 321 height 13
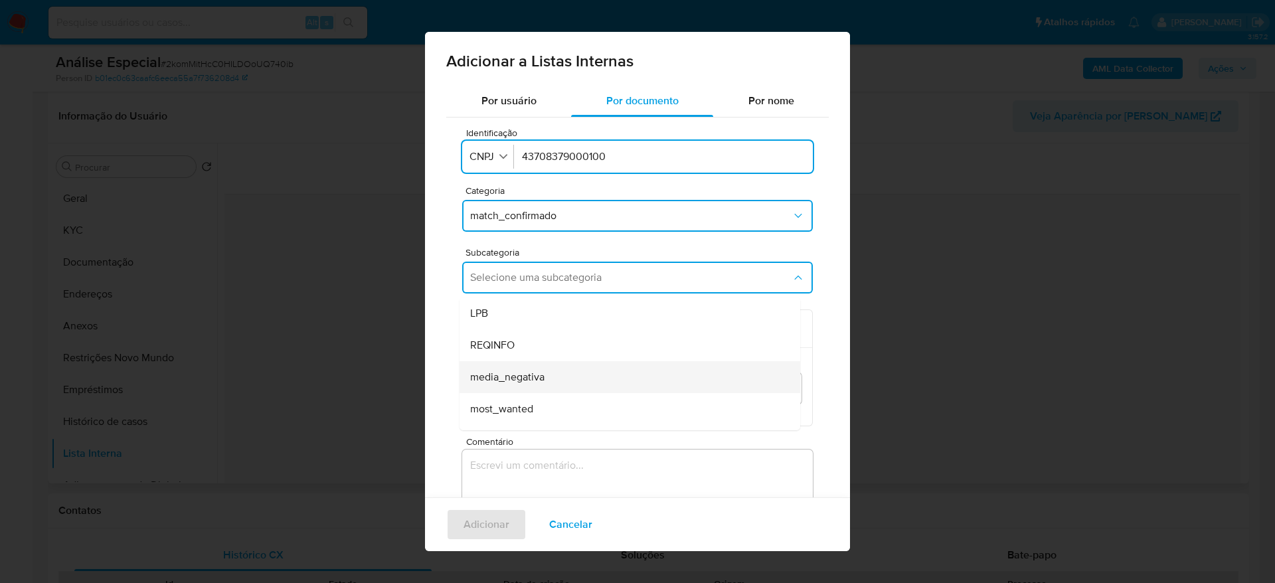
click at [586, 381] on div "media_negativa" at bounding box center [625, 377] width 311 height 32
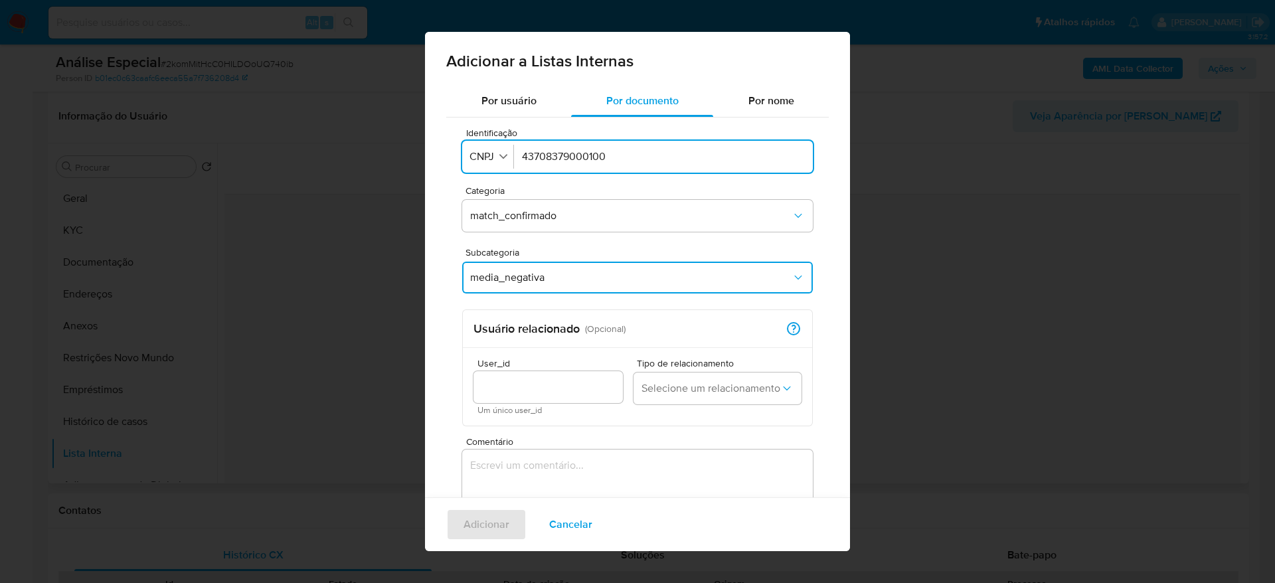
click at [553, 487] on textarea "Comentário" at bounding box center [637, 514] width 351 height 128
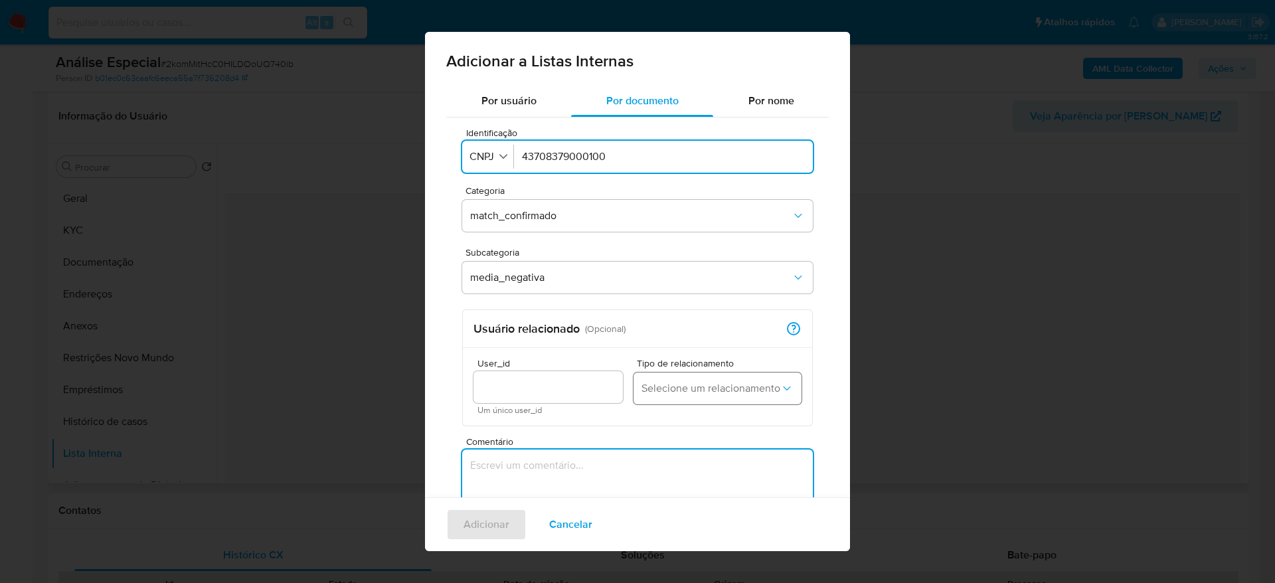
paste textarea "https://g1.globo.com/sp/sao-paulo/noticia/2025/08/13/o-que-se-sabe-e-o-que-falt…"
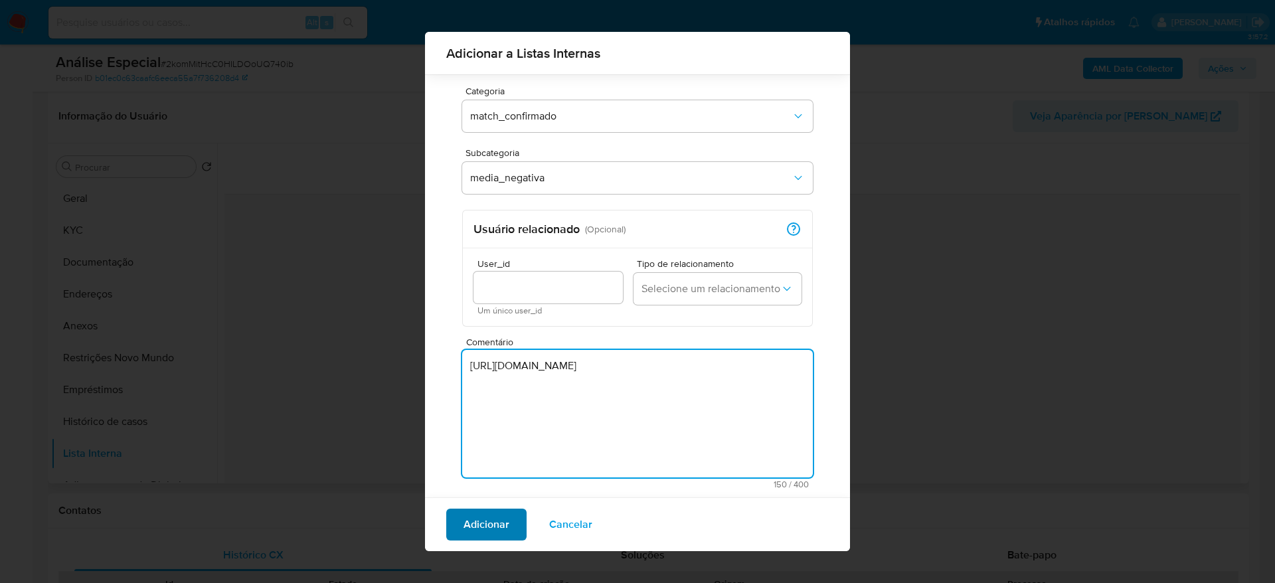
type textarea "https://g1.globo.com/sp/sao-paulo/noticia/2025/08/13/o-que-se-sabe-e-o-que-falt…"
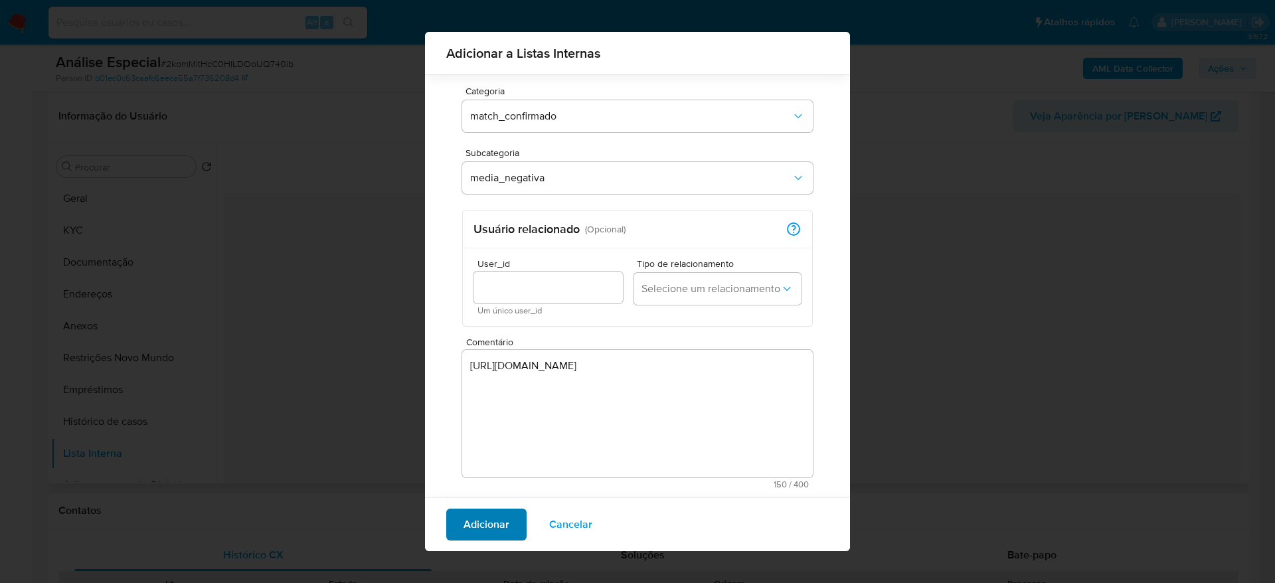
click at [487, 525] on span "Adicionar" at bounding box center [487, 524] width 46 height 29
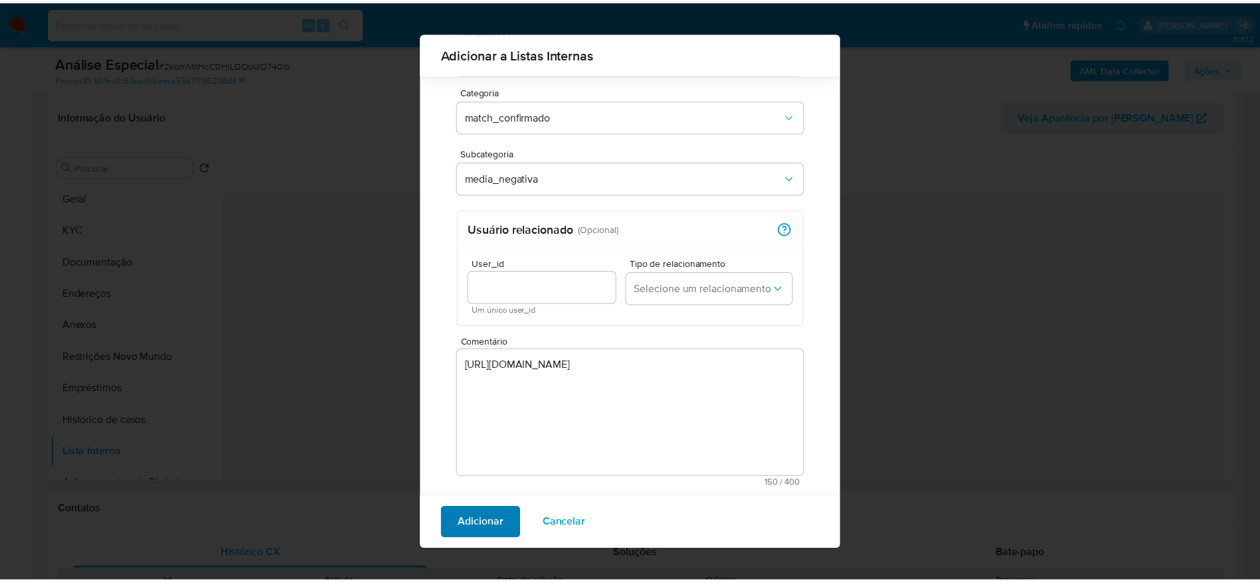
scroll to position [0, 0]
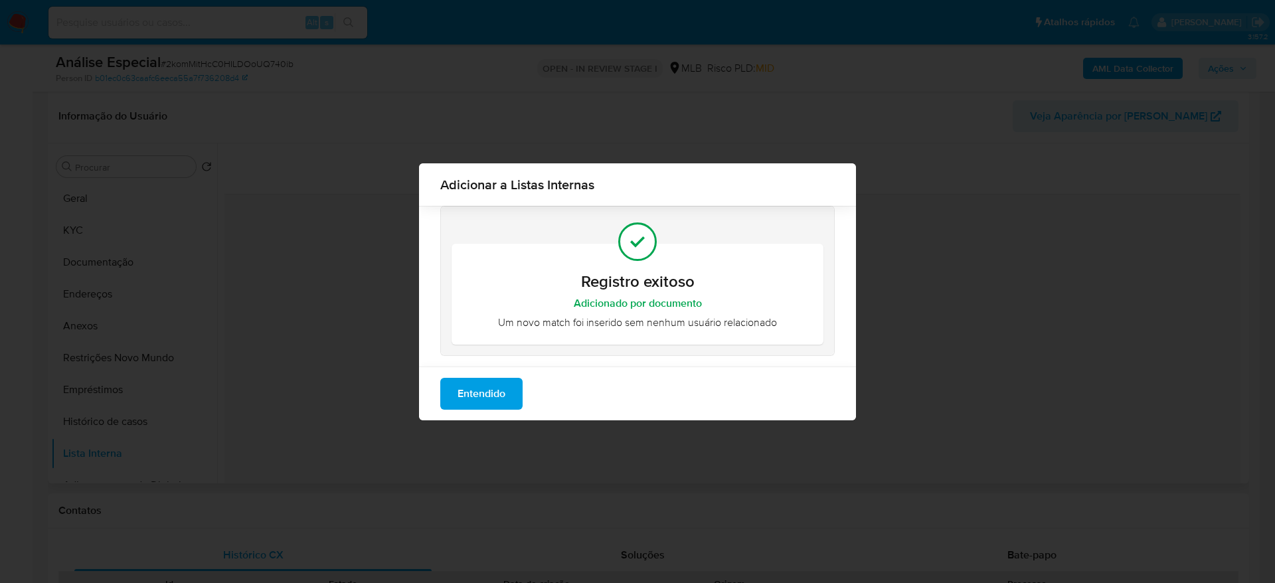
click at [495, 405] on span "Entendido" at bounding box center [482, 393] width 48 height 29
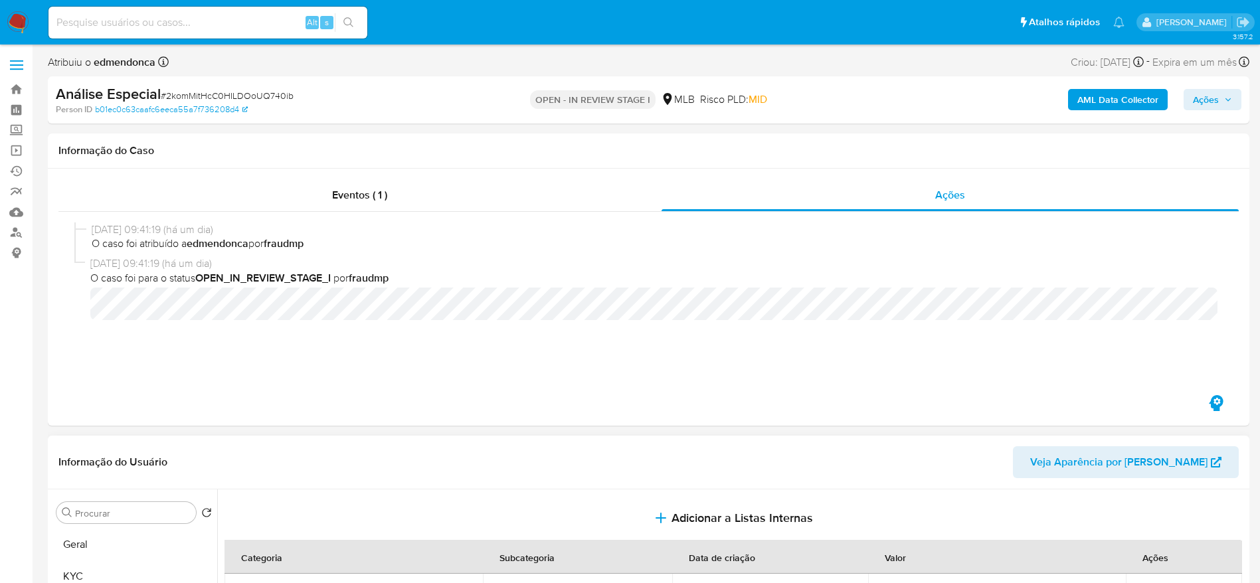
click at [271, 102] on span "# 2komMitHcC0HILDOoUQ740ib" at bounding box center [227, 95] width 133 height 13
click at [271, 100] on span "# 2komMitHcC0HILDOoUQ740ib" at bounding box center [227, 95] width 133 height 13
copy span "2komMitHcC0HILDOoUQ740ib"
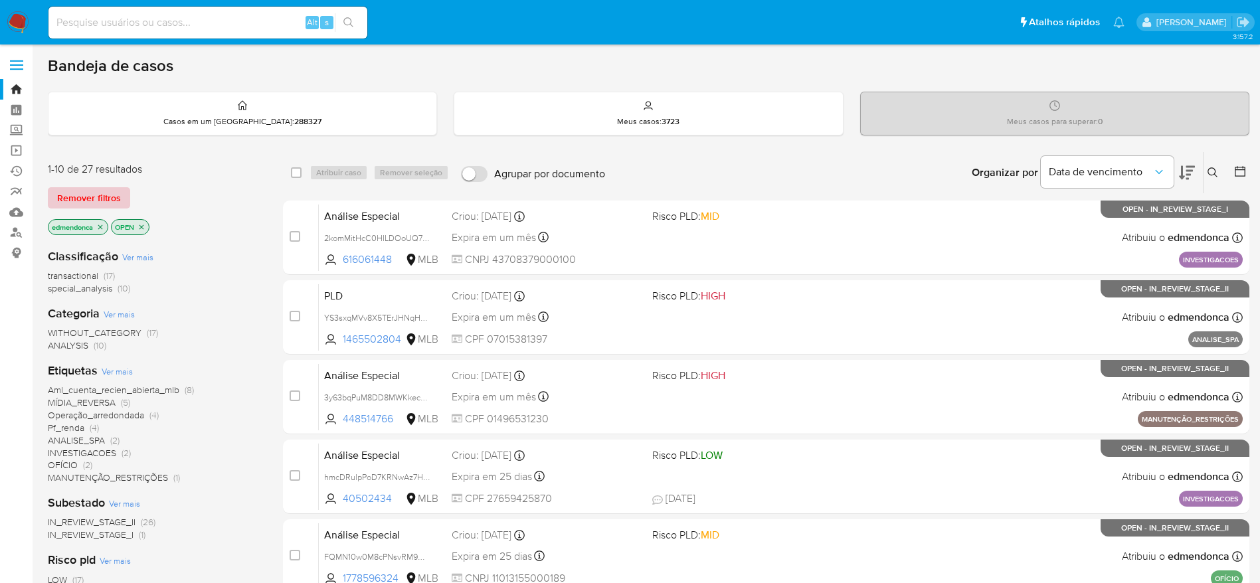
click at [119, 202] on span "Remover filtros" at bounding box center [89, 198] width 64 height 19
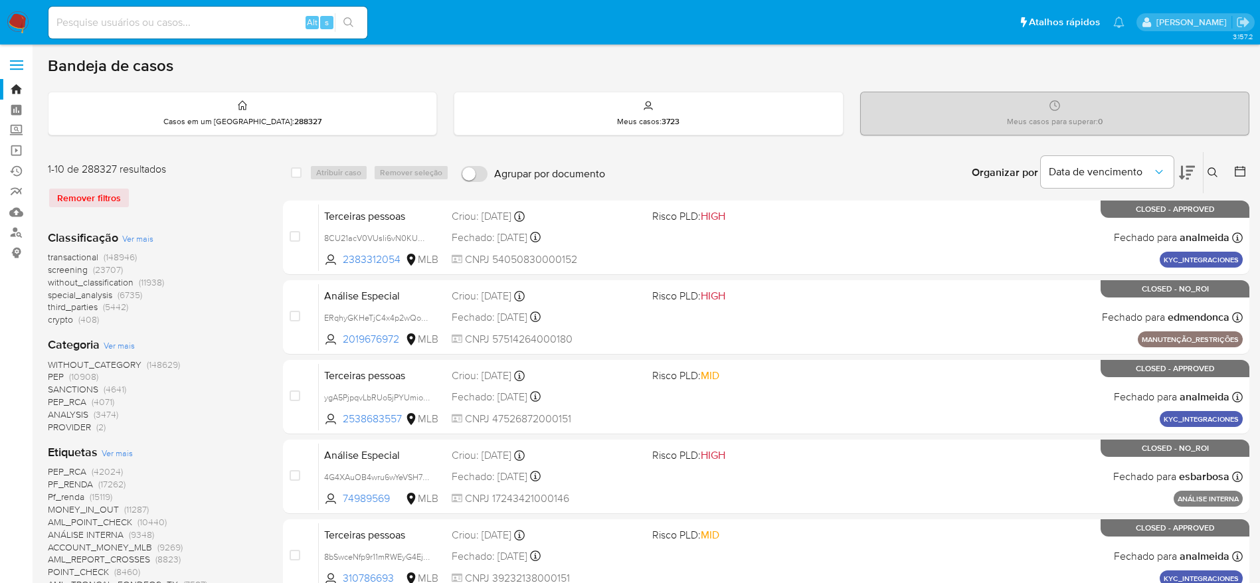
click at [1211, 172] on icon at bounding box center [1212, 172] width 11 height 11
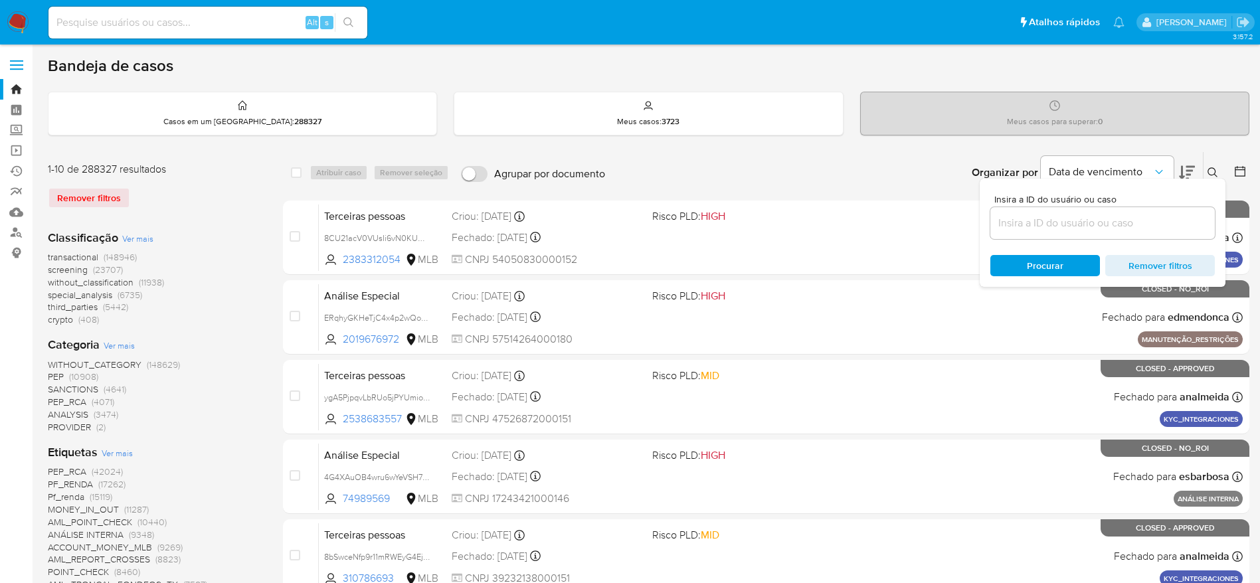
click at [1100, 222] on input at bounding box center [1102, 223] width 224 height 17
type input "2komMitHcC0HILDOoUQ740ib"
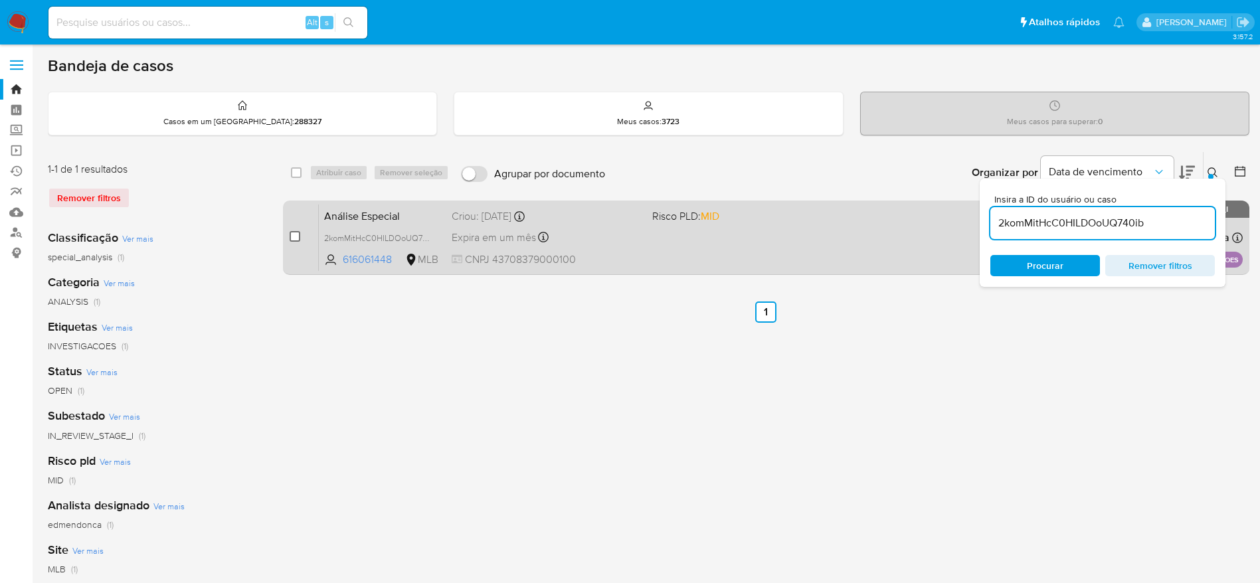
click at [294, 234] on input "checkbox" at bounding box center [295, 236] width 11 height 11
checkbox input "true"
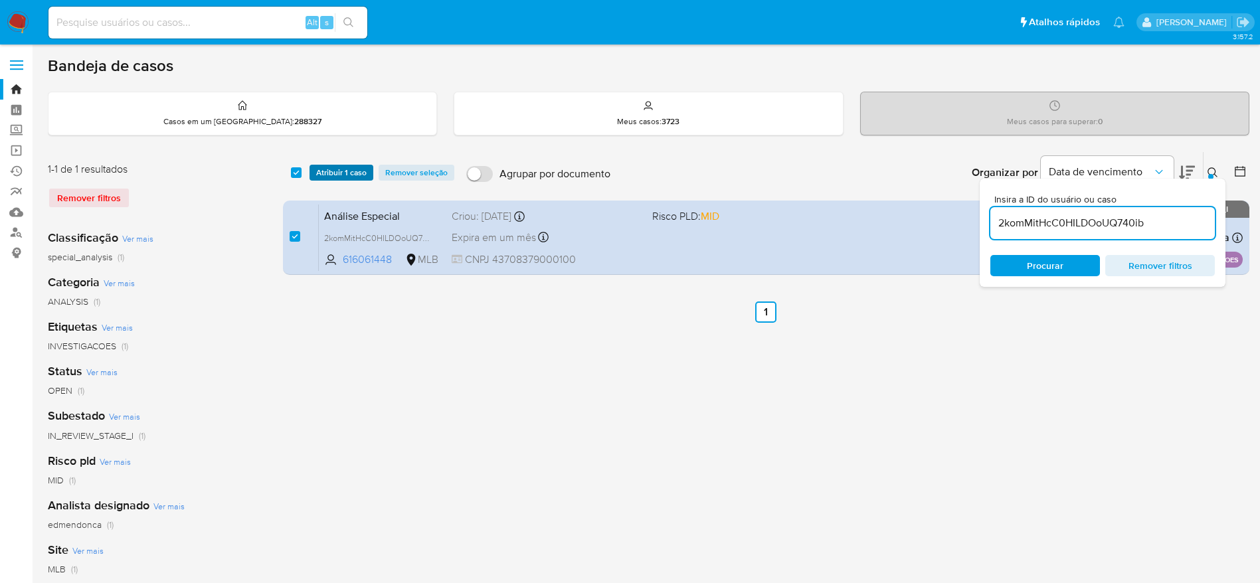
click at [348, 175] on span "Atribuir 1 caso" at bounding box center [341, 172] width 50 height 13
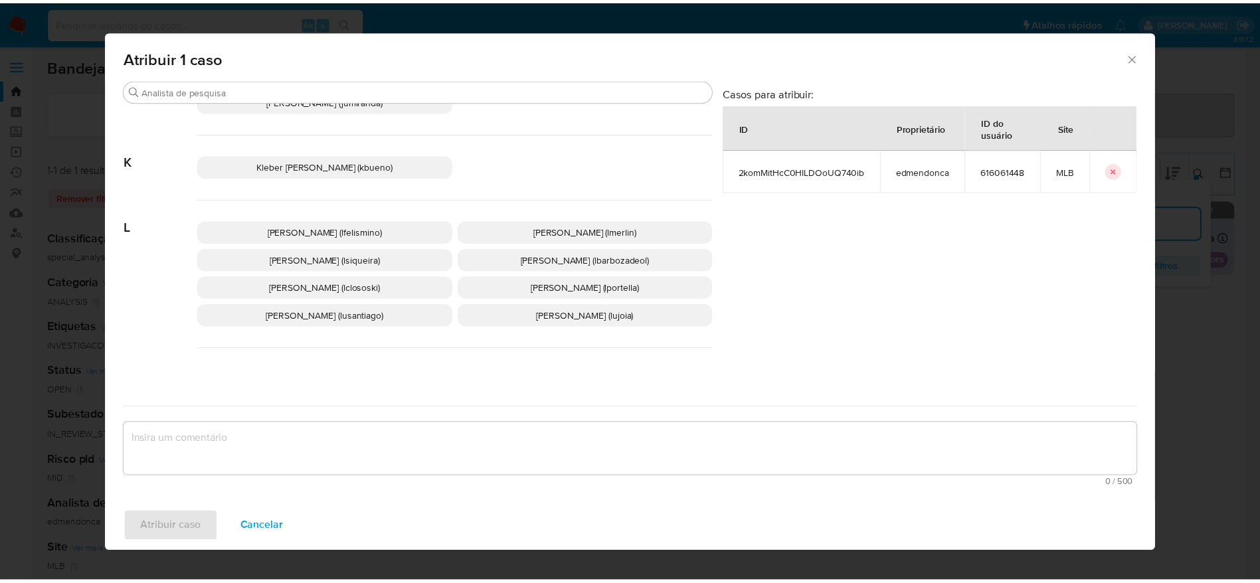
scroll to position [697, 0]
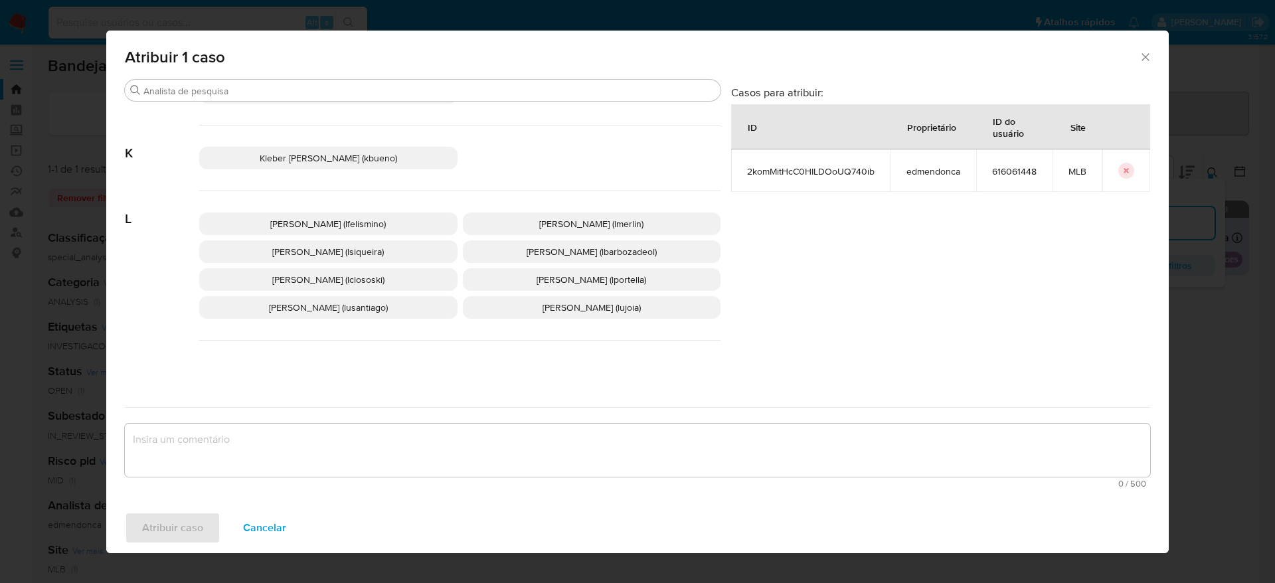
click at [349, 286] on span "Lucas Clososki Rangel Pereira (lclososki)" at bounding box center [328, 279] width 112 height 13
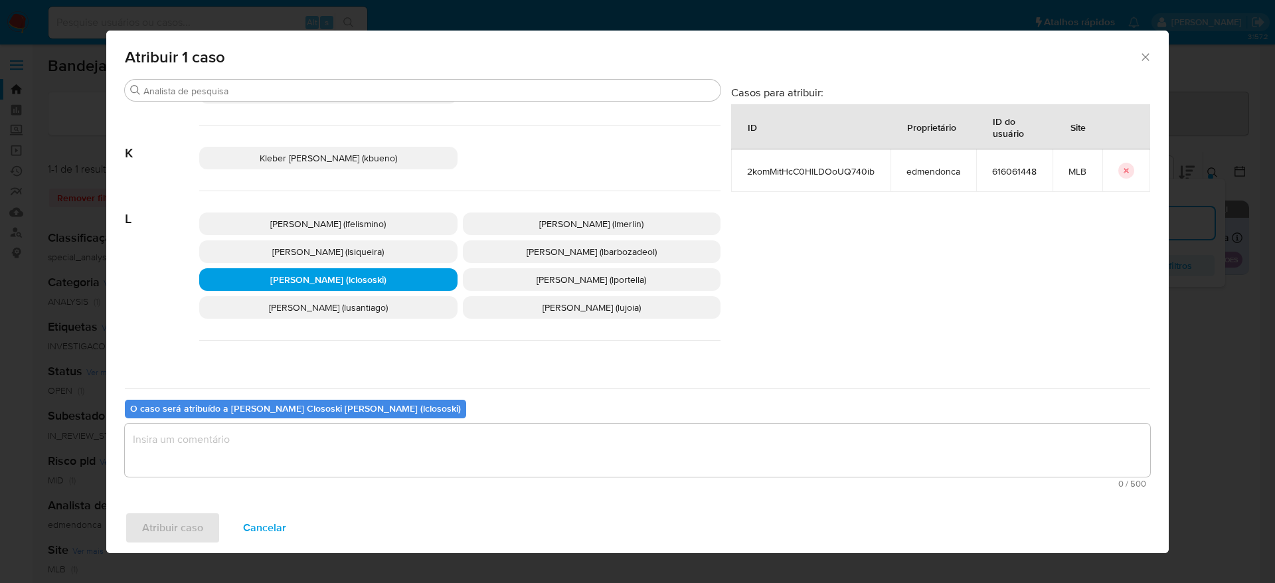
click at [315, 455] on textarea "assign-modal" at bounding box center [637, 450] width 1025 height 53
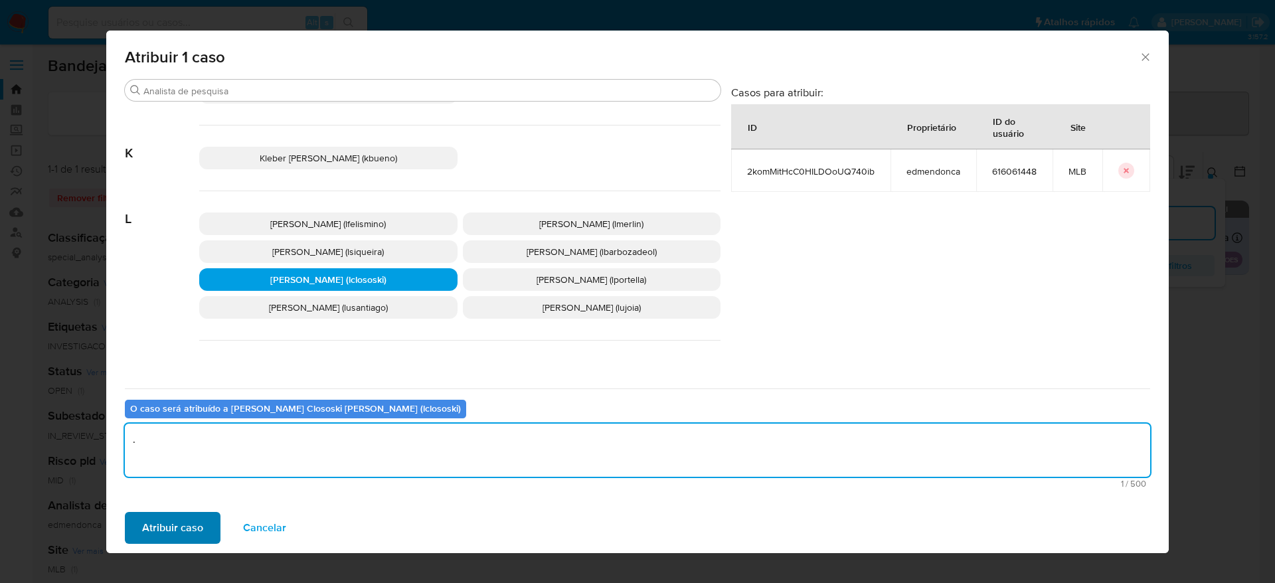
type textarea "."
click at [163, 535] on span "Atribuir caso" at bounding box center [172, 527] width 61 height 29
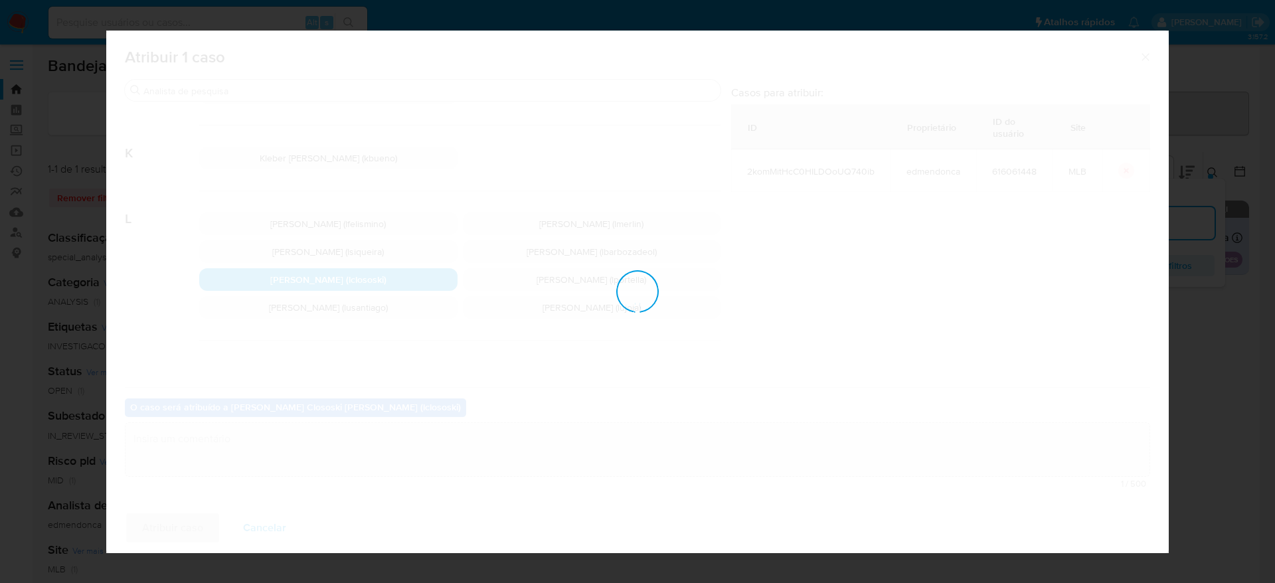
checkbox input "false"
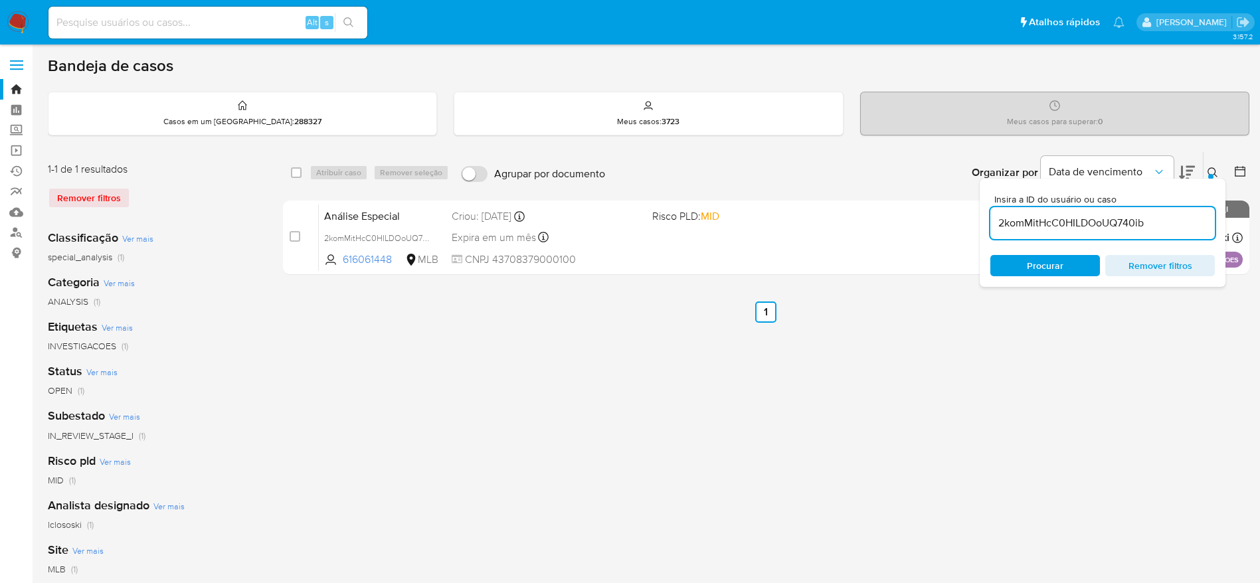
click at [16, 23] on img at bounding box center [18, 22] width 23 height 23
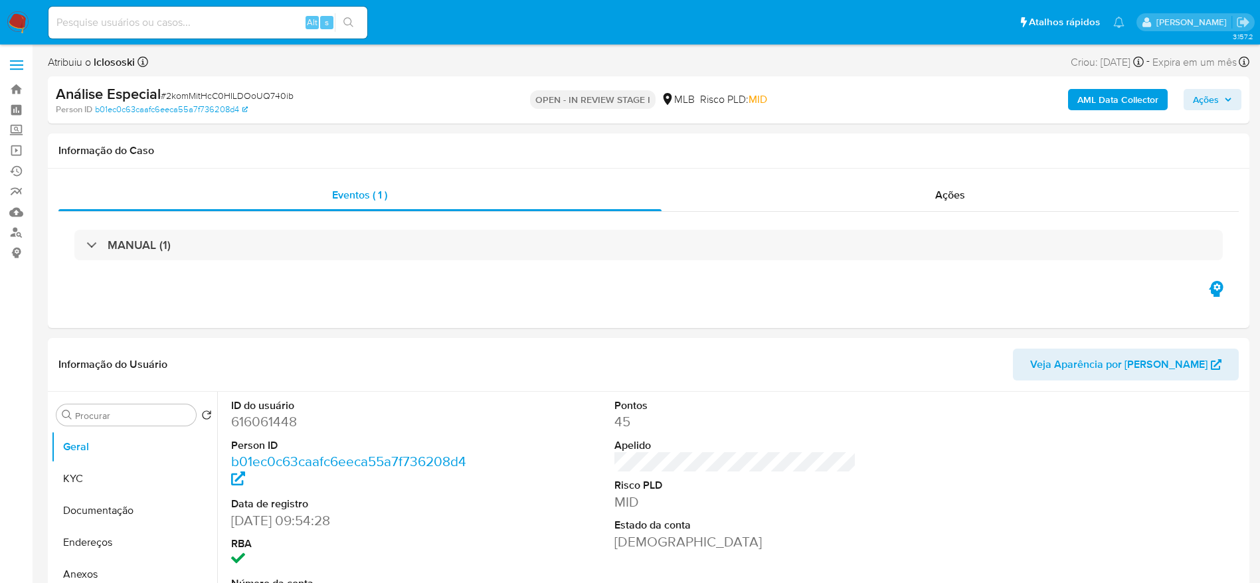
select select "10"
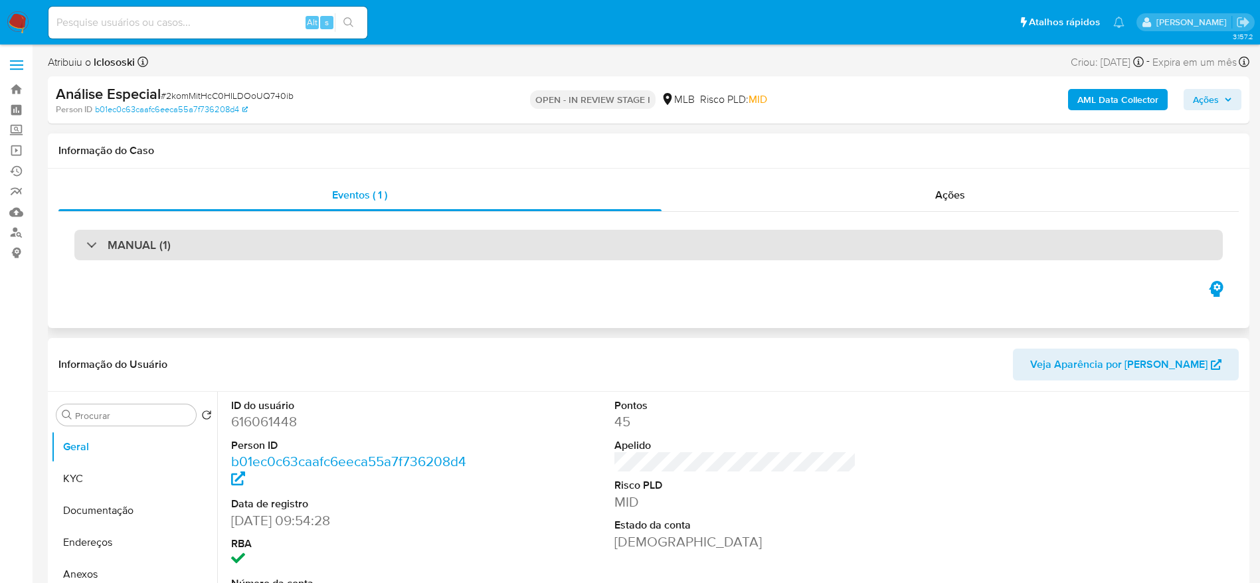
click at [155, 243] on h3 "MANUAL (1)" at bounding box center [139, 245] width 63 height 15
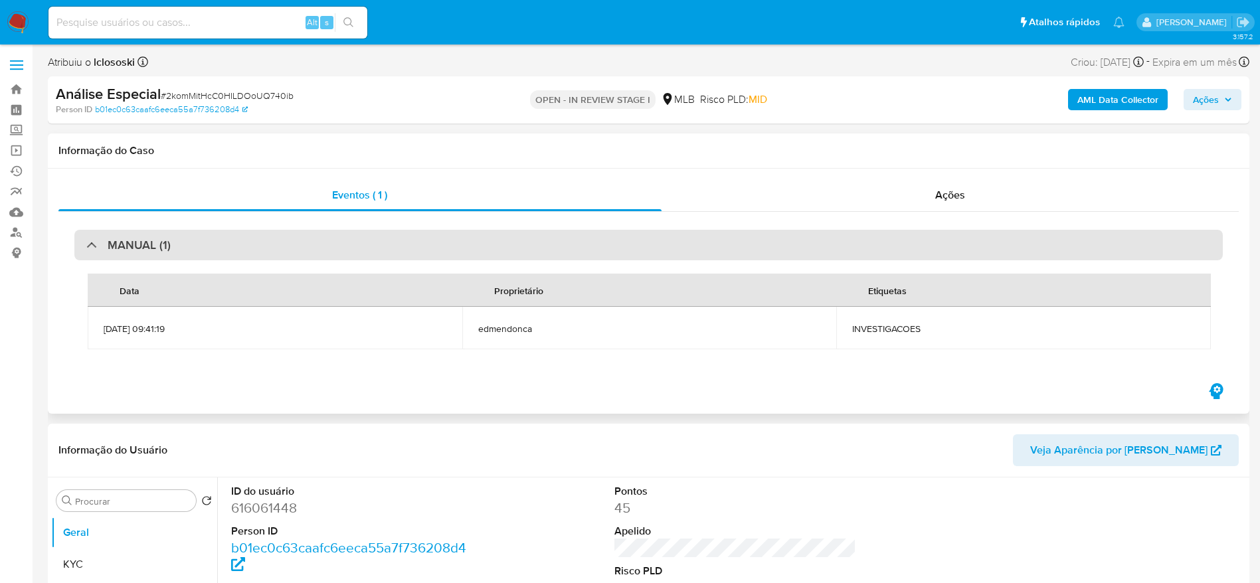
click at [155, 243] on h3 "MANUAL (1)" at bounding box center [139, 245] width 63 height 15
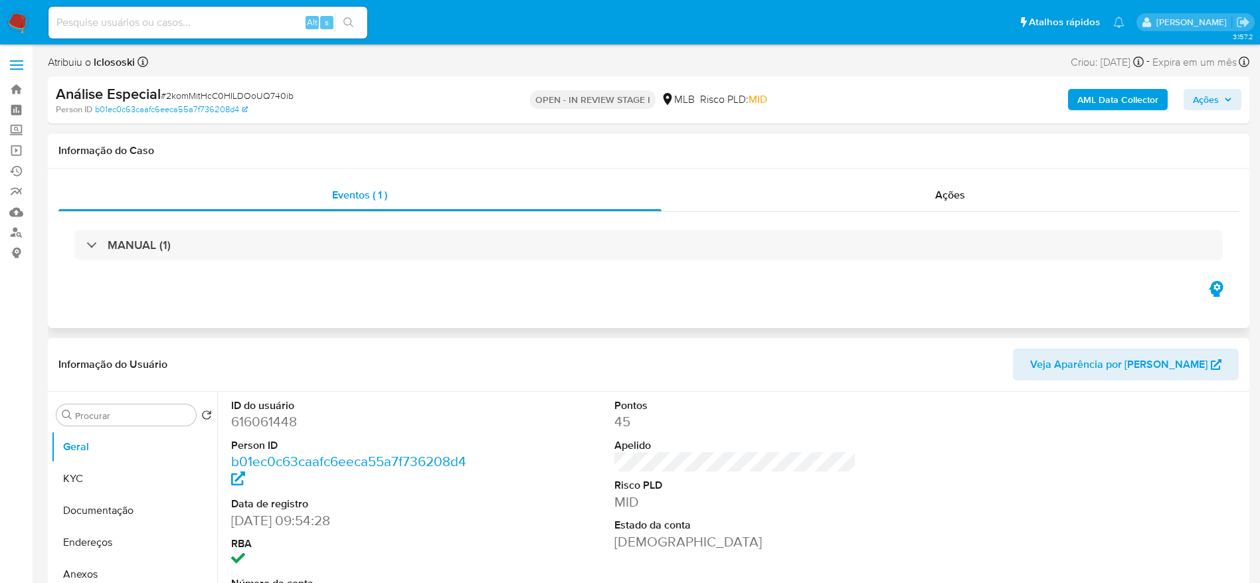
click at [402, 166] on div "Informação do Caso" at bounding box center [648, 150] width 1201 height 35
click at [276, 91] on span "# 2komMitHcC0HILDOoUQ740ib" at bounding box center [227, 95] width 133 height 13
copy span "2komMitHcC0HILDOoUQ740ib"
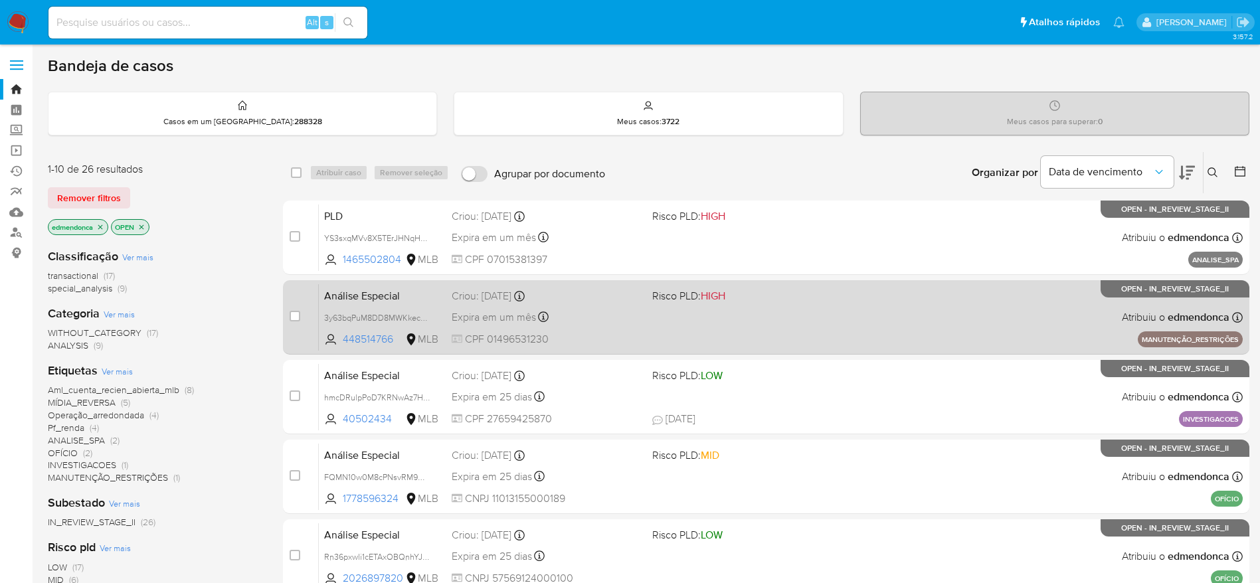
click at [790, 312] on div "Análise Especial 3y63bqPuM8DD8MWKkecLgrE0 448514766 MLB Risco PLD: HIGH Criou: …" at bounding box center [781, 317] width 924 height 67
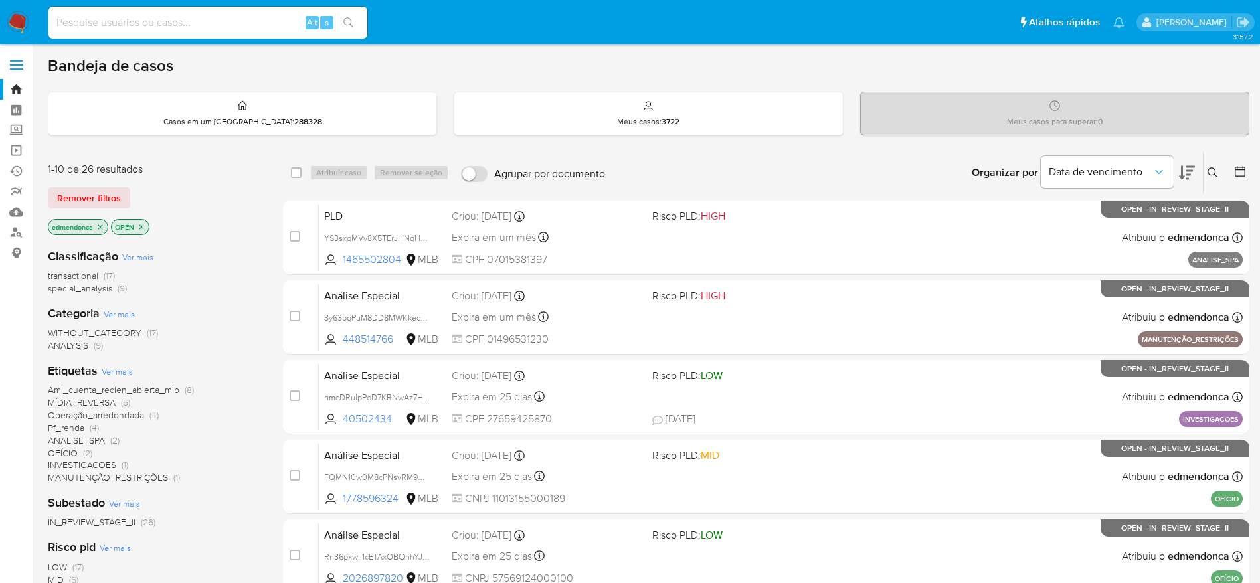
click at [12, 19] on img at bounding box center [18, 22] width 23 height 23
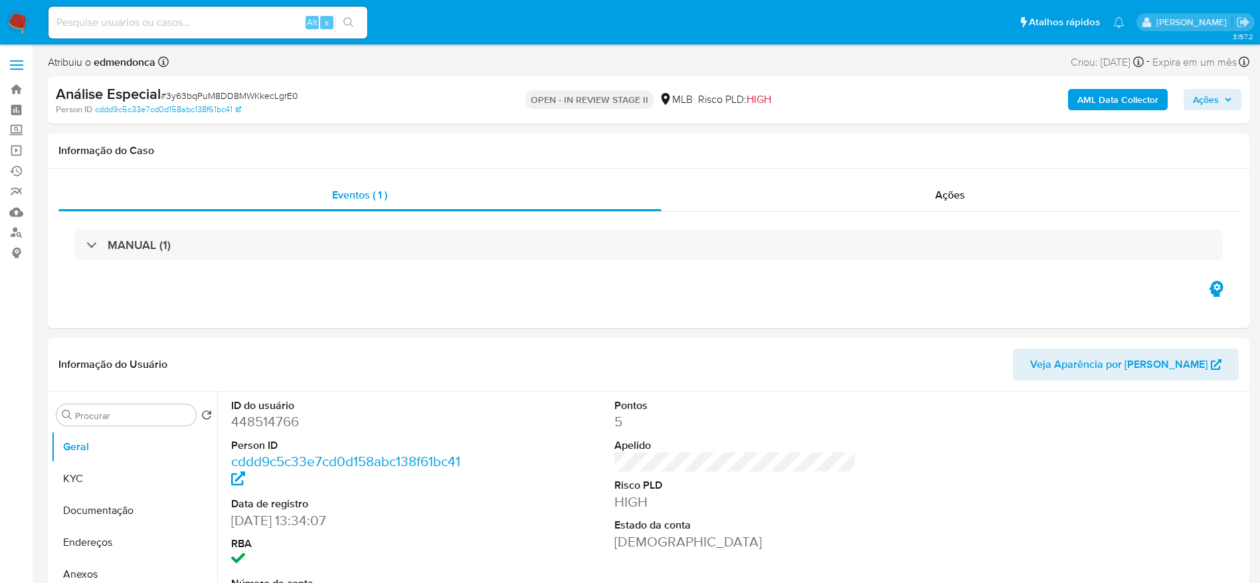
select select "10"
click at [831, 200] on div "Ações" at bounding box center [950, 195] width 578 height 32
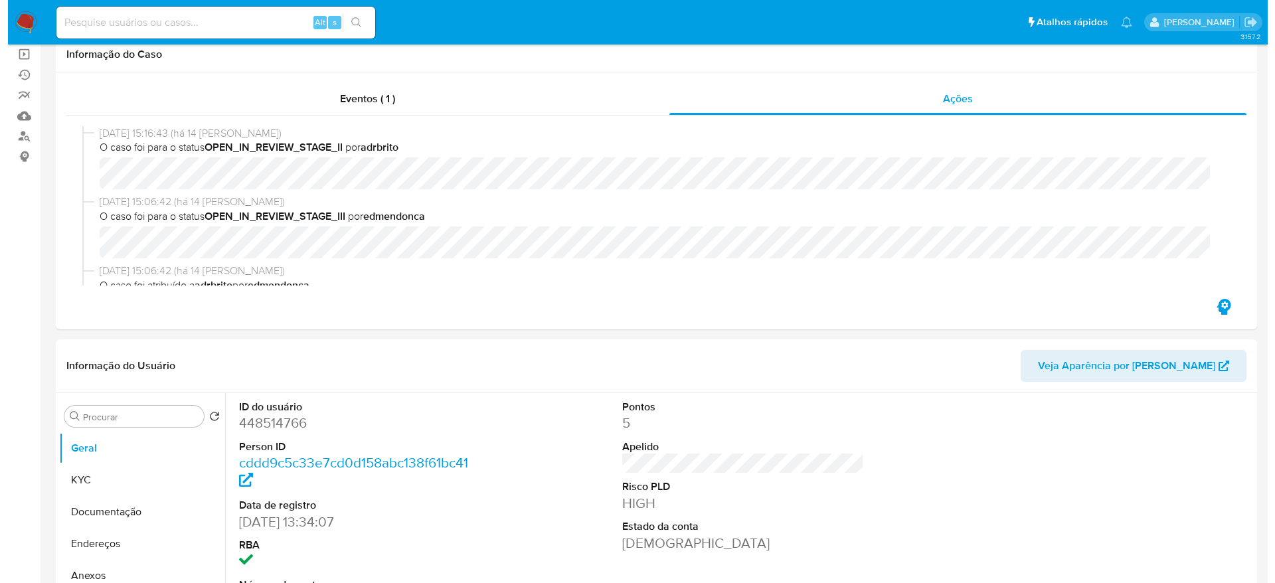
scroll to position [199, 0]
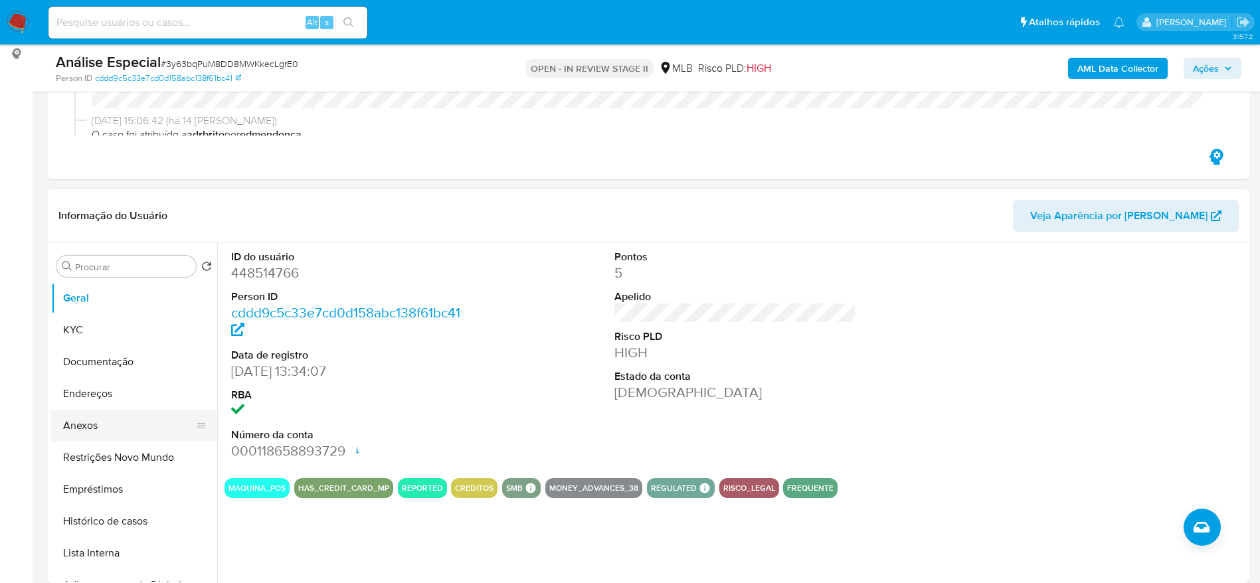
click at [98, 428] on button "Anexos" at bounding box center [128, 426] width 155 height 32
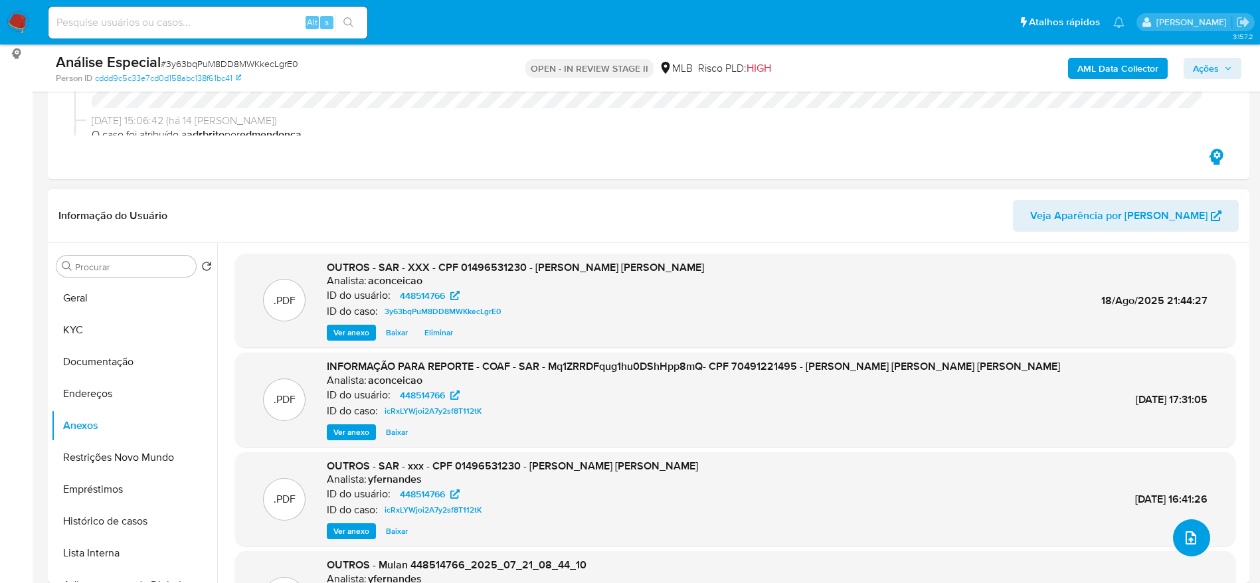
click at [1189, 545] on icon "upload-file" at bounding box center [1191, 538] width 16 height 16
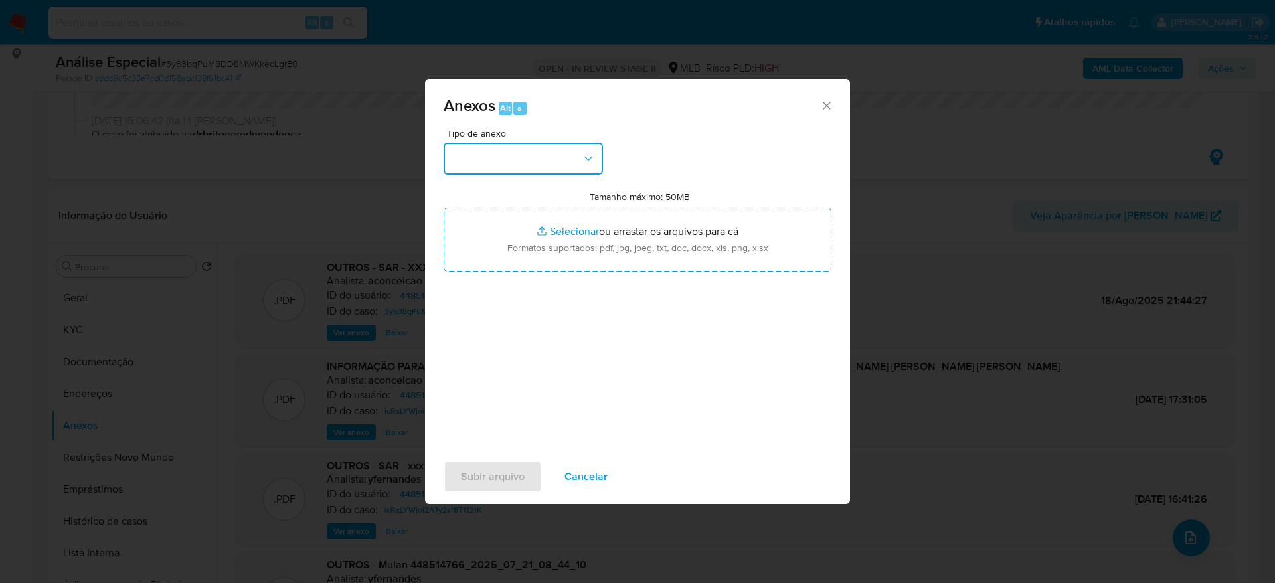
click at [548, 151] on button "button" at bounding box center [523, 159] width 159 height 32
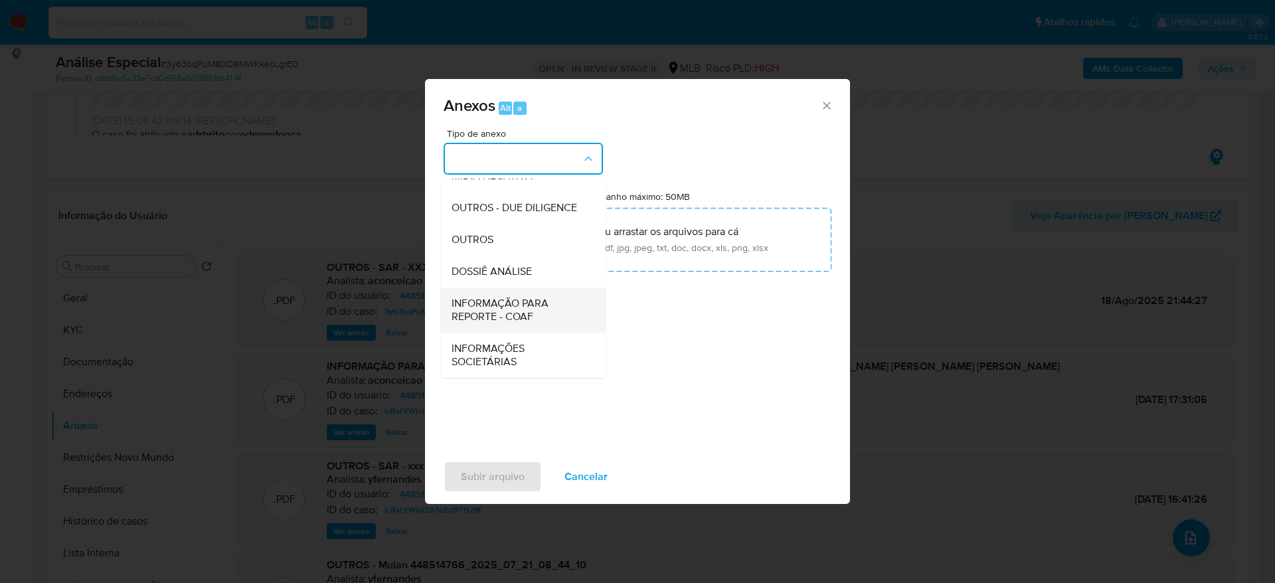
click at [536, 317] on span "INFORMAÇÃO PARA REPORTE - COAF" at bounding box center [519, 310] width 135 height 27
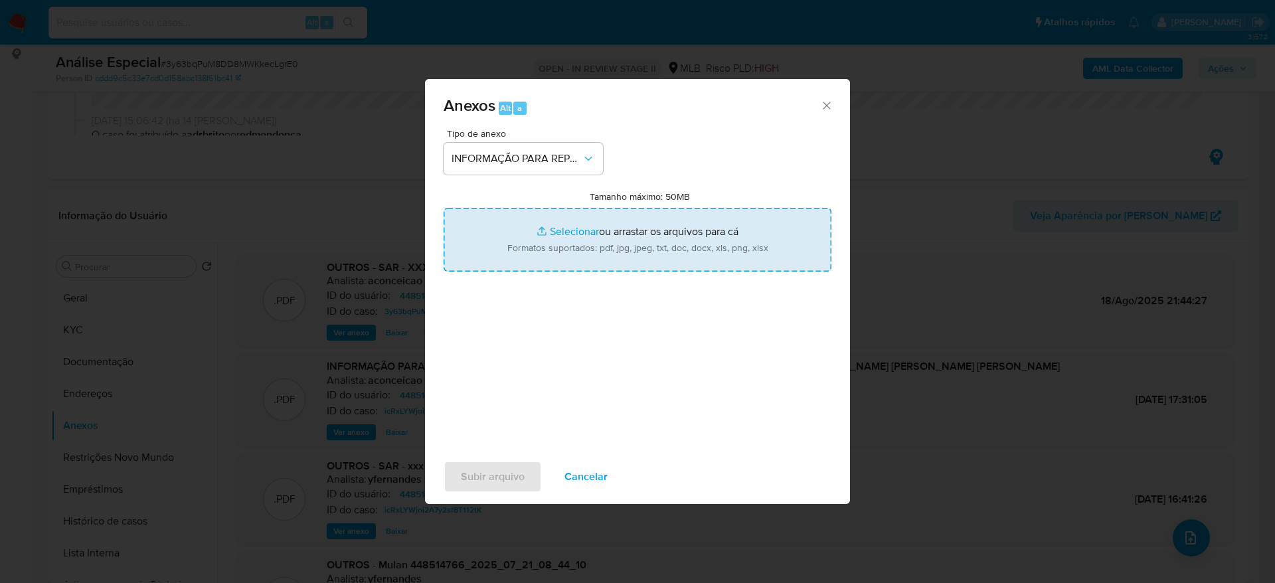
type input "C:\fakepath\RETIFICADORA - SAR - 3y63bqPuM8DD8MWKkecLgrE0 - CPF 01496531230 - A…"
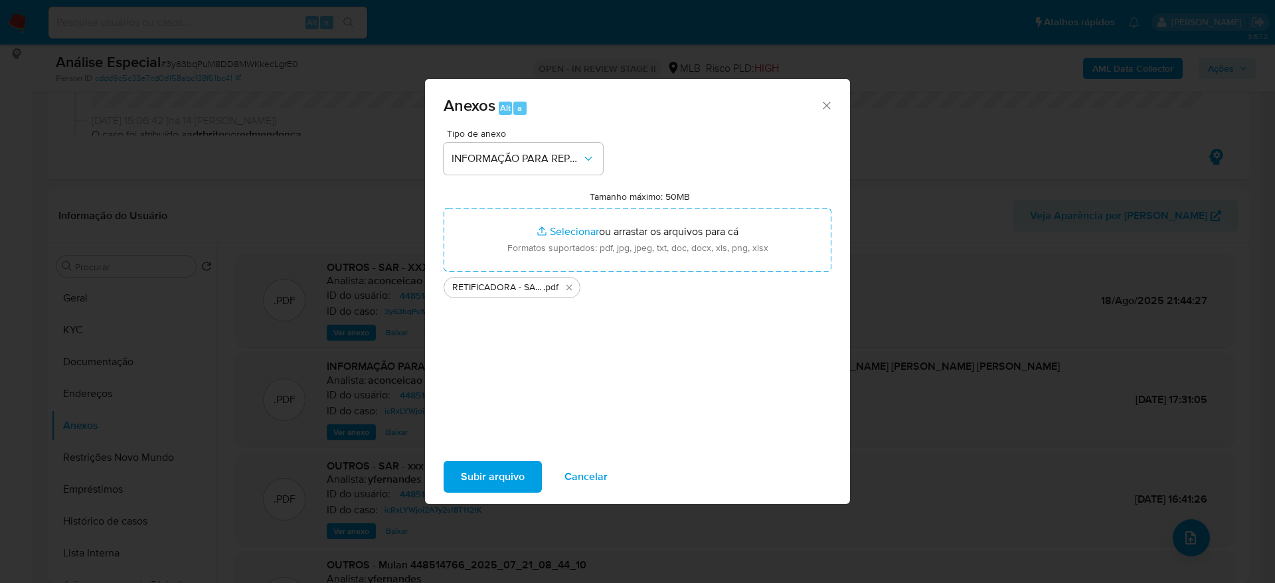
click at [494, 480] on span "Subir arquivo" at bounding box center [493, 476] width 64 height 29
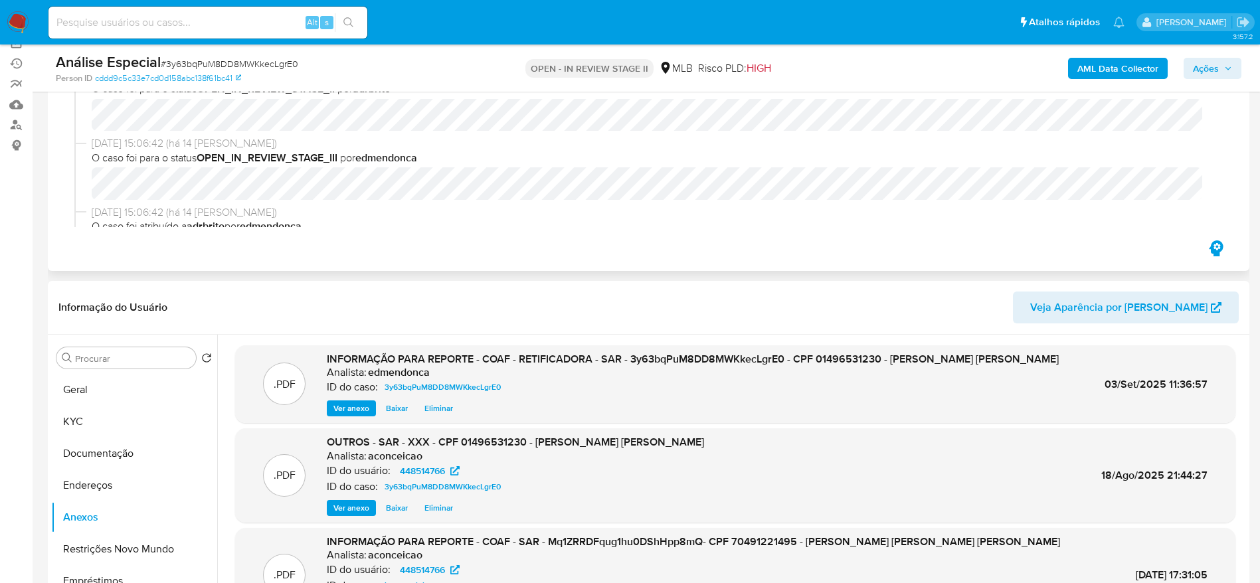
scroll to position [0, 0]
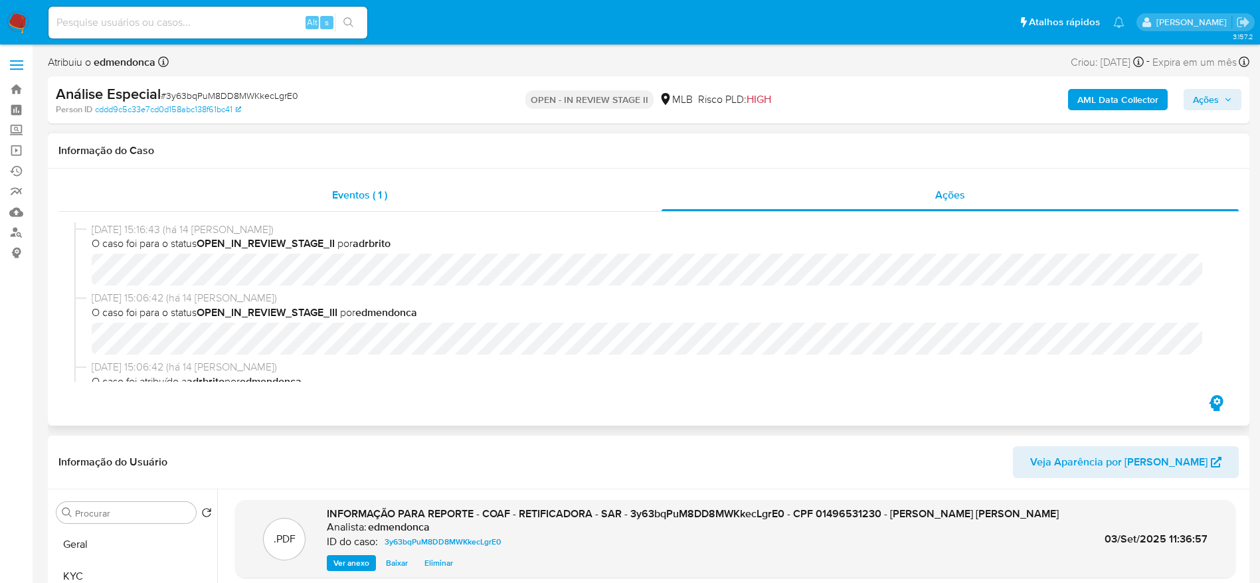
click at [399, 185] on div "Eventos ( 1 )" at bounding box center [359, 195] width 603 height 32
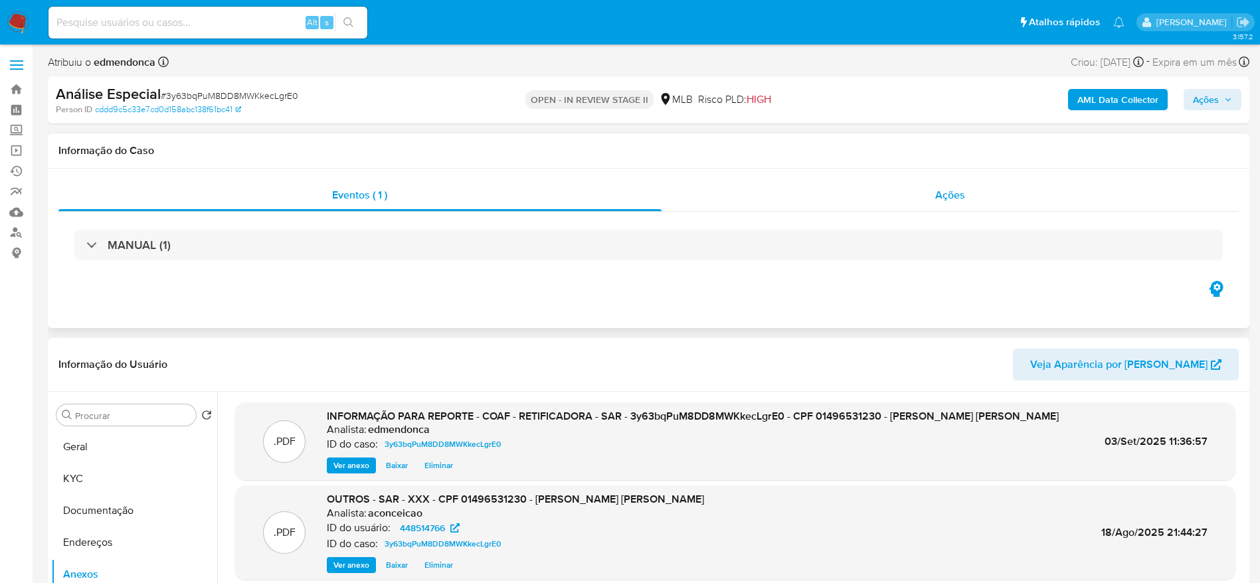
click at [976, 202] on div "Ações" at bounding box center [950, 195] width 578 height 32
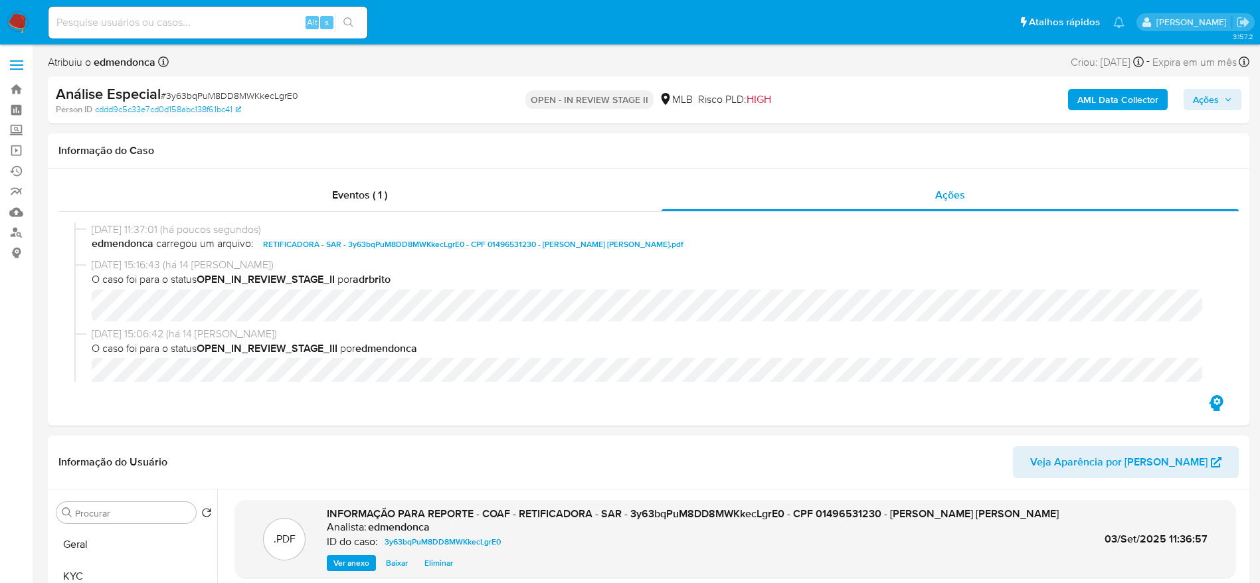
click at [1217, 93] on span "Ações" at bounding box center [1206, 99] width 26 height 21
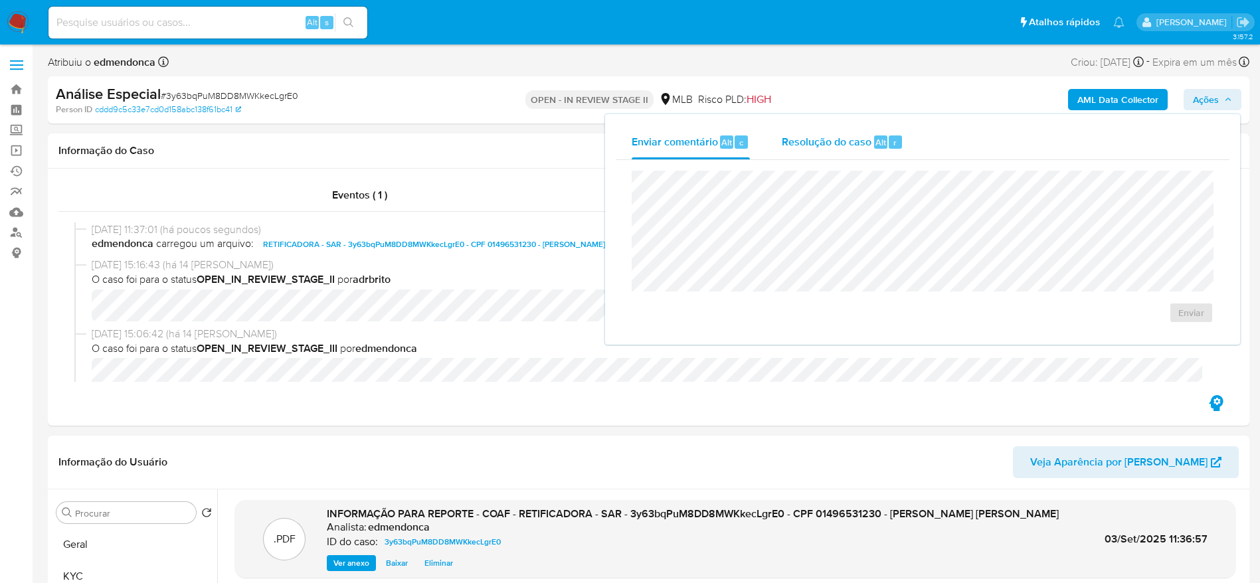
click at [831, 139] on span "Resolução do caso" at bounding box center [827, 141] width 90 height 15
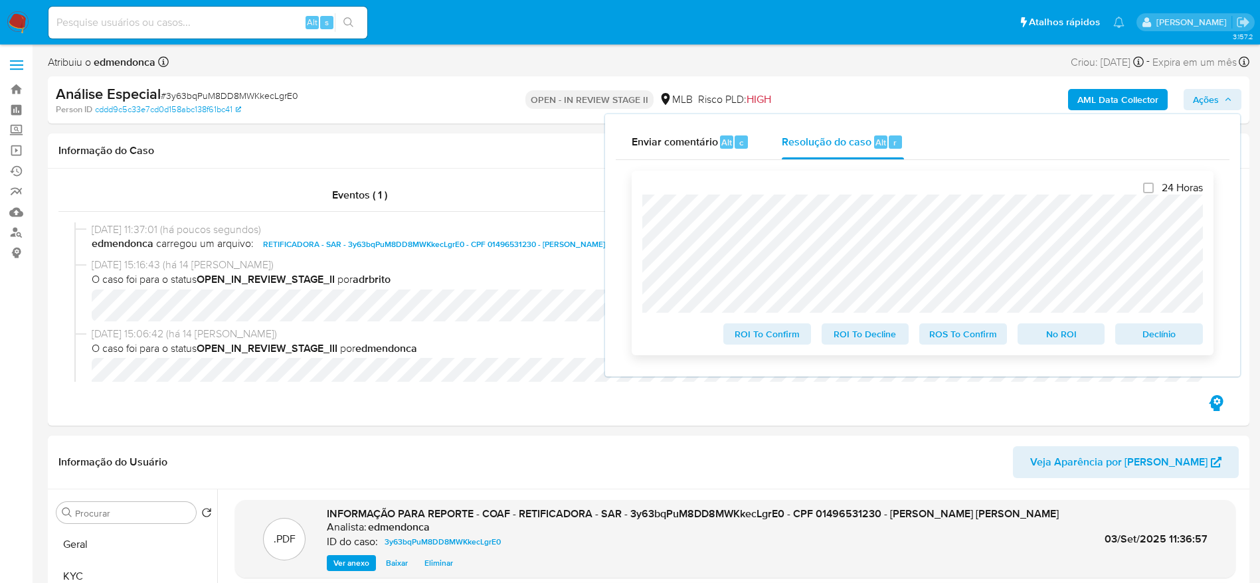
click at [1059, 333] on span "No ROI" at bounding box center [1061, 334] width 69 height 19
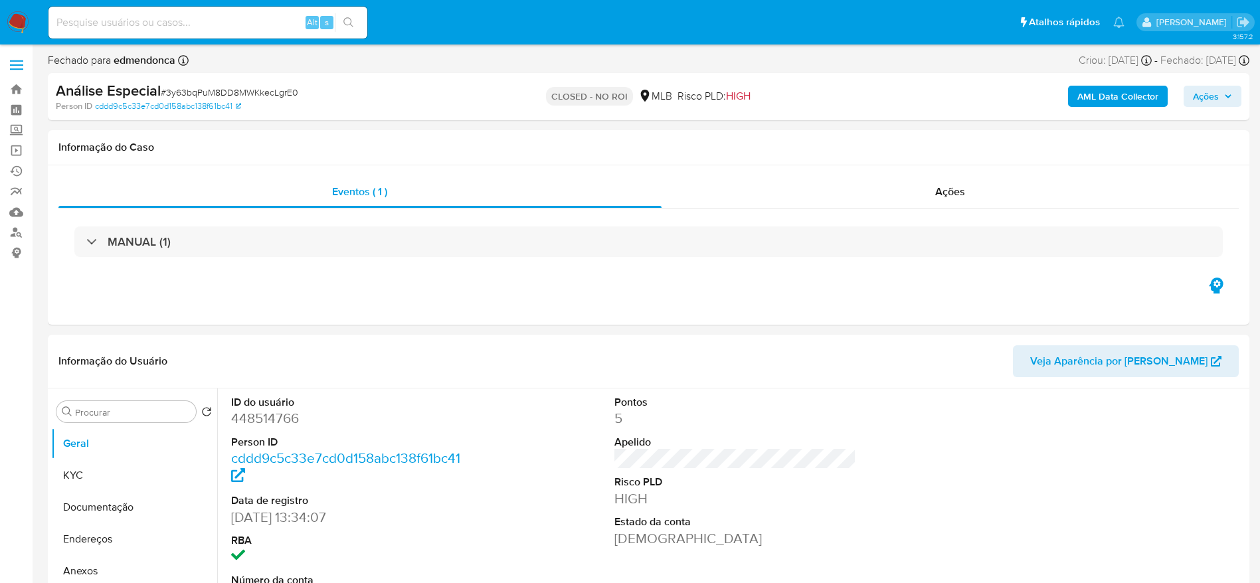
select select "10"
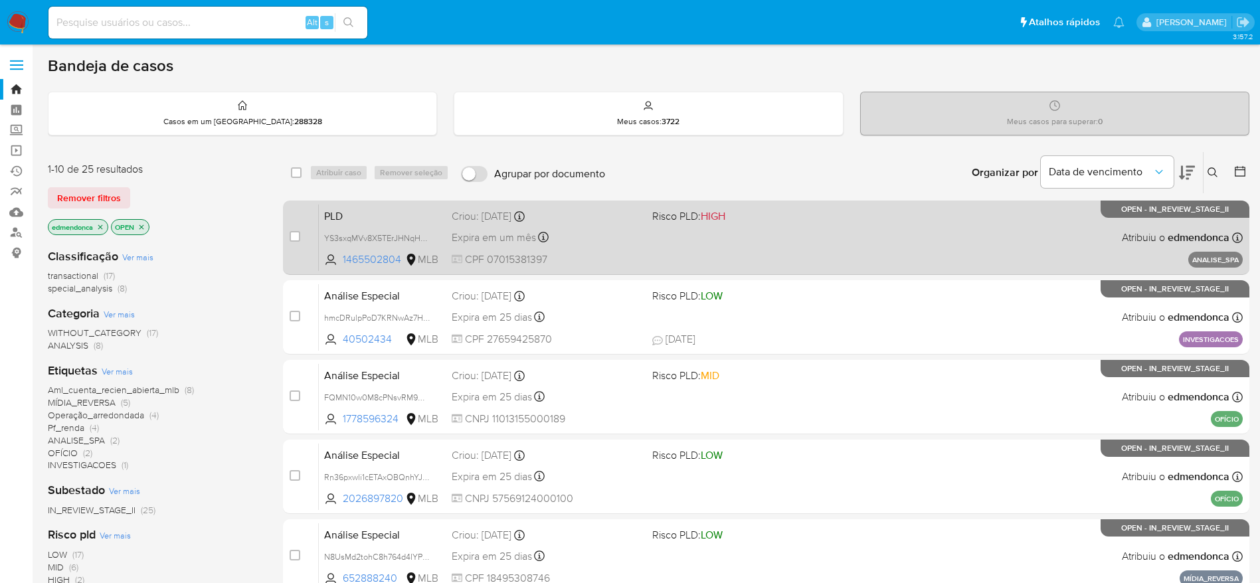
click at [776, 237] on div "PLD YS3sxqMVv8X5TErJHNqH40uc 1465502804 MLB Risco PLD: HIGH Criou: [DATE] Criou…" at bounding box center [781, 237] width 924 height 67
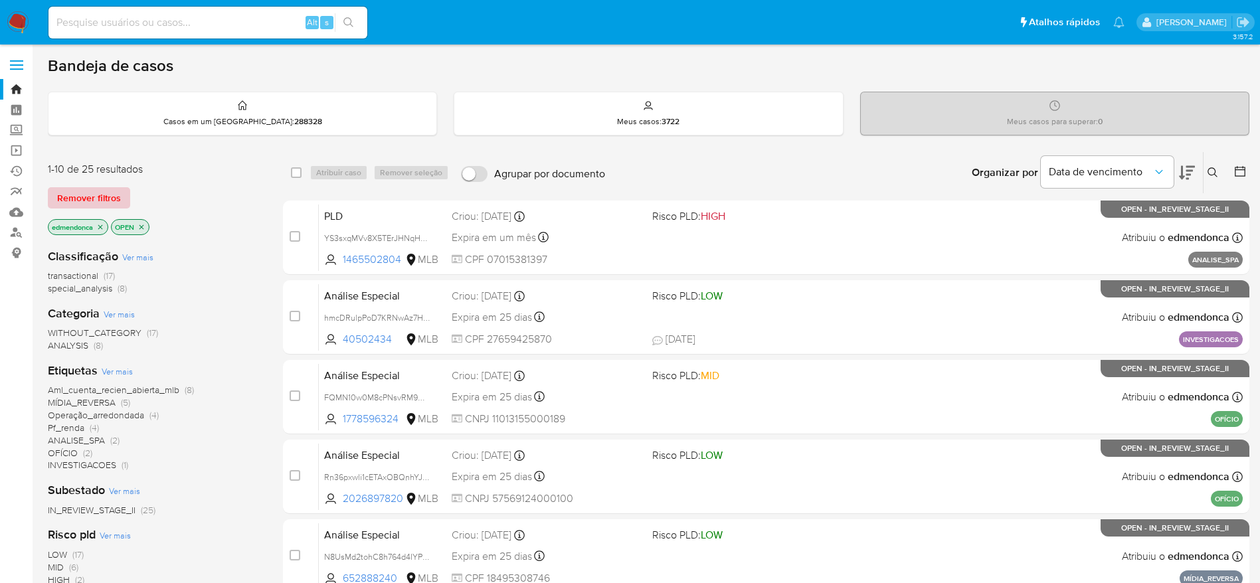
click at [100, 192] on span "Remover filtros" at bounding box center [89, 198] width 64 height 19
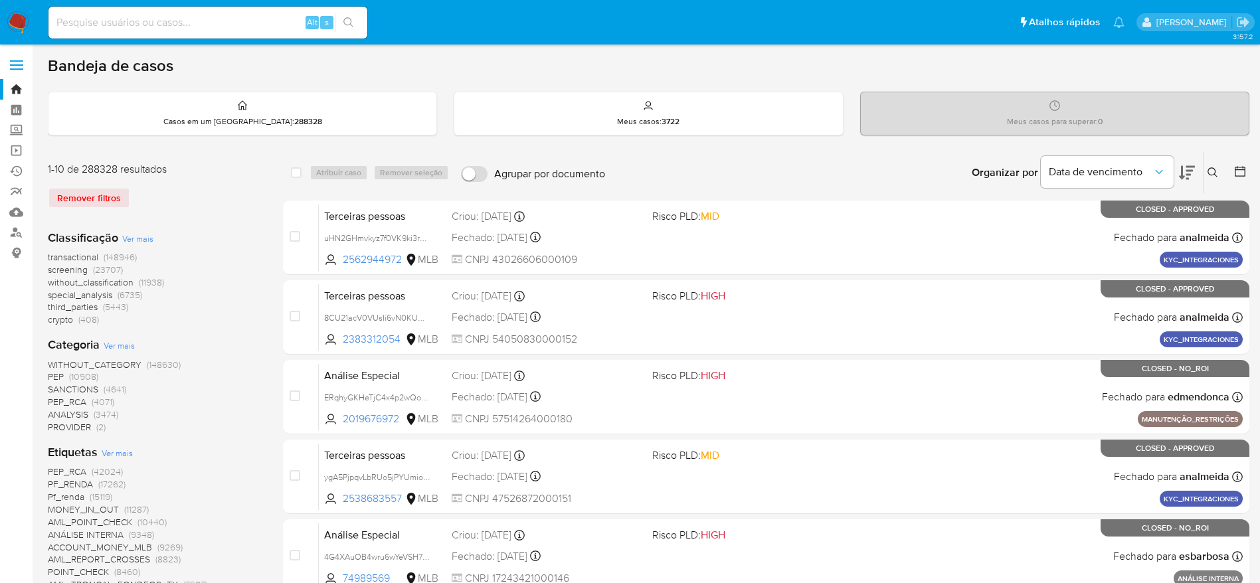
click at [1213, 172] on icon at bounding box center [1212, 172] width 11 height 11
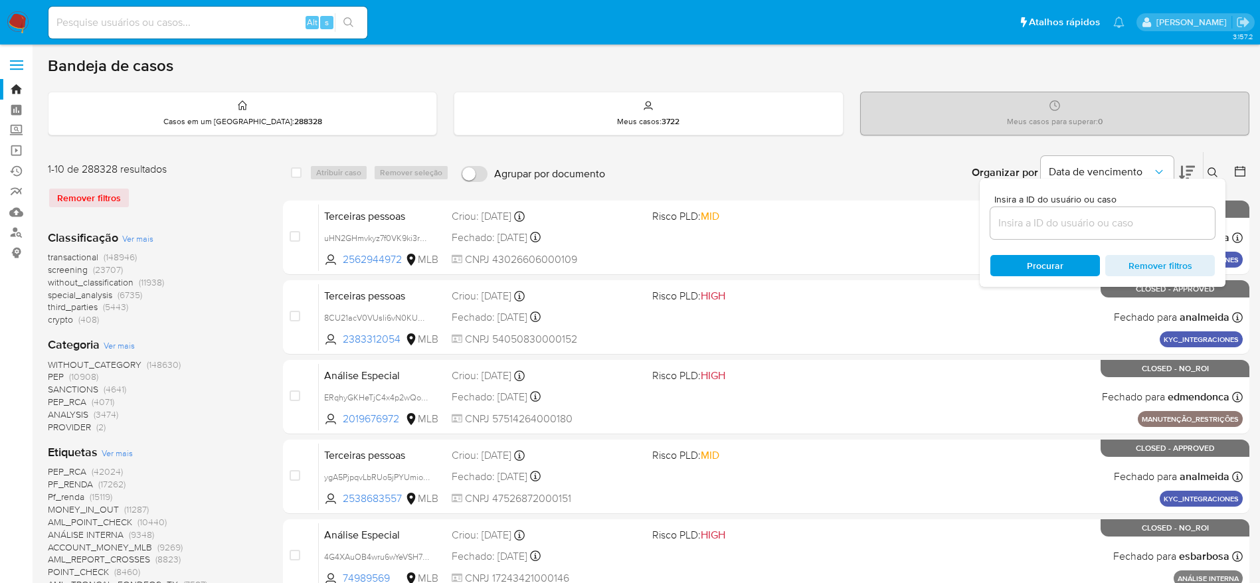
click at [1111, 232] on div at bounding box center [1102, 223] width 224 height 32
click at [1106, 222] on input at bounding box center [1102, 223] width 224 height 17
paste input "YS3sxqMVv8X5TErJHNqH40uc"
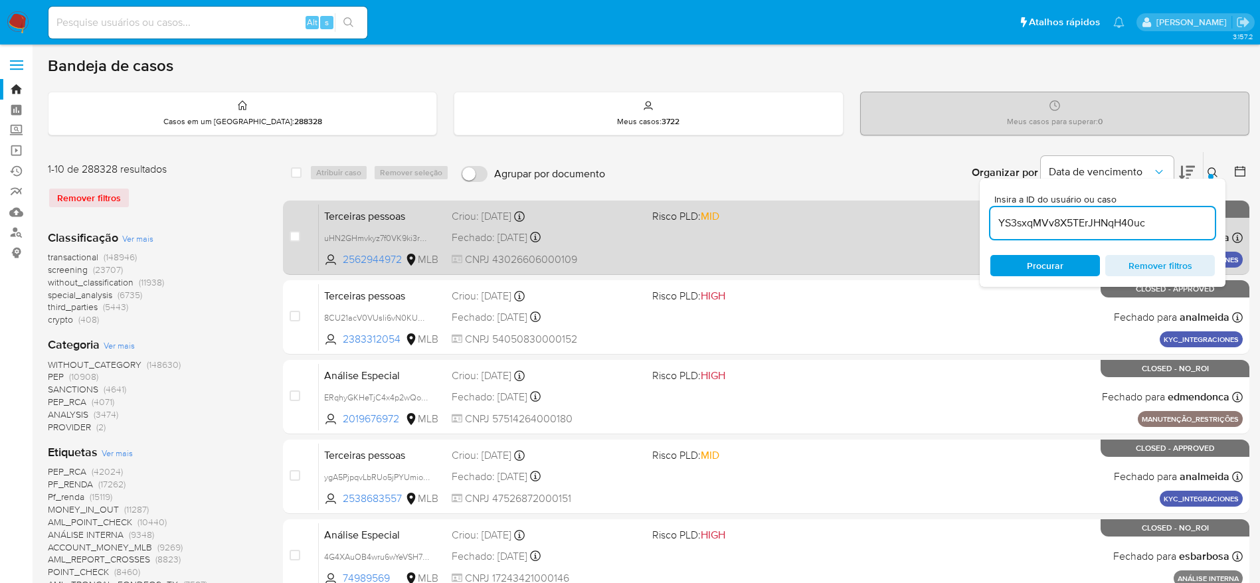
type input "YS3sxqMVv8X5TErJHNqH40uc"
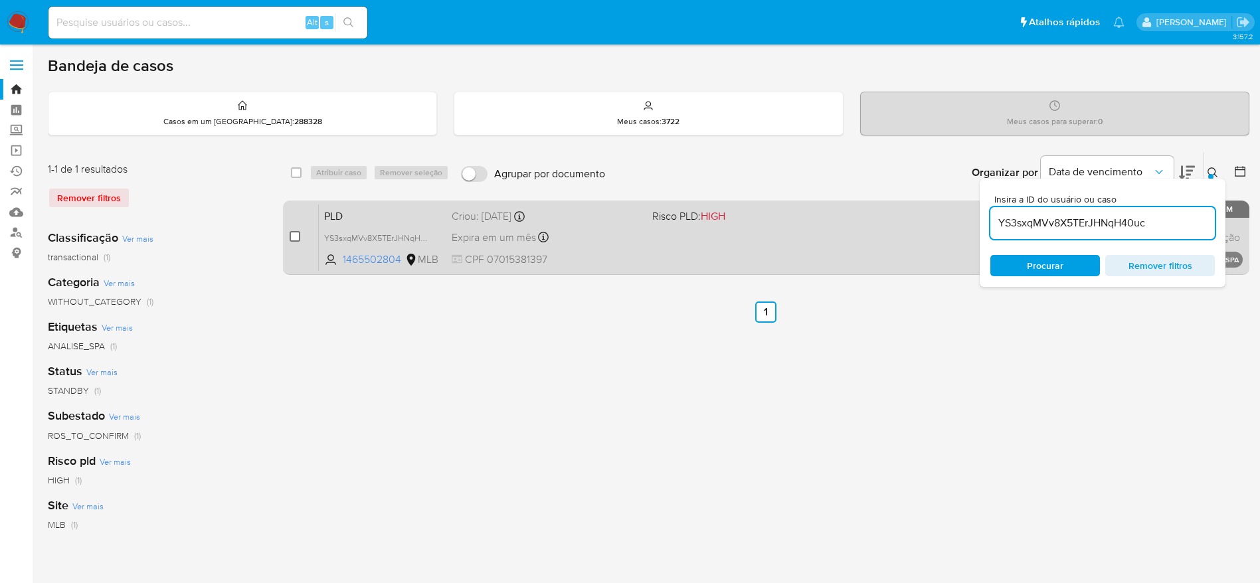
click at [299, 235] on input "checkbox" at bounding box center [295, 236] width 11 height 11
checkbox input "true"
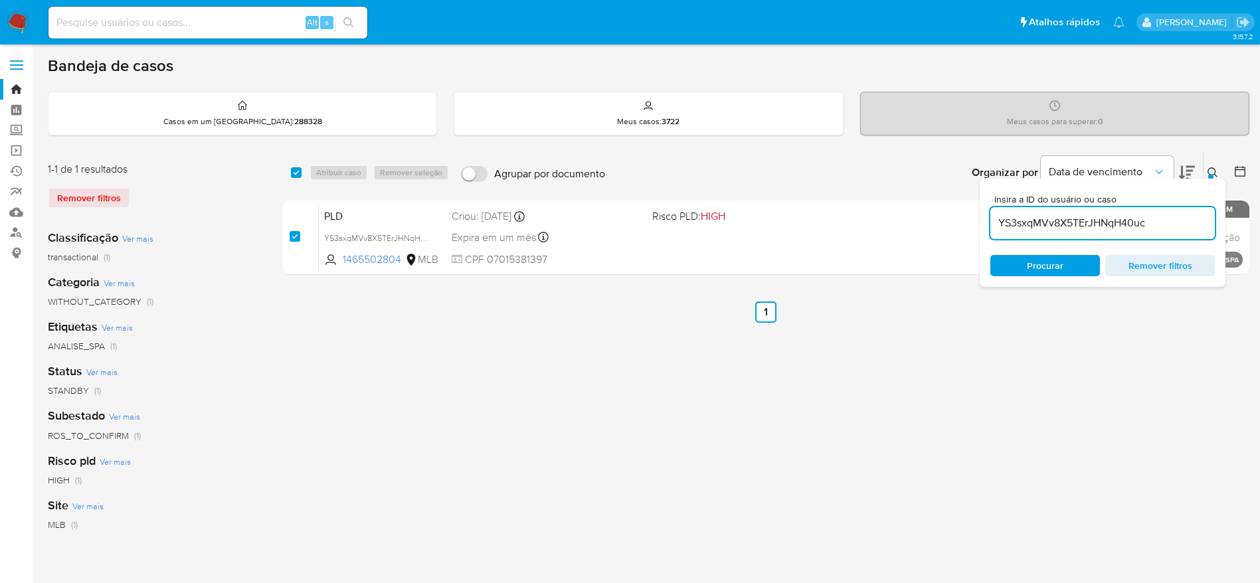
checkbox input "true"
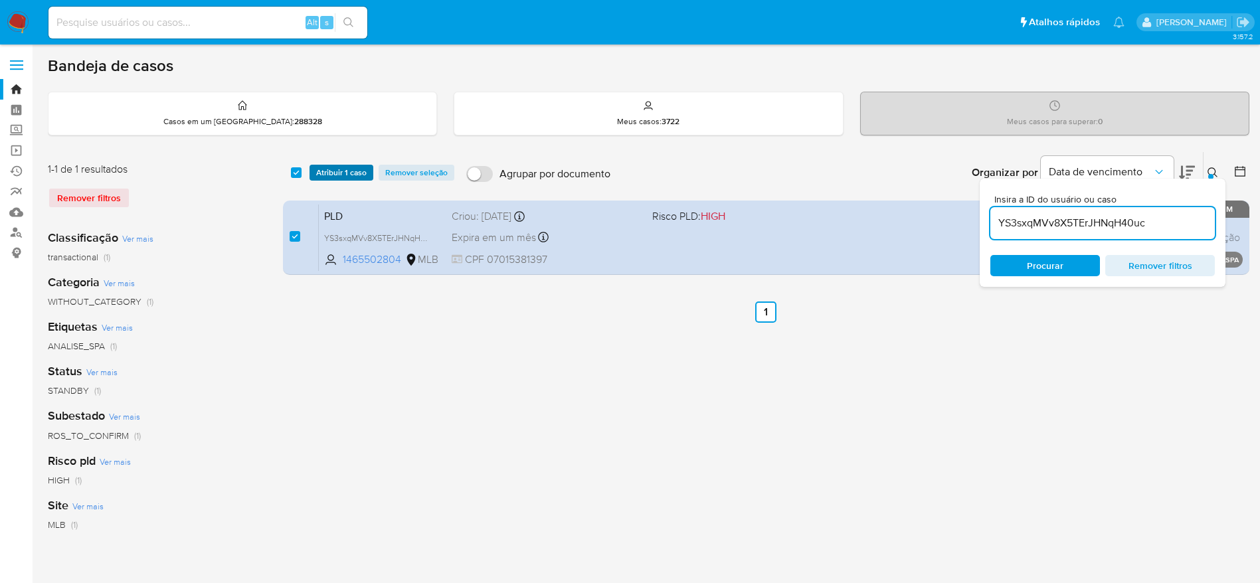
click at [337, 169] on span "Atribuir 1 caso" at bounding box center [341, 172] width 50 height 13
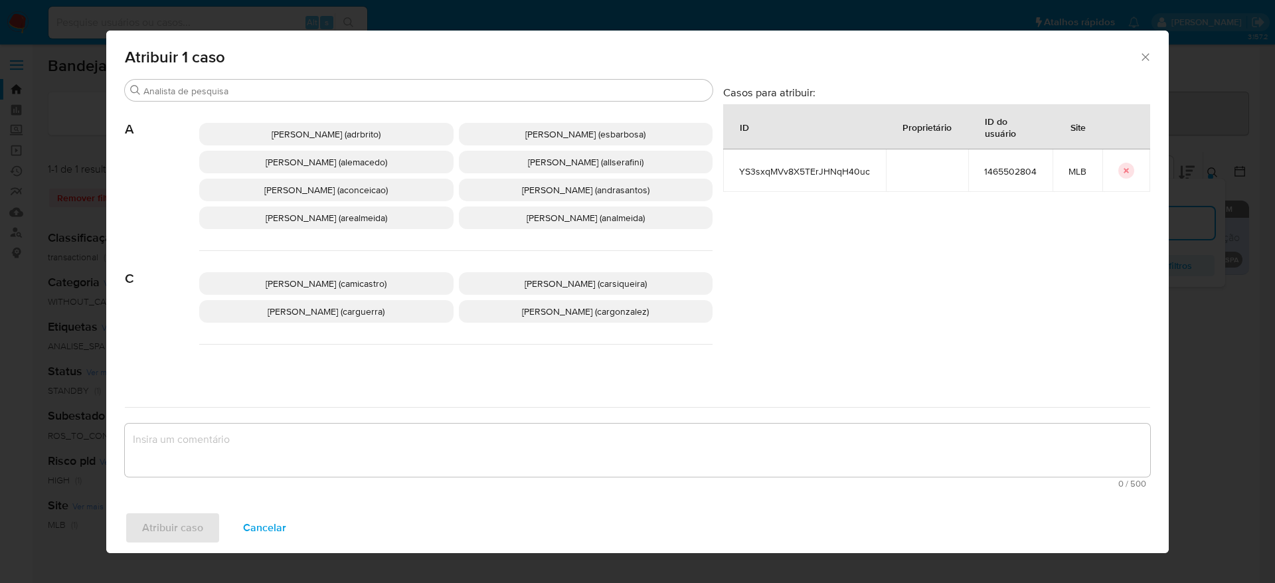
click at [339, 136] on span "Adriano Azeredo Brito (adrbrito)" at bounding box center [326, 134] width 109 height 13
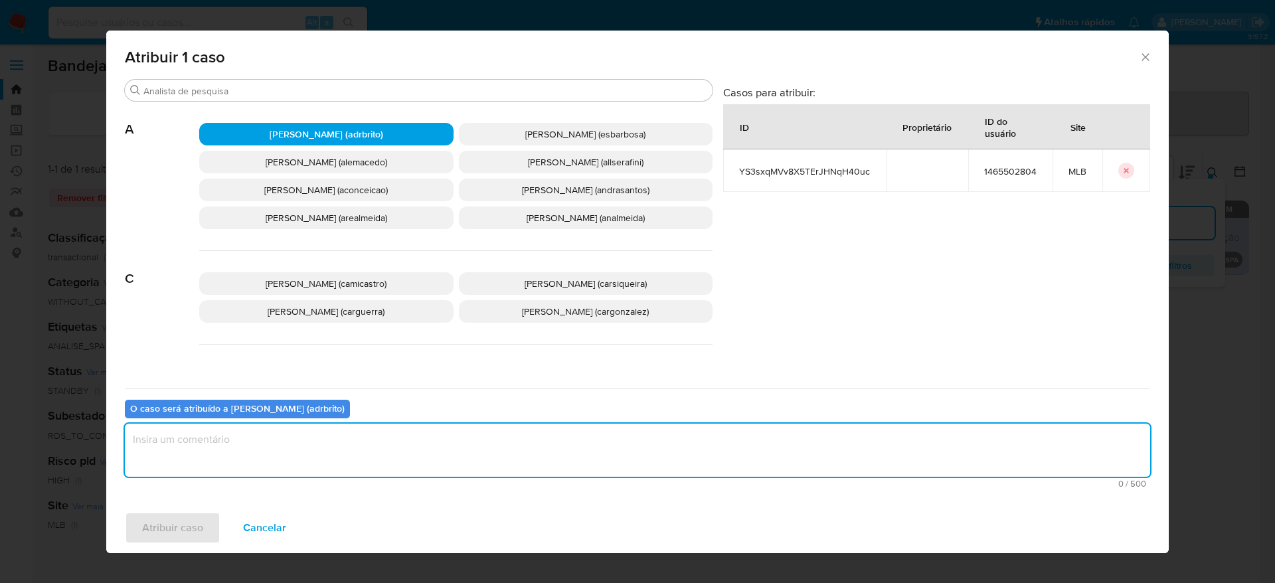
click at [300, 450] on textarea "assign-modal" at bounding box center [637, 450] width 1025 height 53
type textarea "."
click at [177, 529] on span "Atribuir caso" at bounding box center [172, 527] width 61 height 29
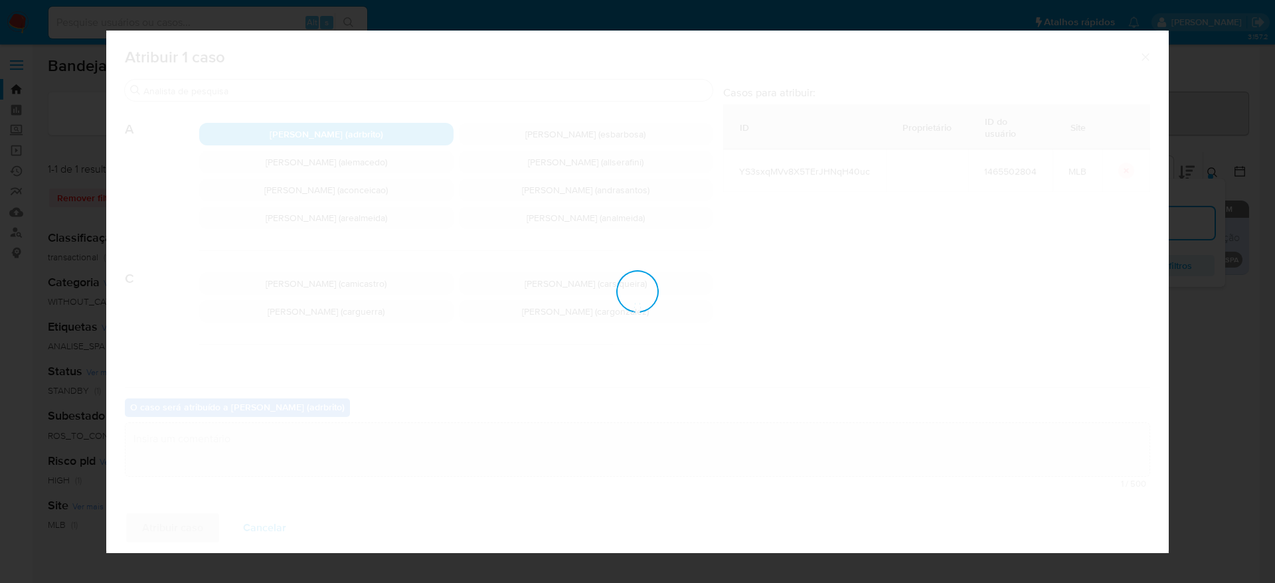
checkbox input "false"
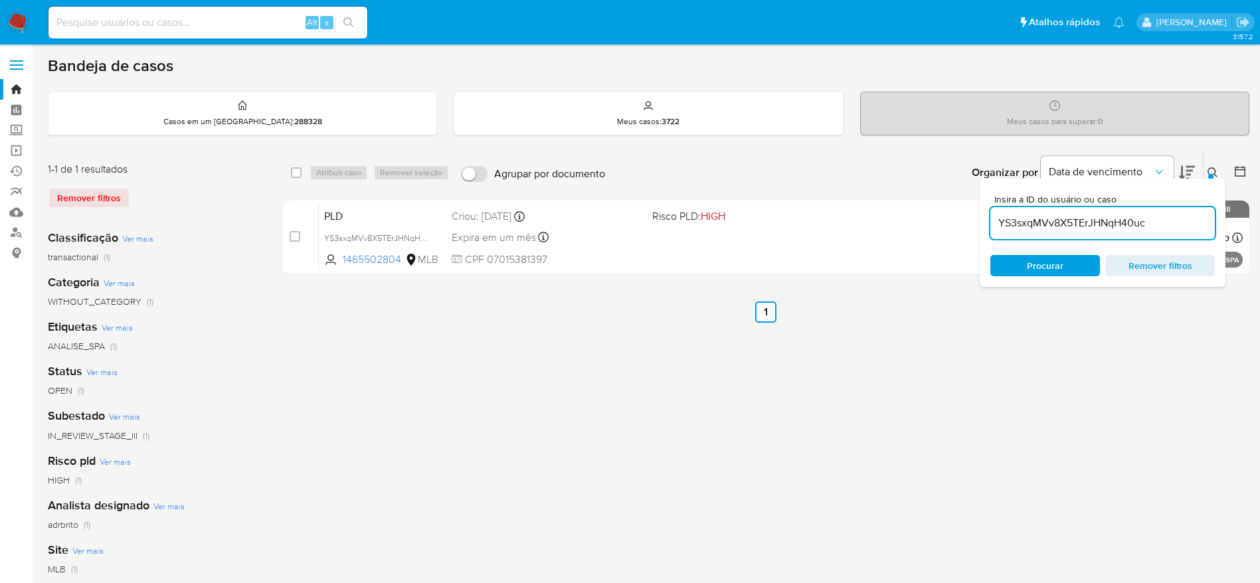
click at [1039, 218] on input "YS3sxqMVv8X5TErJHNqH40uc" at bounding box center [1102, 223] width 224 height 17
paste input "hC8eB0PeAJkeWzGkenC00Cgg"
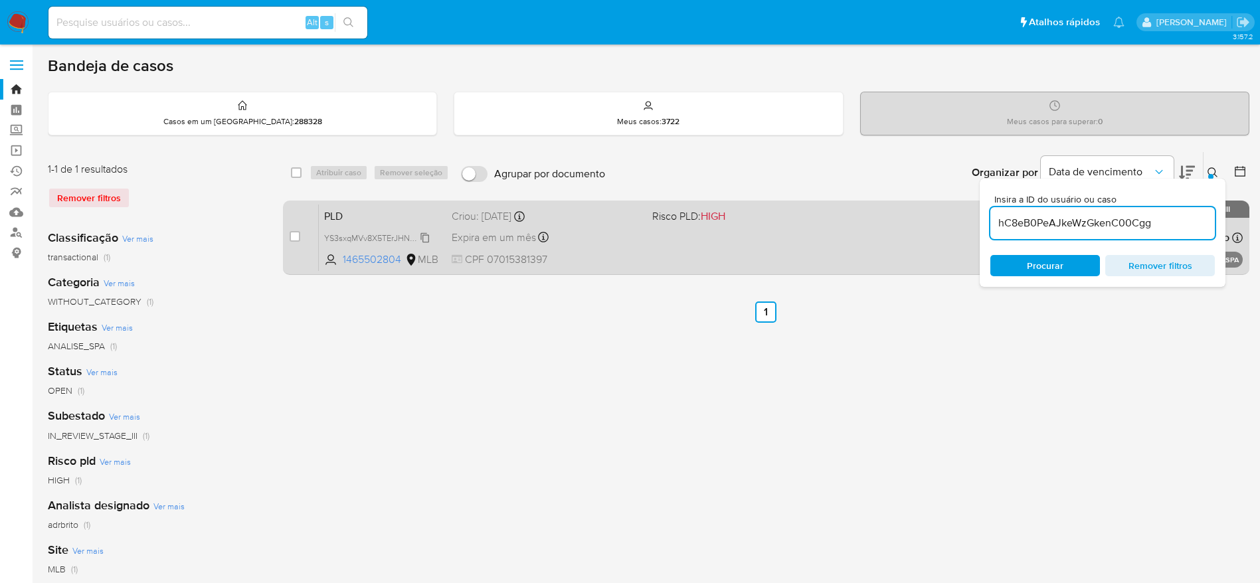
type input "hC8eB0PeAJkeWzGkenC00Cgg"
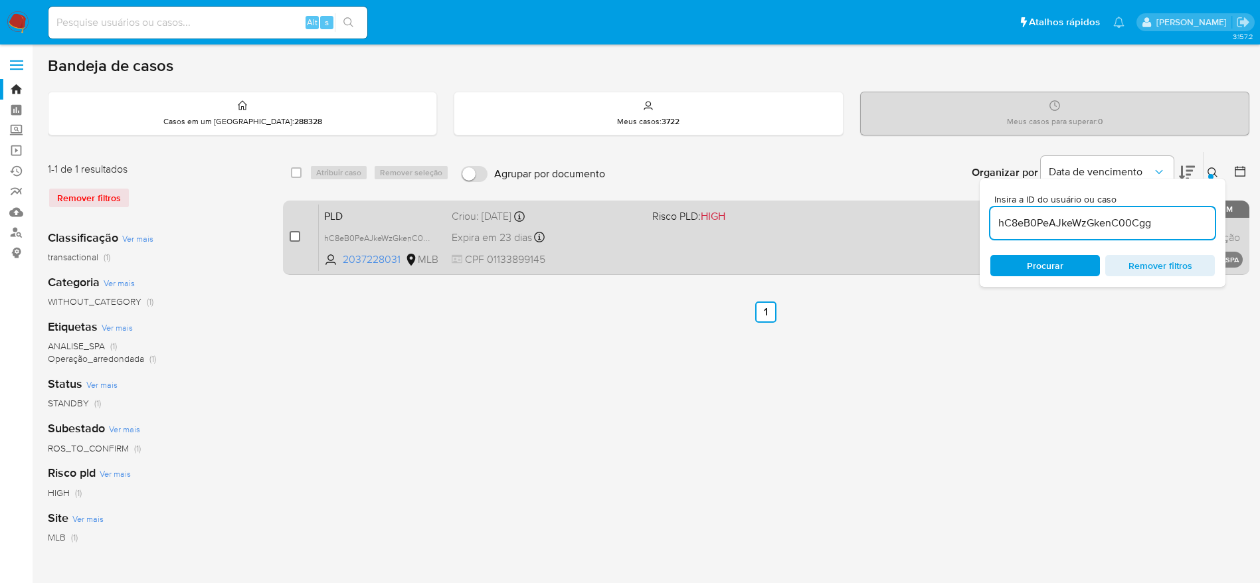
click at [298, 234] on input "checkbox" at bounding box center [295, 236] width 11 height 11
checkbox input "true"
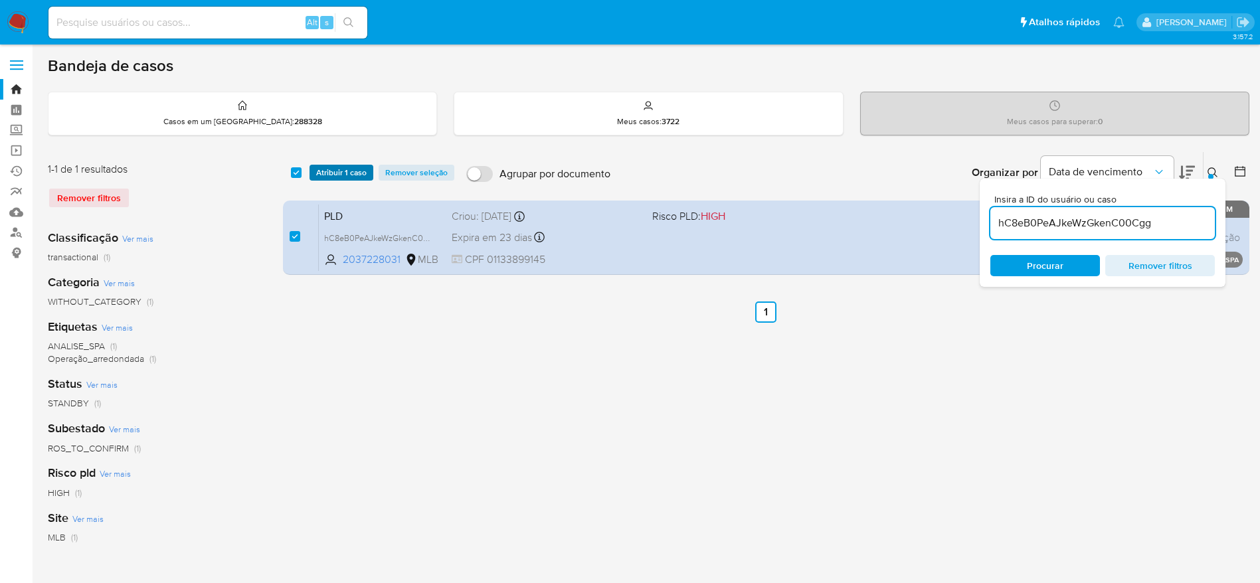
click at [345, 169] on span "Atribuir 1 caso" at bounding box center [341, 172] width 50 height 13
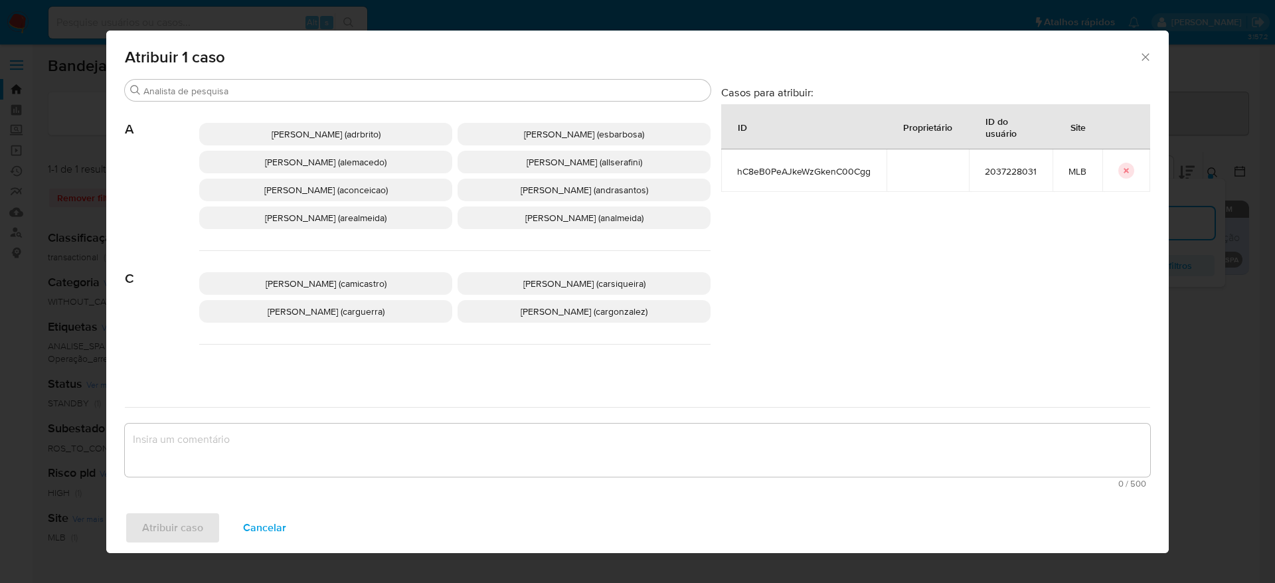
click at [375, 129] on span "Adriano Azeredo Brito (adrbrito)" at bounding box center [326, 134] width 109 height 13
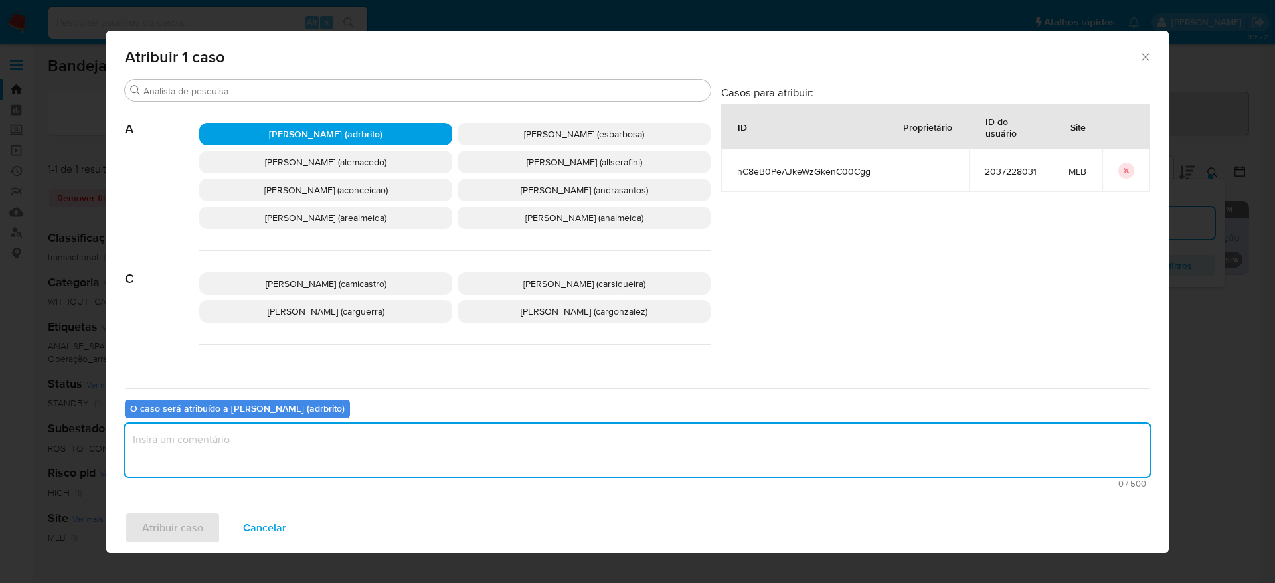
click at [310, 431] on textarea "assign-modal" at bounding box center [637, 450] width 1025 height 53
type textarea "."
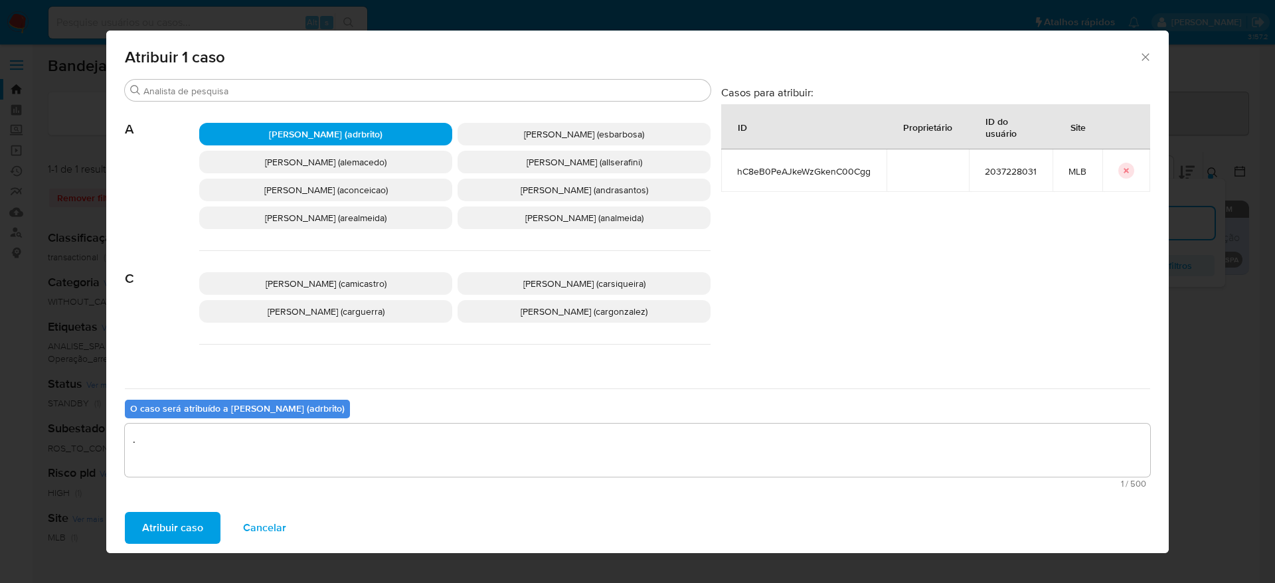
click at [173, 529] on span "Atribuir caso" at bounding box center [172, 527] width 61 height 29
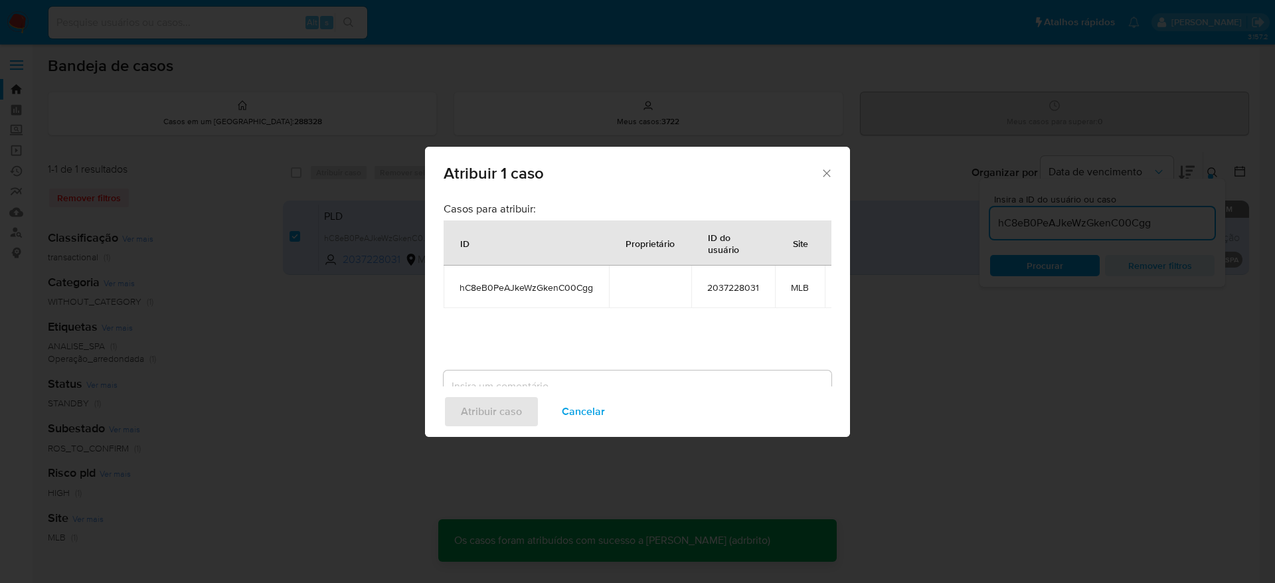
checkbox input "false"
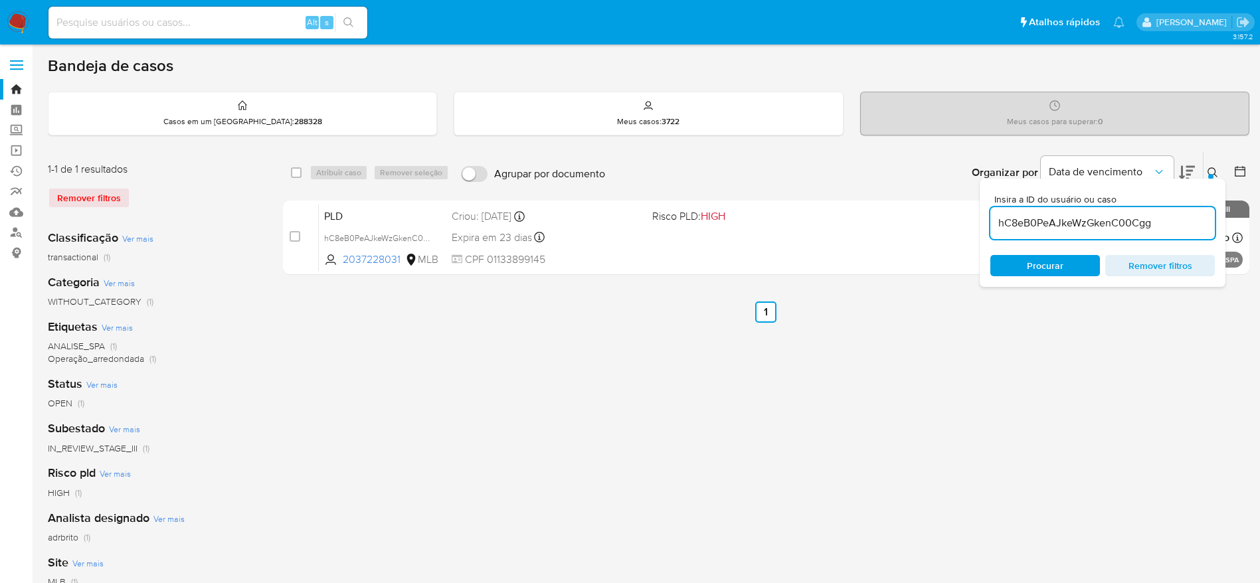
click at [24, 23] on img at bounding box center [18, 22] width 23 height 23
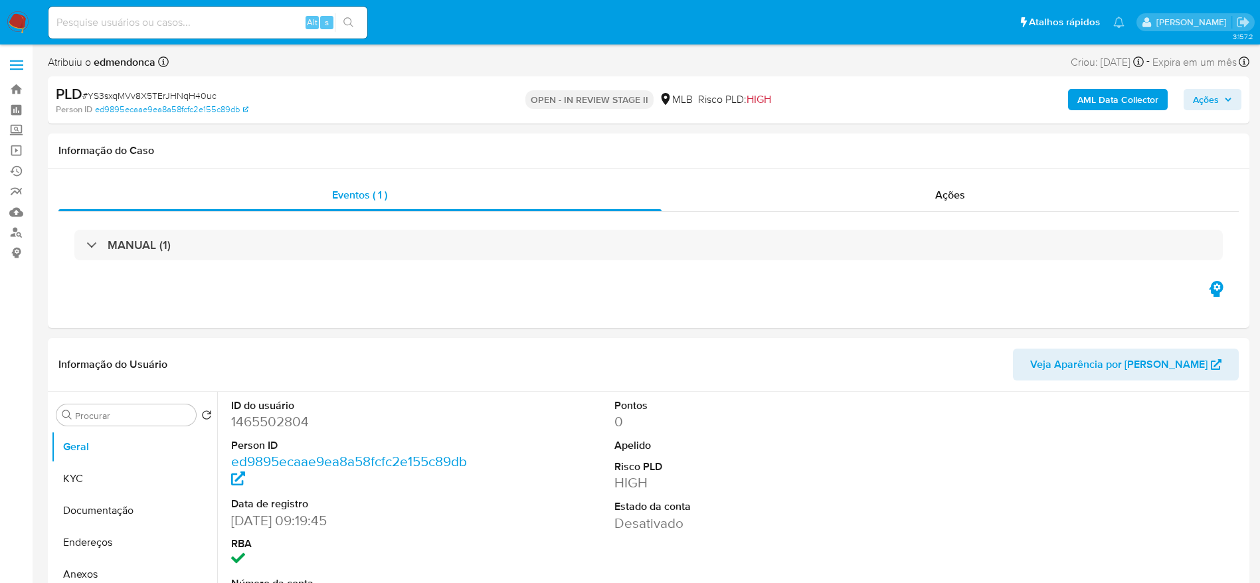
select select "10"
click at [146, 30] on input at bounding box center [207, 22] width 319 height 17
paste input "YS3sxqMVv8X5TErJHNqH40uc"
type input "YS3sxqMVv8X5TErJHNqH40uc"
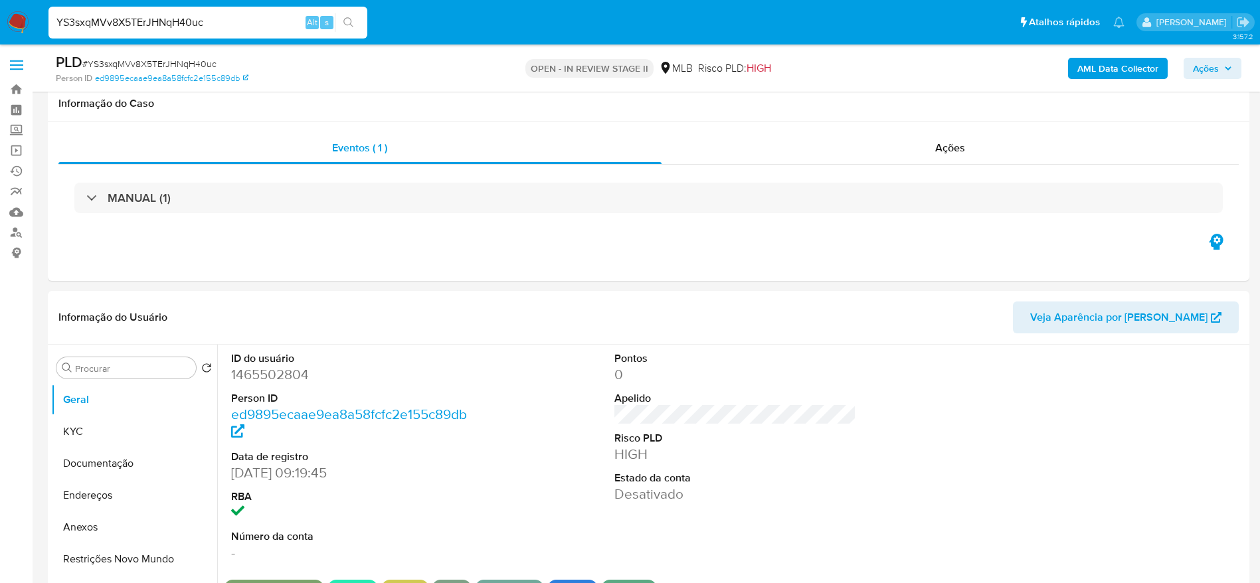
scroll to position [299, 0]
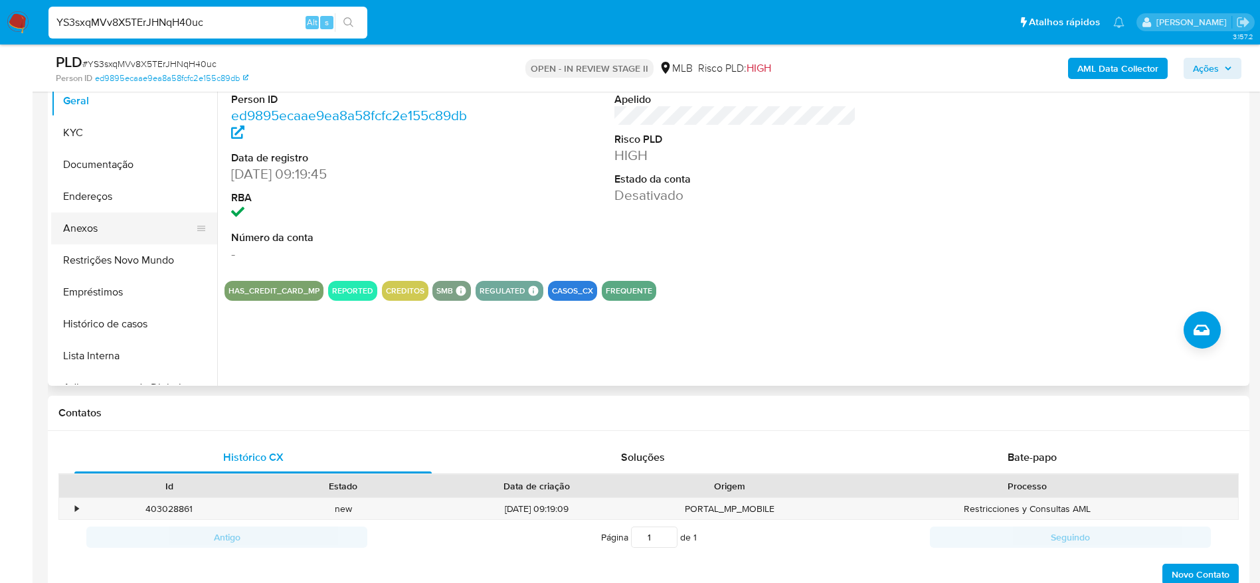
click at [102, 239] on button "Anexos" at bounding box center [128, 229] width 155 height 32
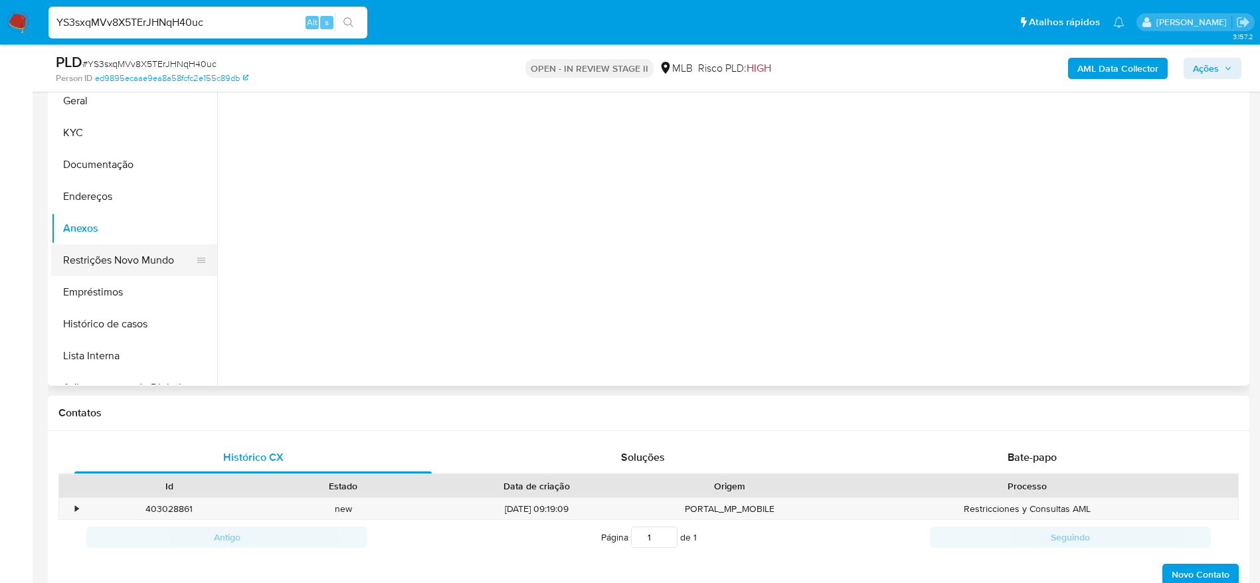
click at [100, 260] on button "Restrições Novo Mundo" at bounding box center [128, 260] width 155 height 32
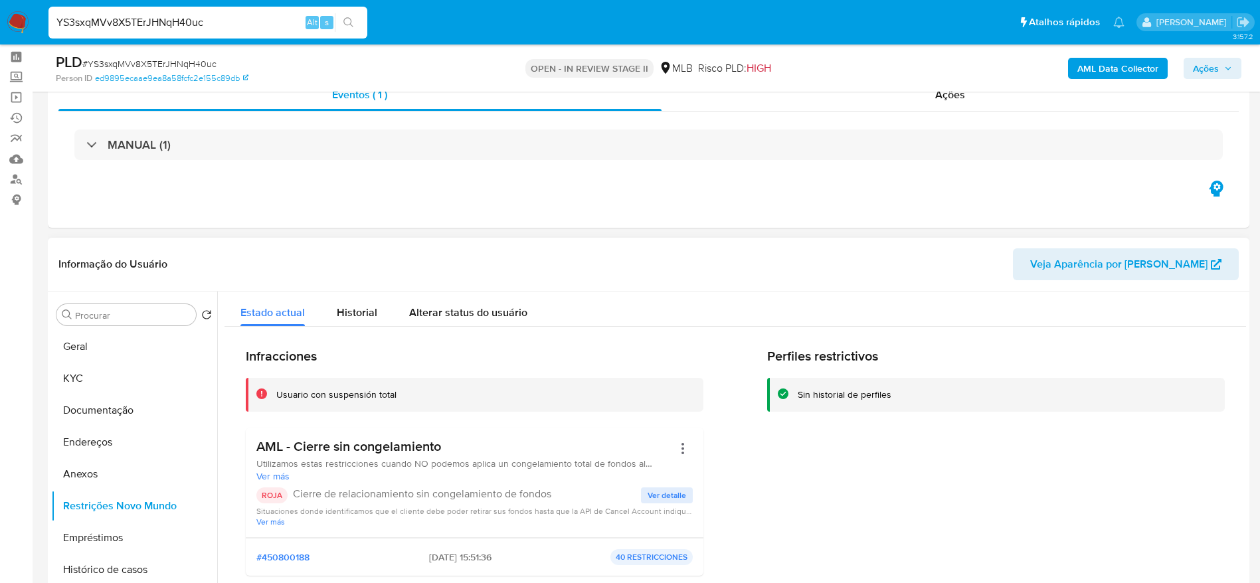
scroll to position [0, 0]
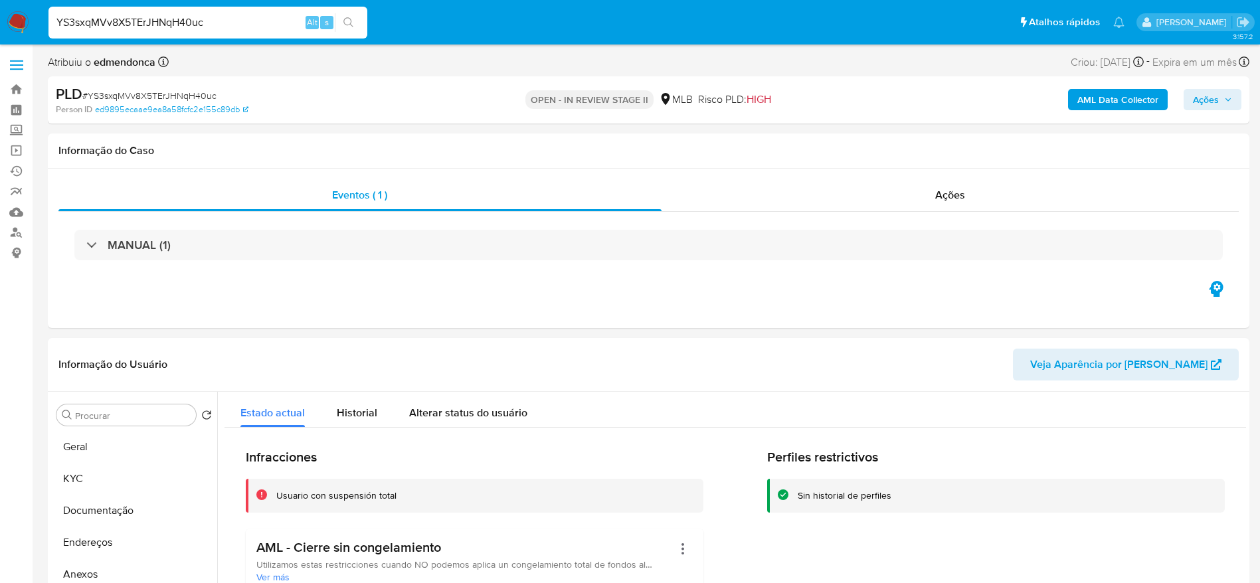
click at [1213, 87] on div "AML Data Collector Ações" at bounding box center [1045, 99] width 392 height 31
click at [1196, 104] on span "Ações" at bounding box center [1206, 99] width 26 height 21
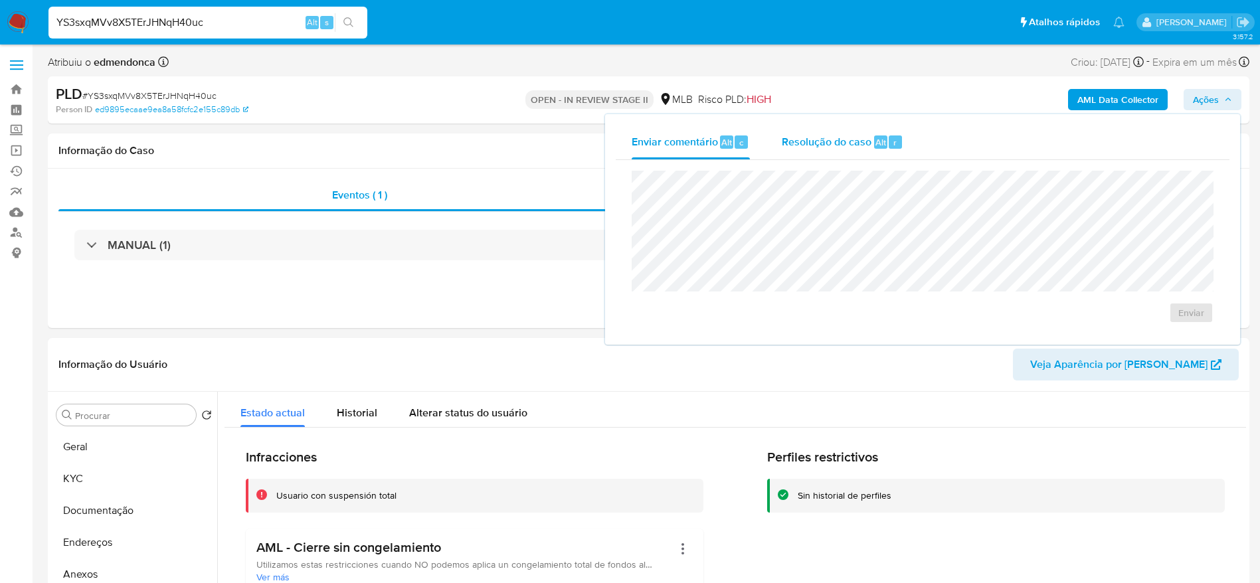
click at [836, 132] on div "Resolução do caso Alt r" at bounding box center [843, 142] width 122 height 35
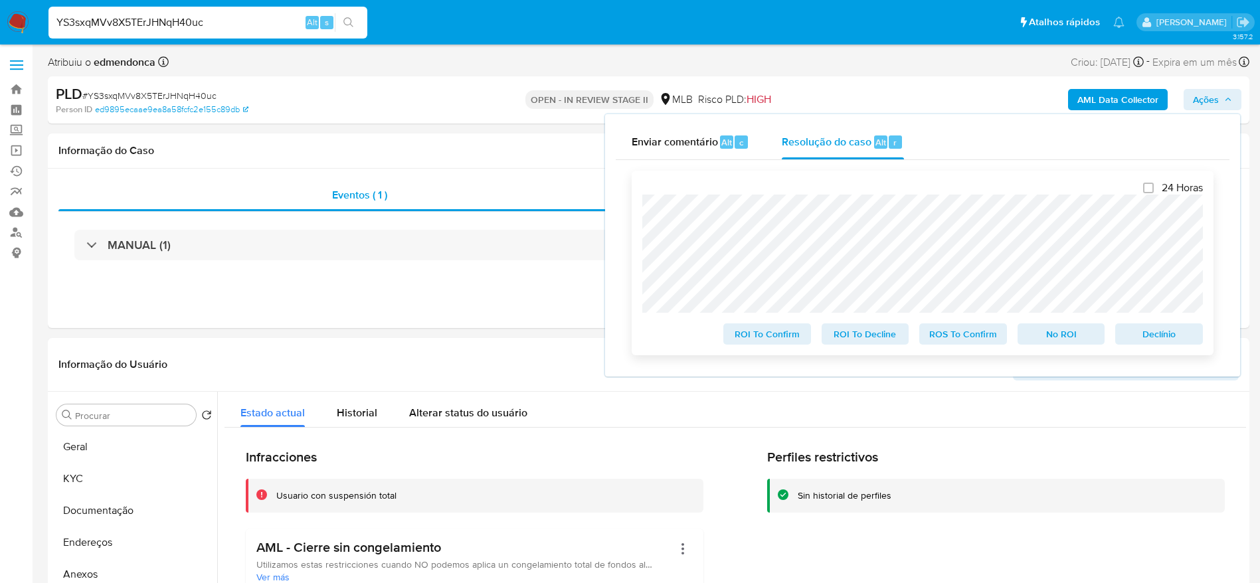
click at [966, 332] on span "ROS To Confirm" at bounding box center [962, 334] width 69 height 19
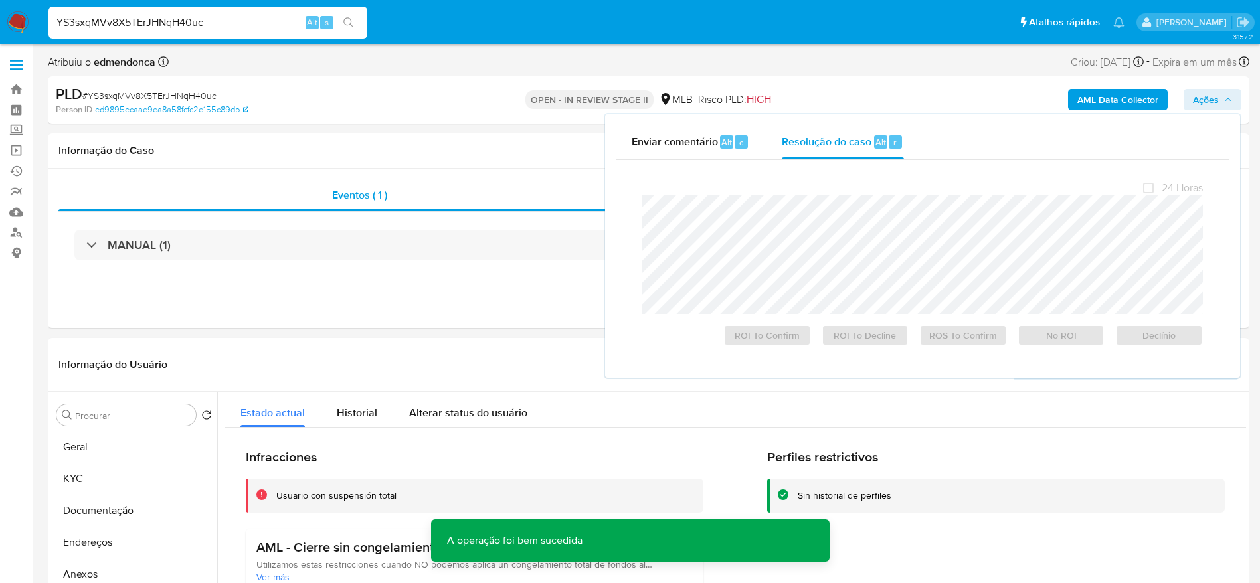
click at [189, 90] on span "# YS3sxqMVv8X5TErJHNqH40uc" at bounding box center [149, 95] width 134 height 13
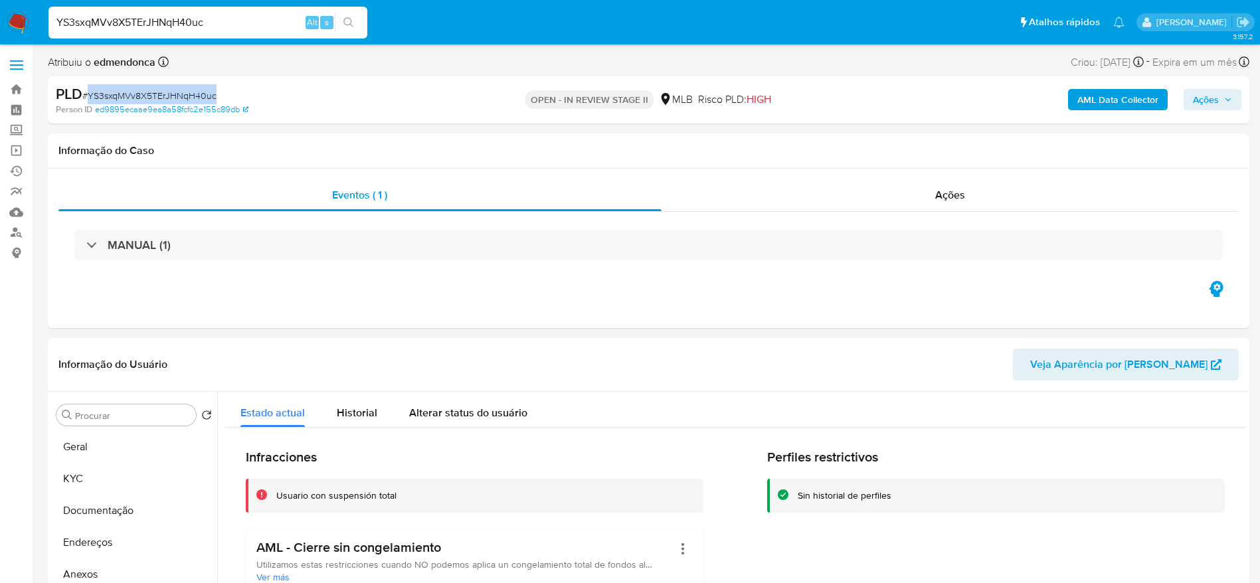
click at [189, 90] on span "# YS3sxqMVv8X5TErJHNqH40uc" at bounding box center [149, 95] width 134 height 13
copy span "YS3sxqMVv8X5TErJHNqH40uc"
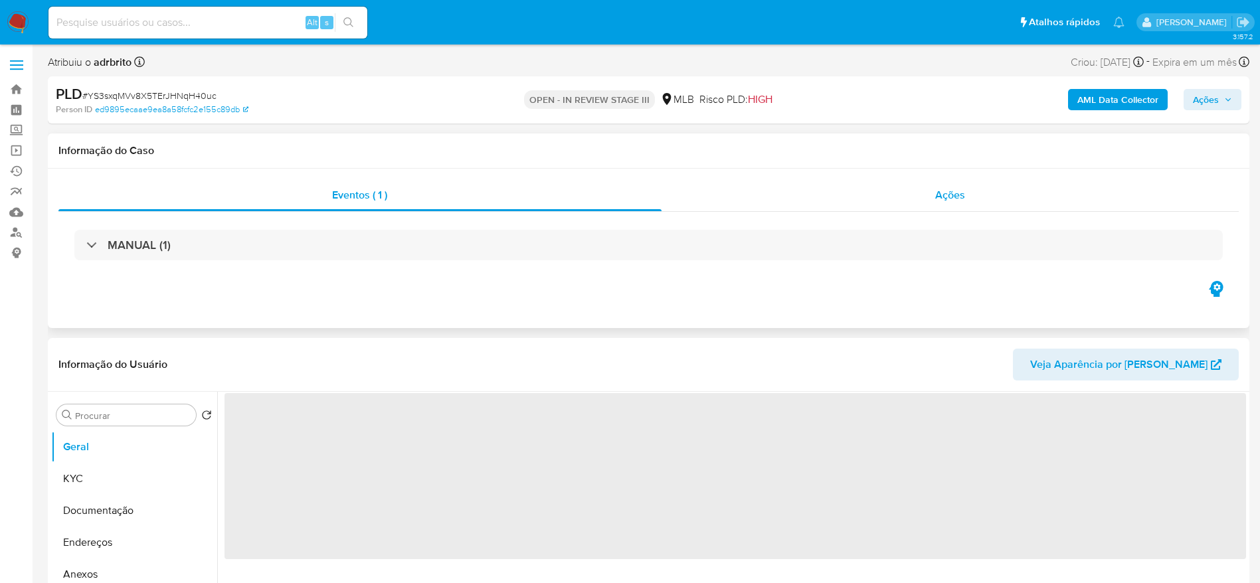
click at [875, 190] on div "Ações" at bounding box center [950, 195] width 578 height 32
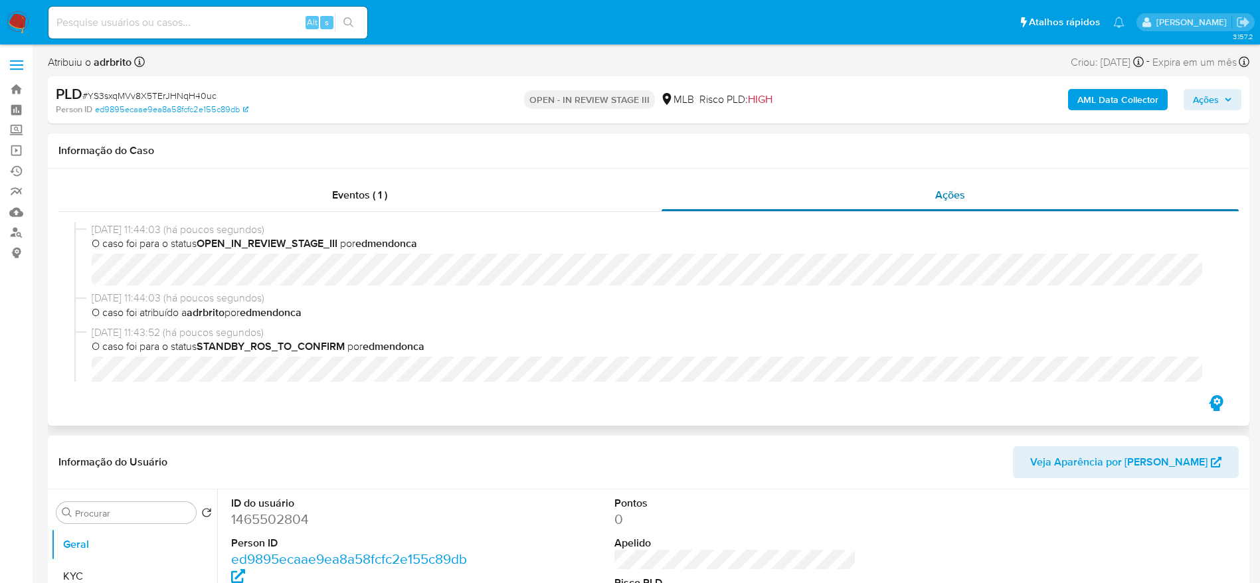
select select "10"
click at [254, 24] on input at bounding box center [207, 22] width 319 height 17
paste input "hC8eB0PeAJkeWzGkenC00Cgg"
type input "hC8eB0PeAJkeWzGkenC00Cgg"
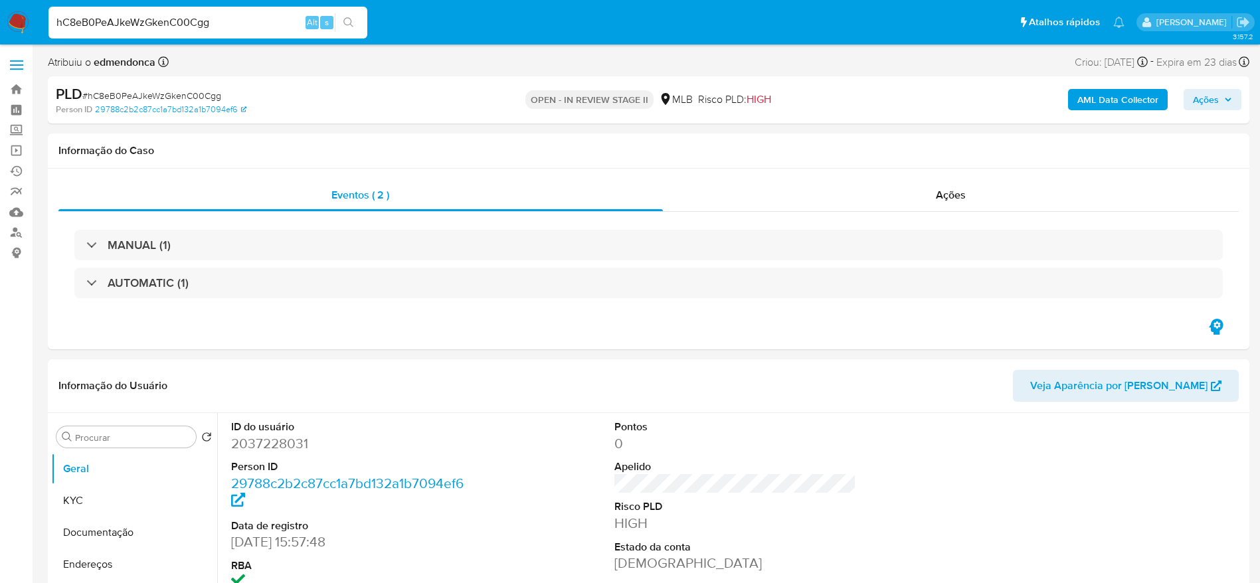
select select "10"
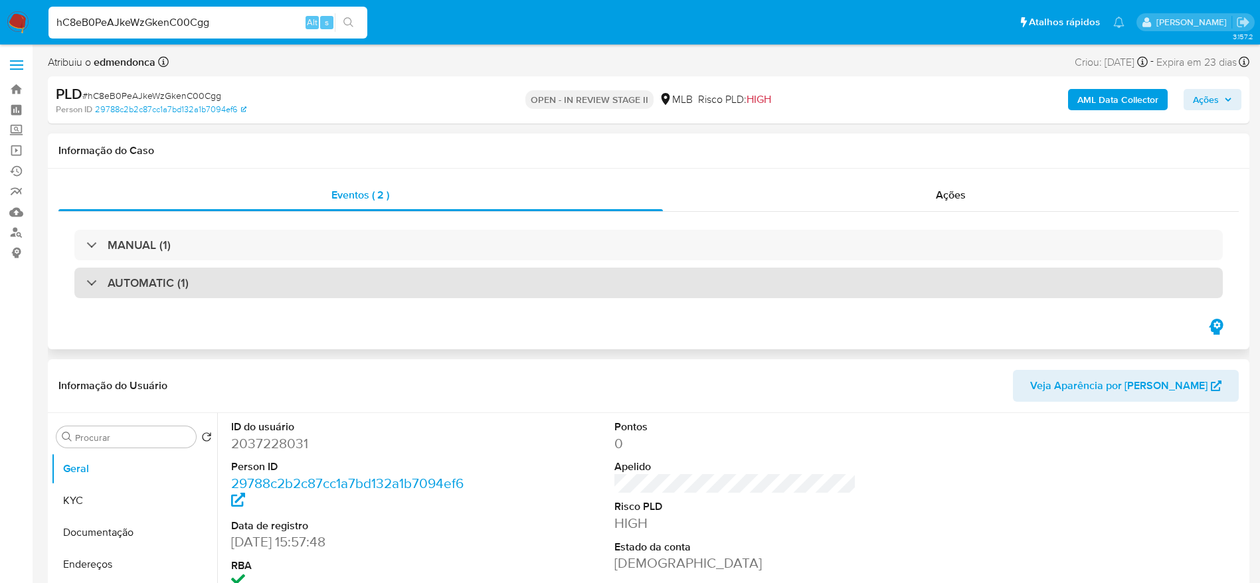
click at [211, 282] on div "AUTOMATIC (1)" at bounding box center [648, 283] width 1148 height 31
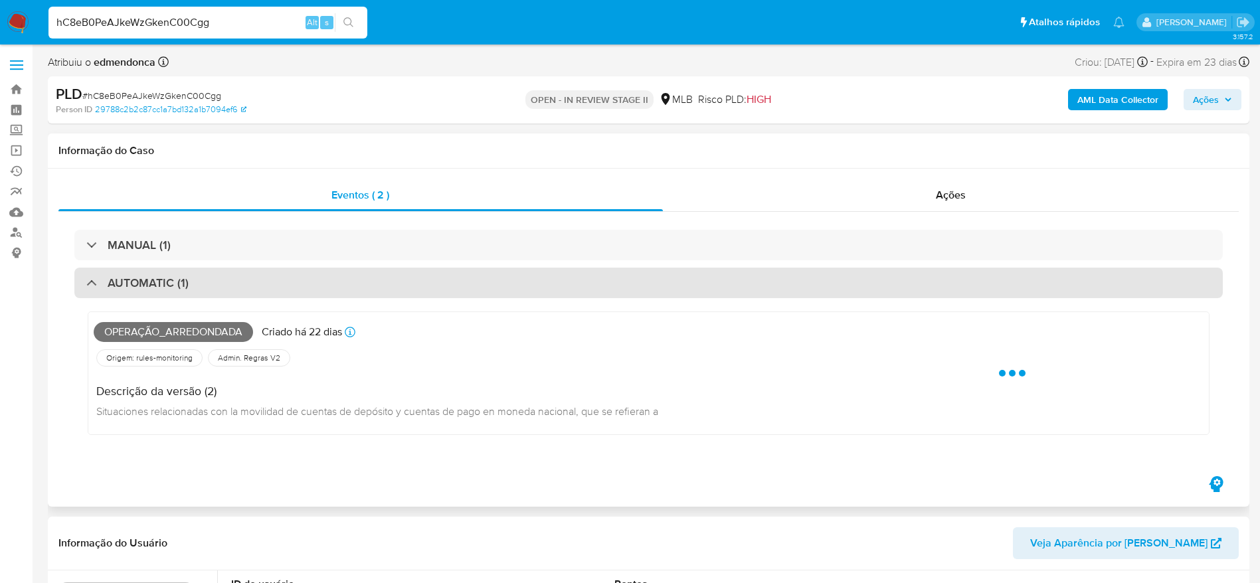
click at [216, 289] on div "AUTOMATIC (1)" at bounding box center [648, 283] width 1148 height 31
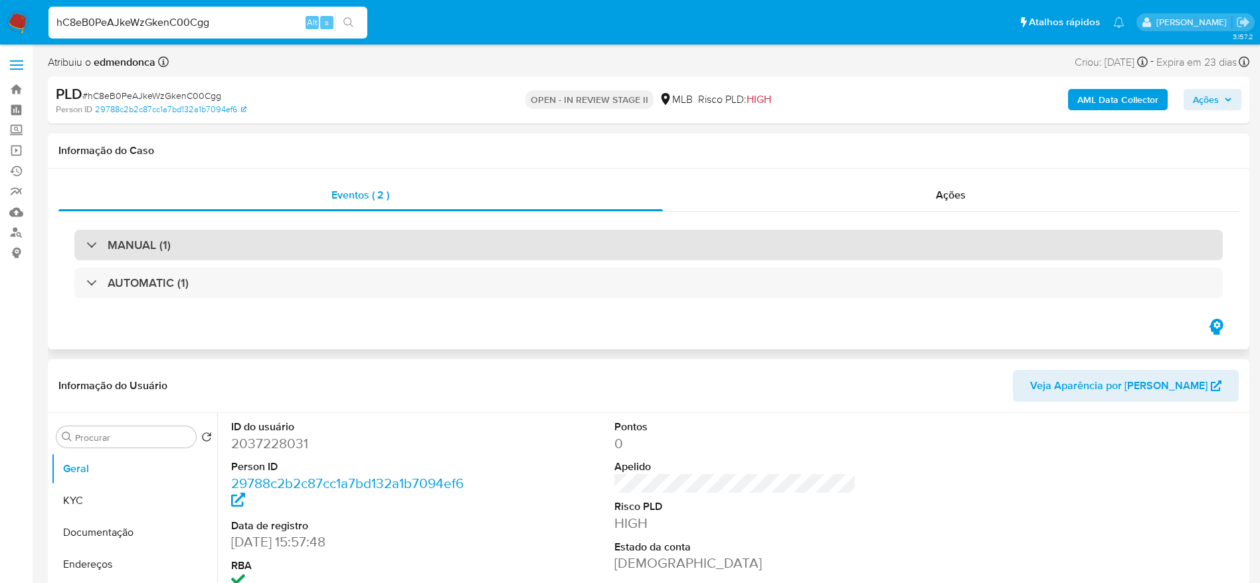
click at [226, 244] on div "MANUAL (1)" at bounding box center [648, 245] width 1148 height 31
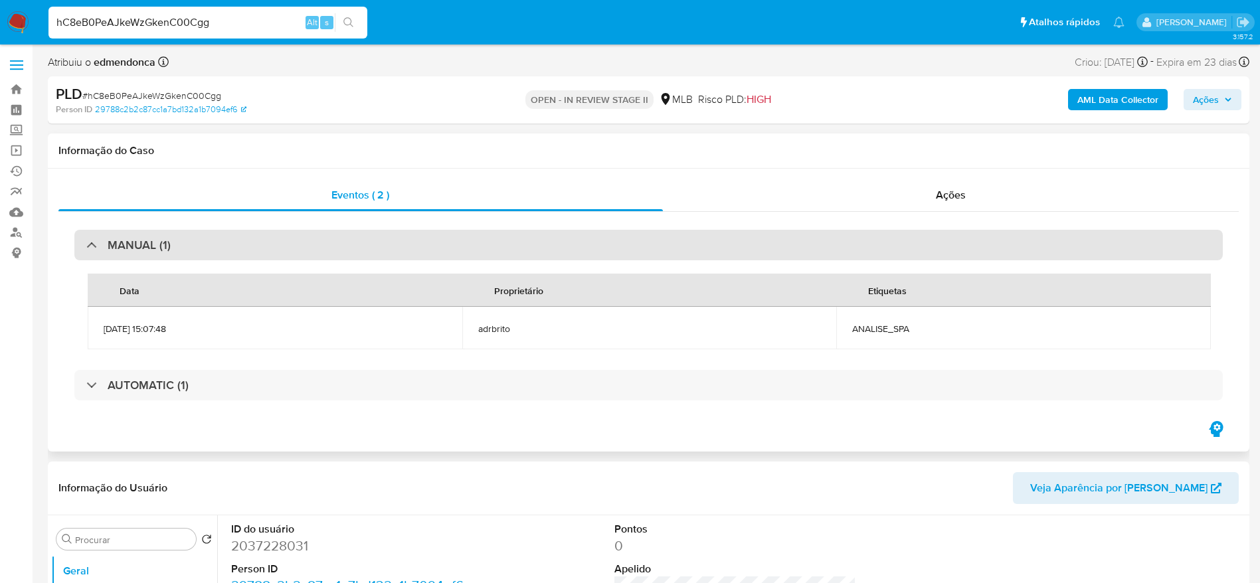
click at [226, 244] on div "MANUAL (1)" at bounding box center [648, 245] width 1148 height 31
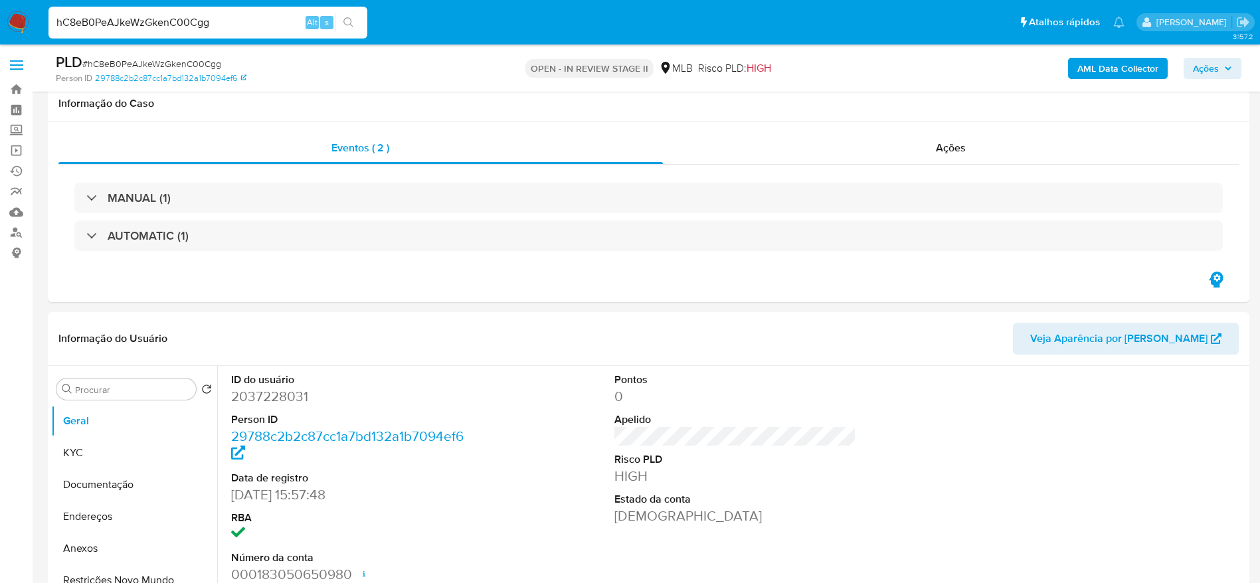
scroll to position [199, 0]
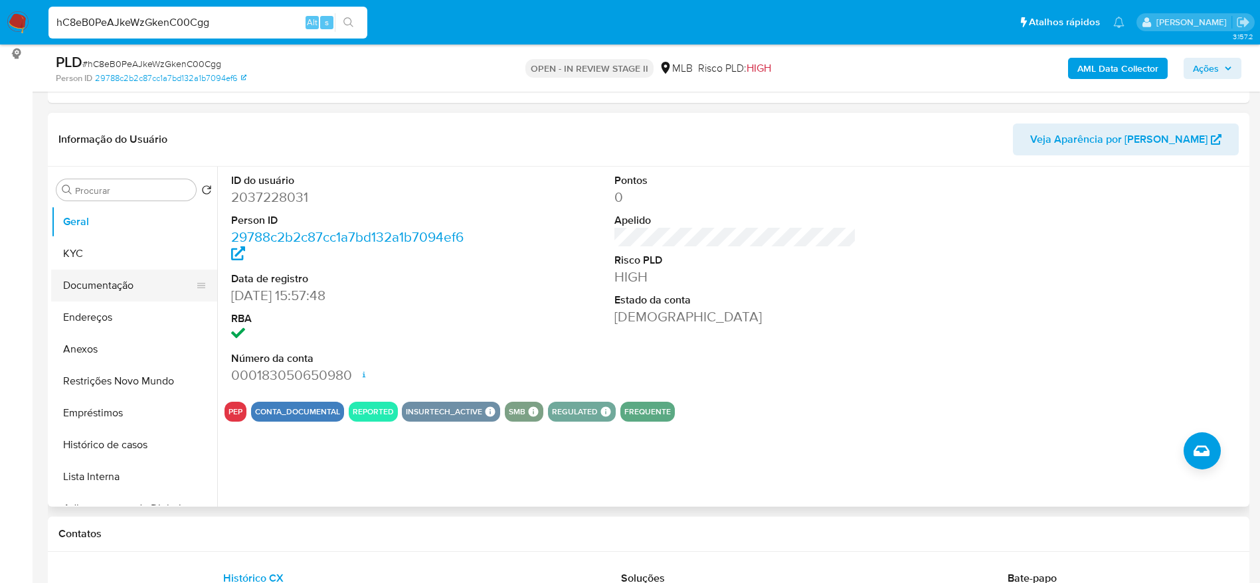
click at [121, 274] on button "Documentação" at bounding box center [128, 286] width 155 height 32
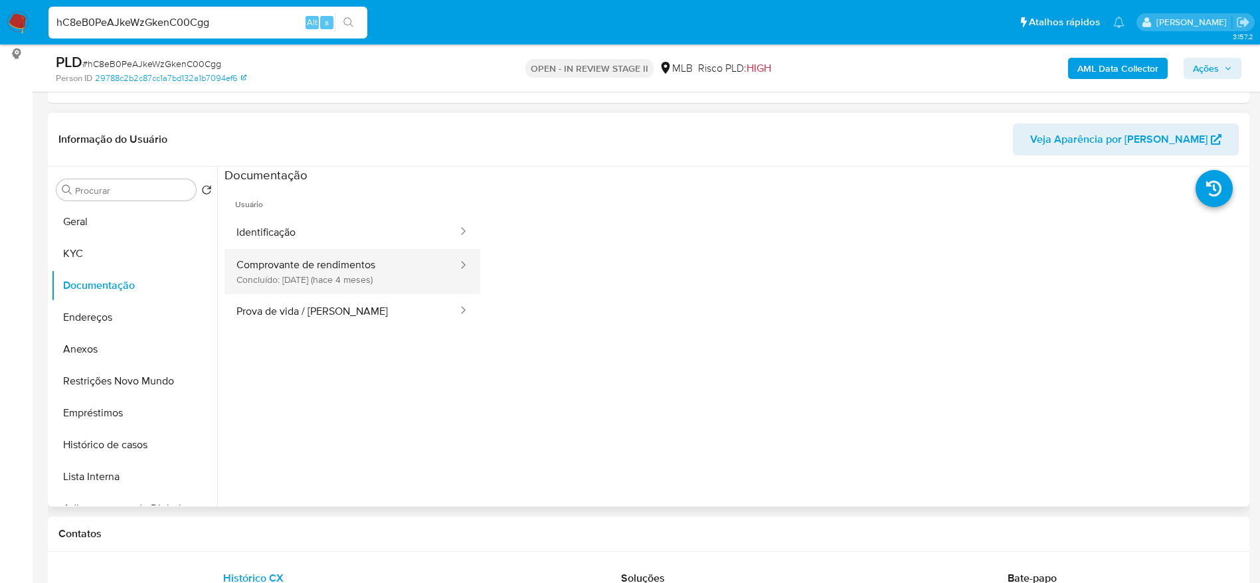
click at [373, 278] on button "Comprovante de rendimentos Concluído: 24/04/2025 (hace 4 meses)" at bounding box center [341, 271] width 234 height 45
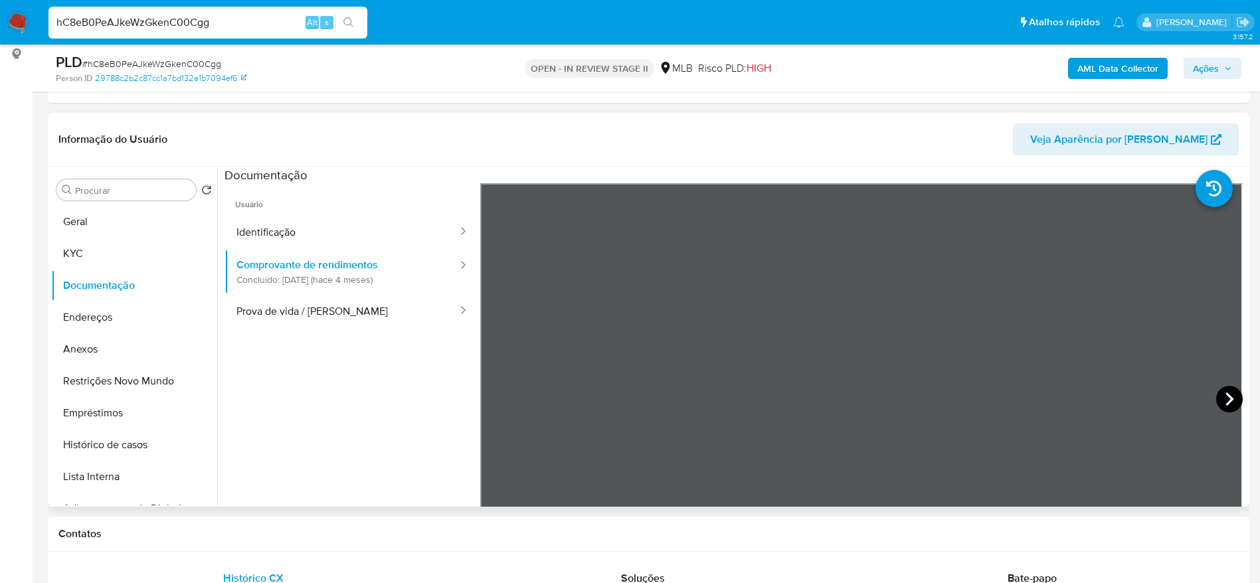
click at [1216, 400] on icon at bounding box center [1229, 399] width 27 height 27
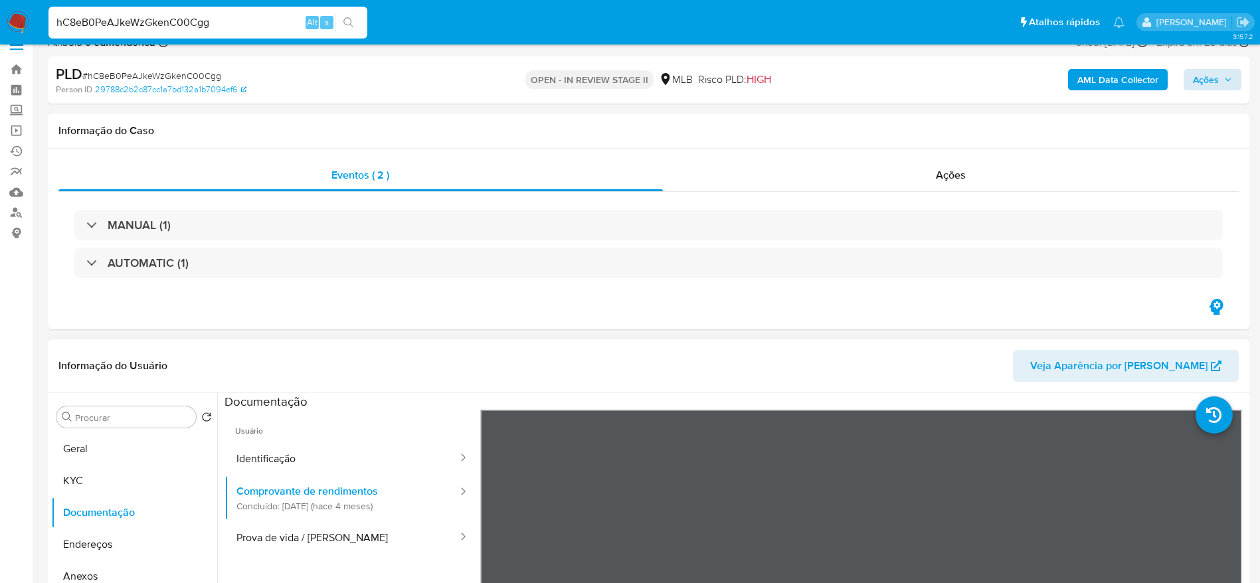
scroll to position [0, 0]
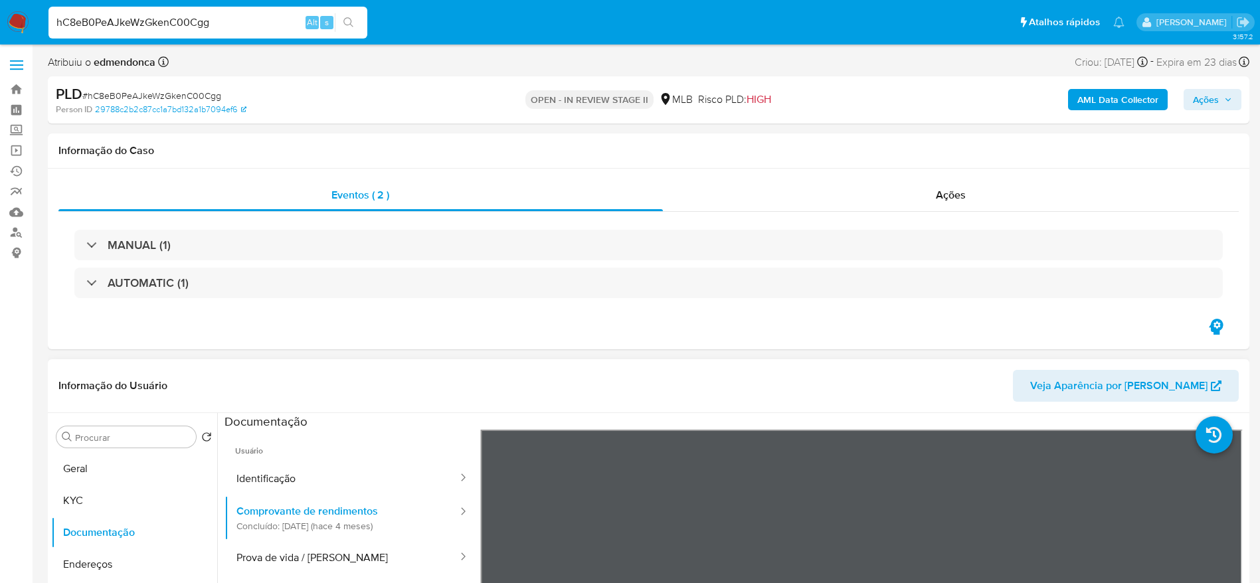
click at [1217, 109] on span "Ações" at bounding box center [1206, 99] width 26 height 21
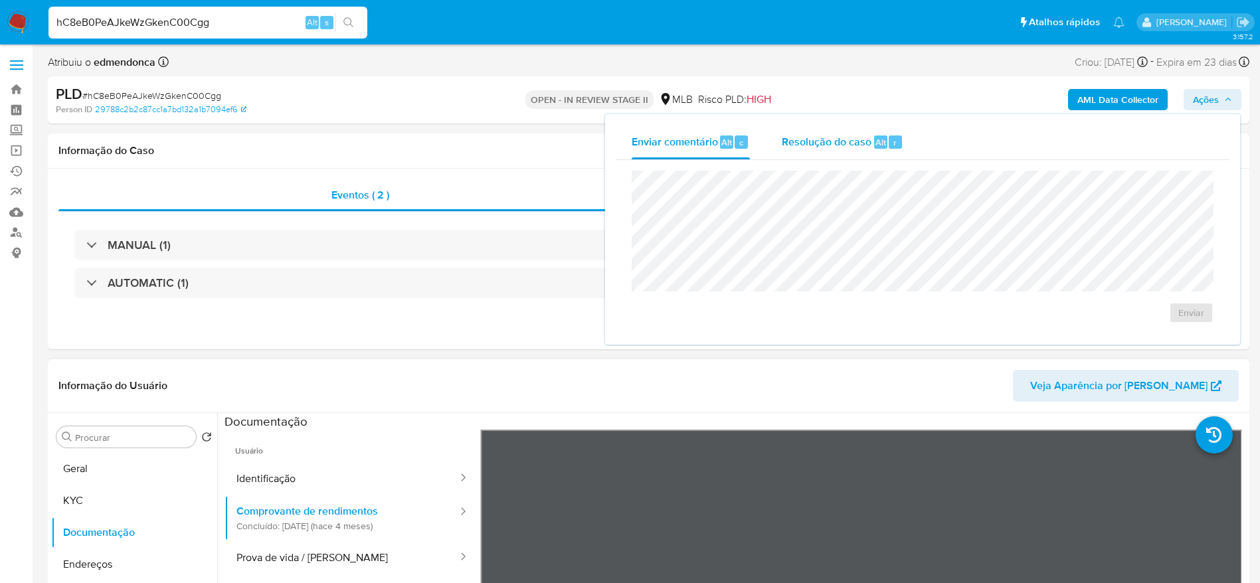
click at [856, 149] on div "Resolução do caso Alt r" at bounding box center [843, 142] width 122 height 35
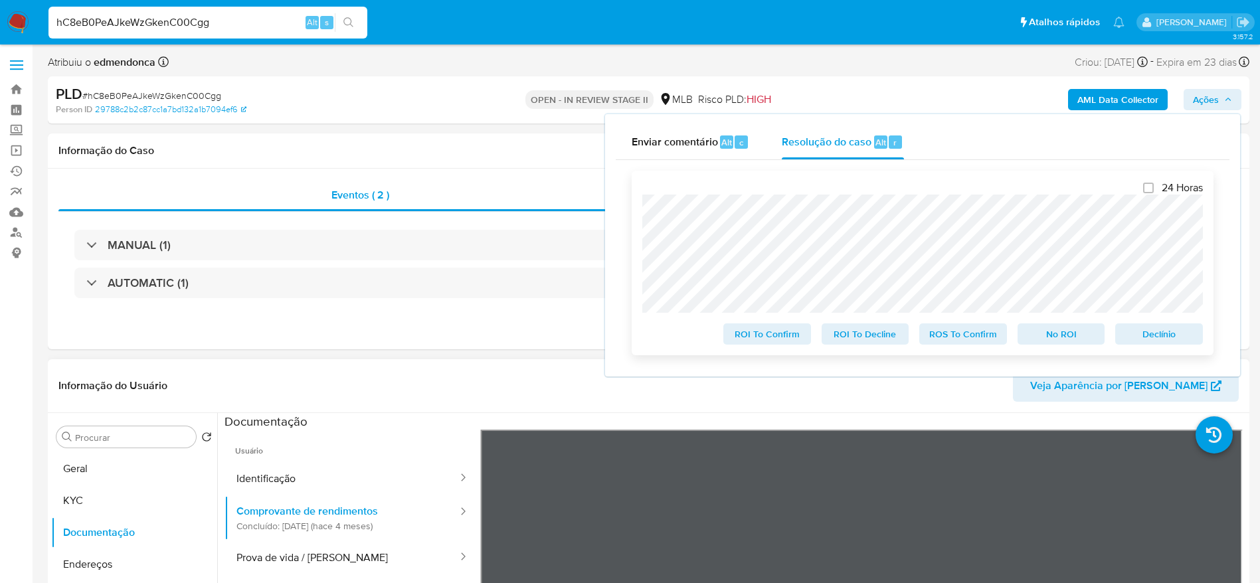
click at [955, 341] on span "ROS To Confirm" at bounding box center [962, 334] width 69 height 19
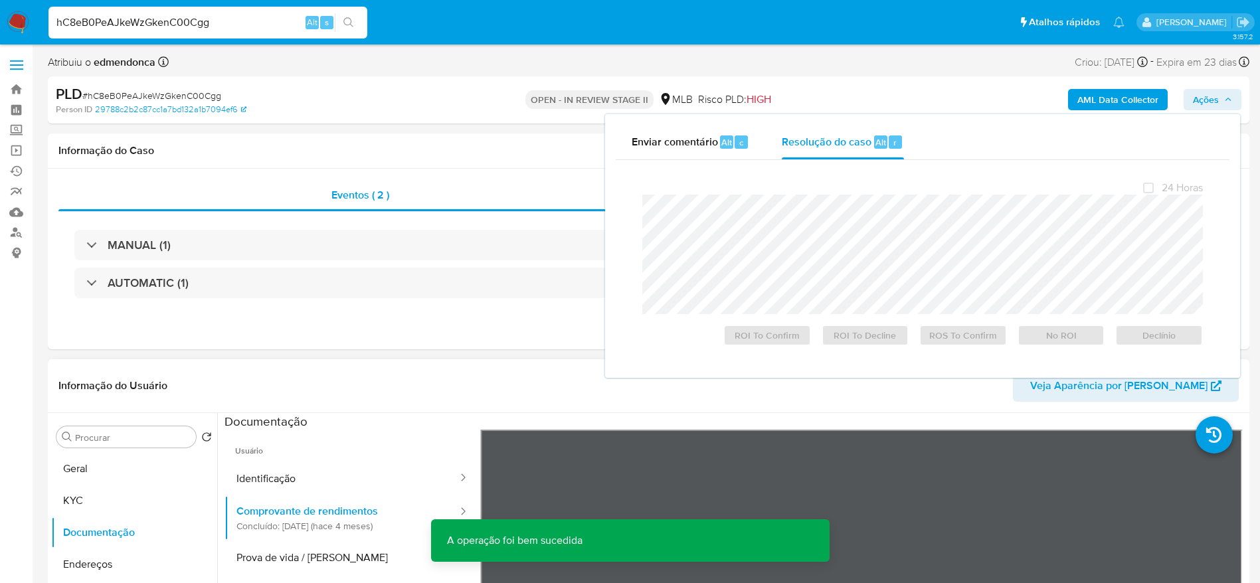
click at [139, 92] on span "# hC8eB0PeAJkeWzGkenC00Cgg" at bounding box center [151, 95] width 139 height 13
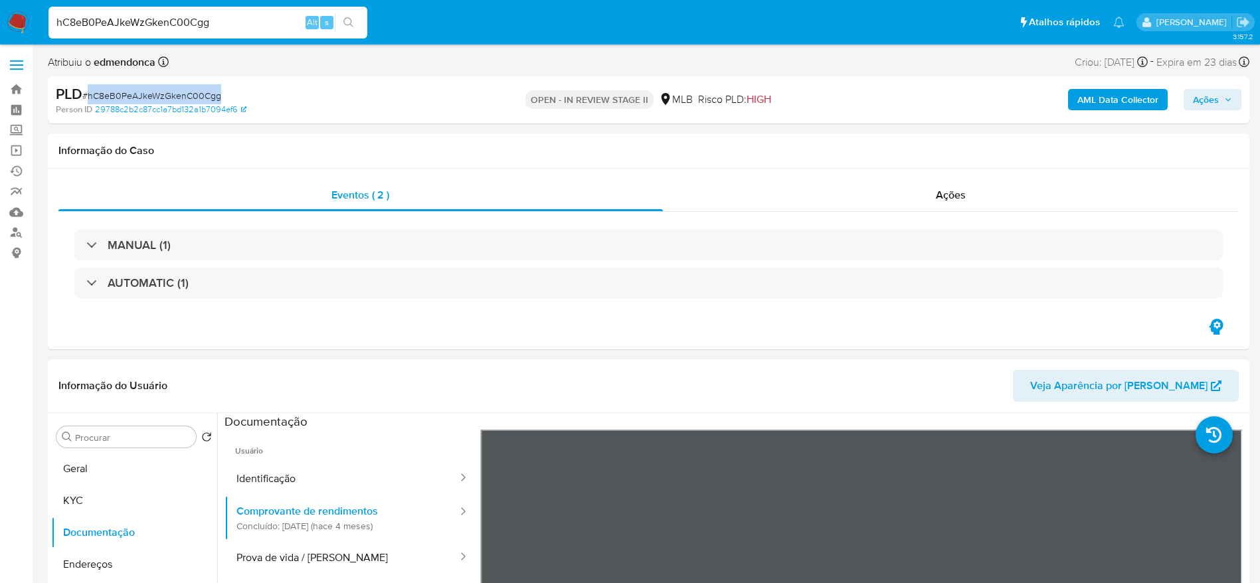
click at [139, 92] on span "# hC8eB0PeAJkeWzGkenC00Cgg" at bounding box center [151, 95] width 139 height 13
copy span "hC8eB0PeAJkeWzGkenC00Cgg"
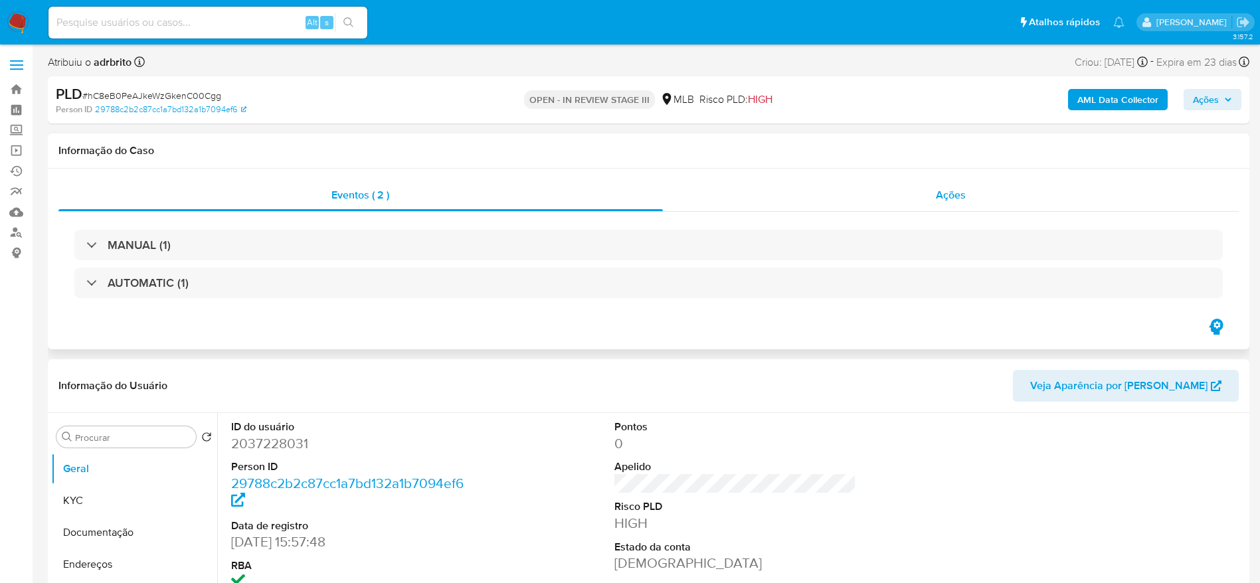
click at [901, 189] on div "Ações" at bounding box center [951, 195] width 576 height 32
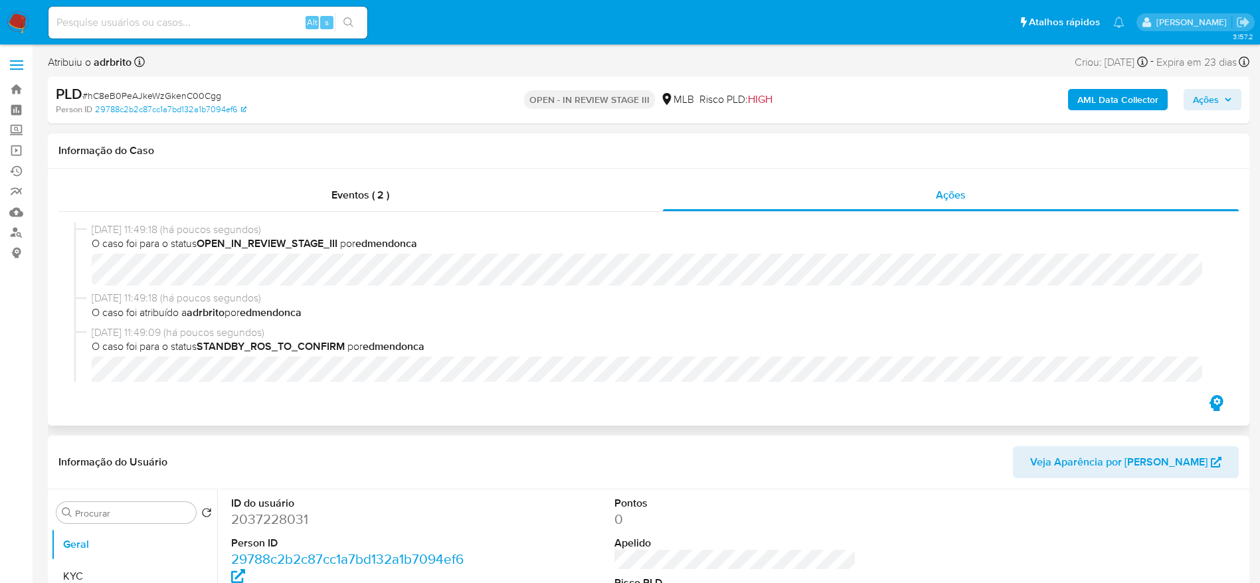
select select "10"
